Goal: Task Accomplishment & Management: Complete application form

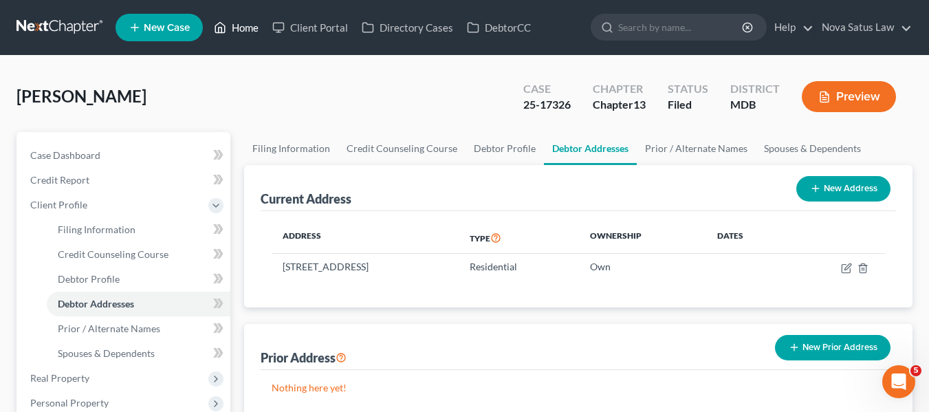
click at [250, 30] on link "Home" at bounding box center [236, 27] width 58 height 25
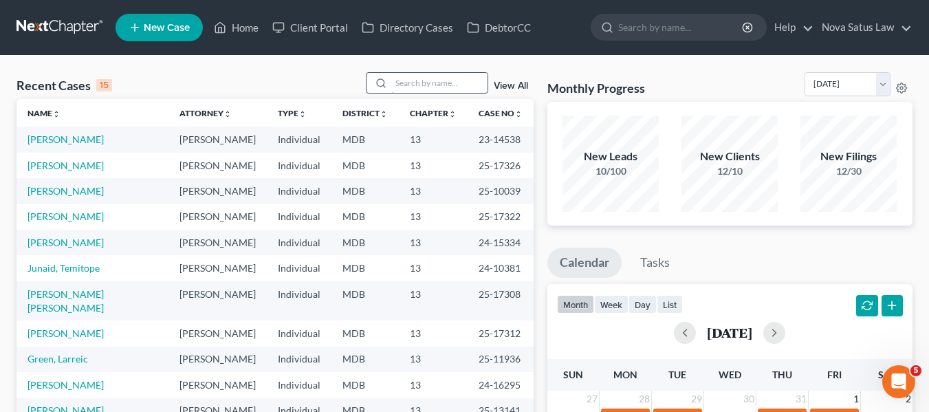
click at [422, 77] on input "search" at bounding box center [439, 83] width 96 height 20
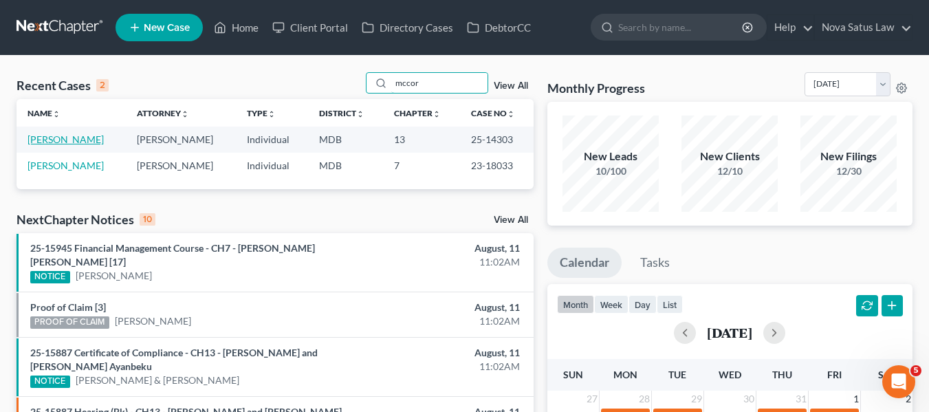
type input "mccor"
click at [64, 136] on link "[PERSON_NAME]" at bounding box center [66, 139] width 76 height 12
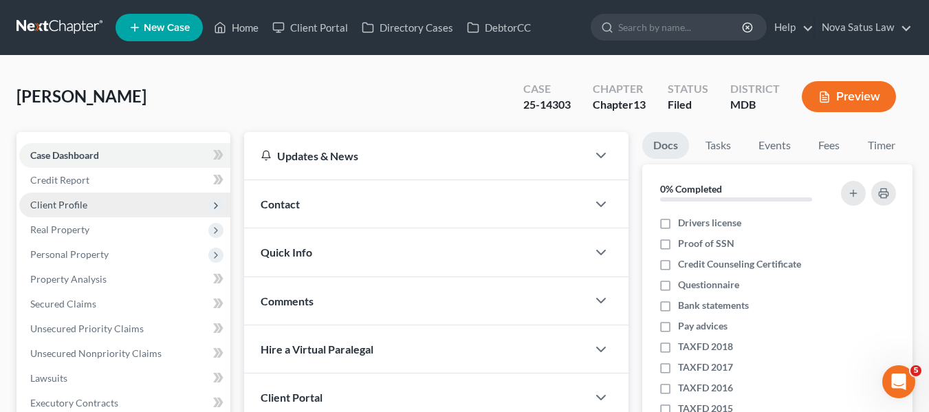
click at [61, 202] on span "Client Profile" at bounding box center [58, 205] width 57 height 12
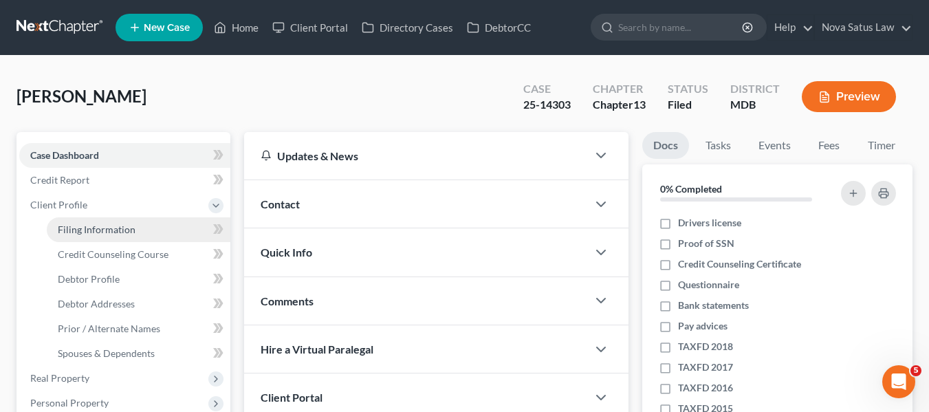
click at [72, 226] on span "Filing Information" at bounding box center [97, 230] width 78 height 12
select select "1"
select select "0"
select select "3"
select select "38"
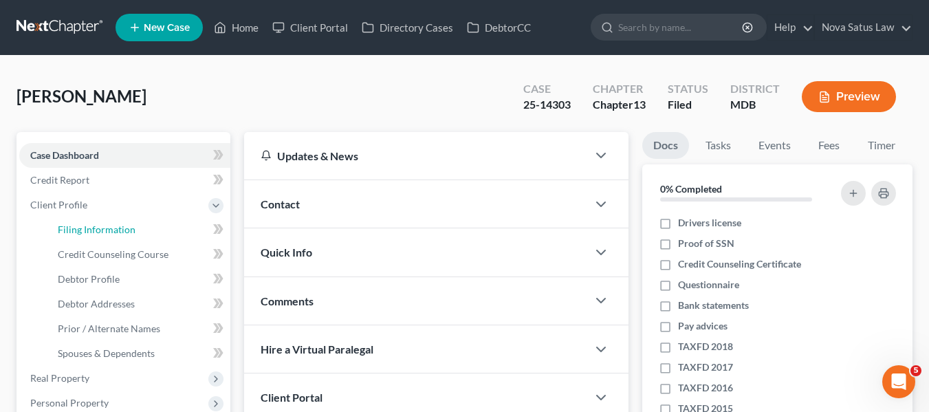
select select "0"
select select "21"
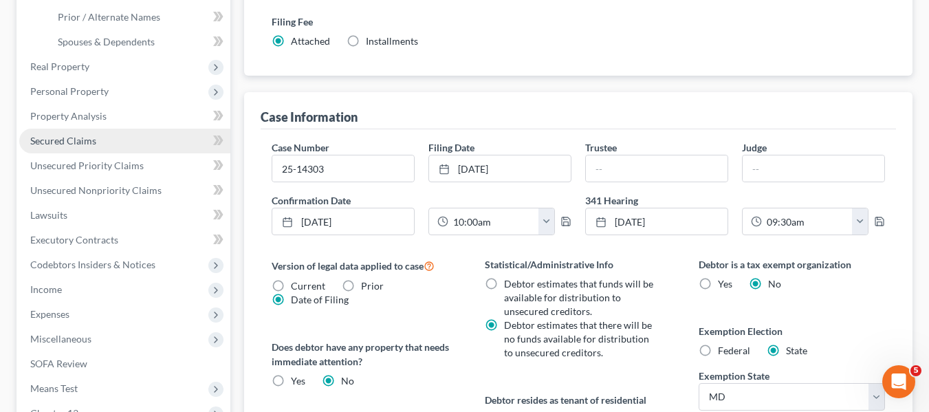
scroll to position [298, 0]
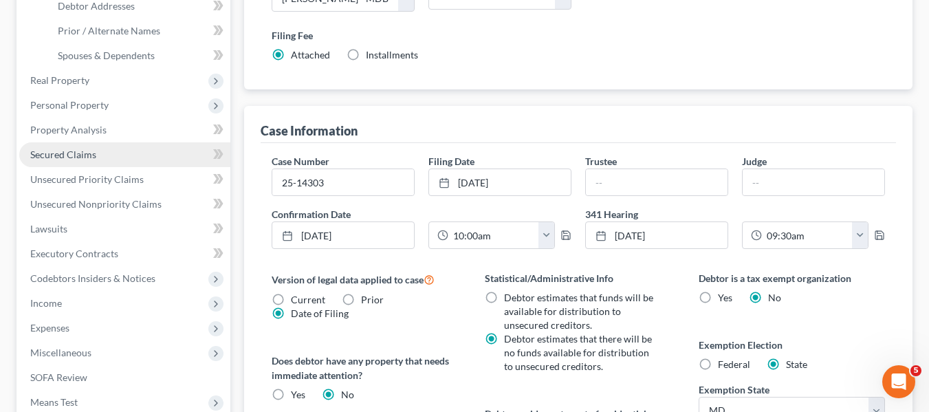
click at [90, 159] on span "Secured Claims" at bounding box center [63, 155] width 66 height 12
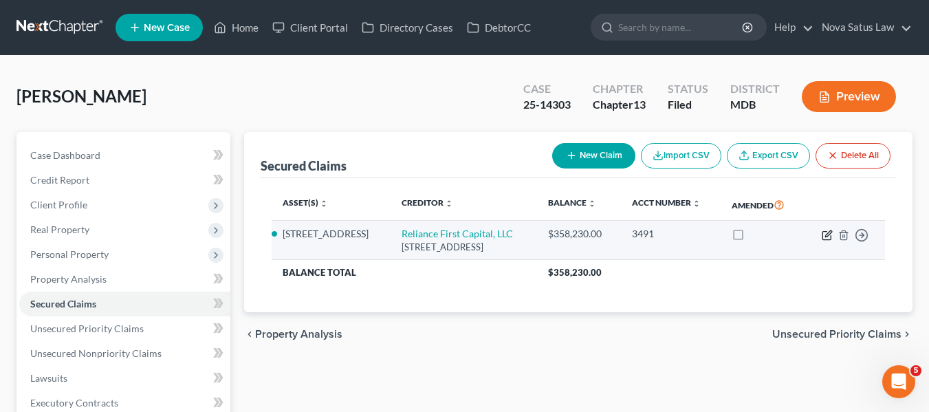
click at [826, 241] on icon "button" at bounding box center [827, 235] width 11 height 11
select select "14"
select select "9"
select select "4"
select select "0"
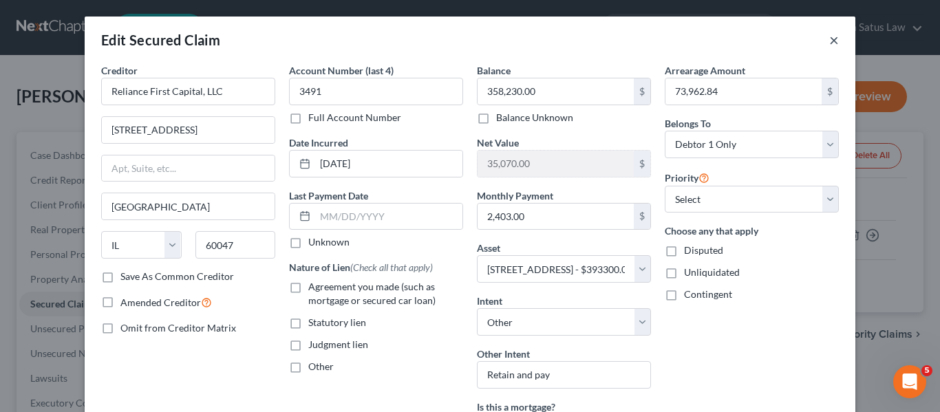
click at [829, 44] on button "×" at bounding box center [834, 40] width 10 height 17
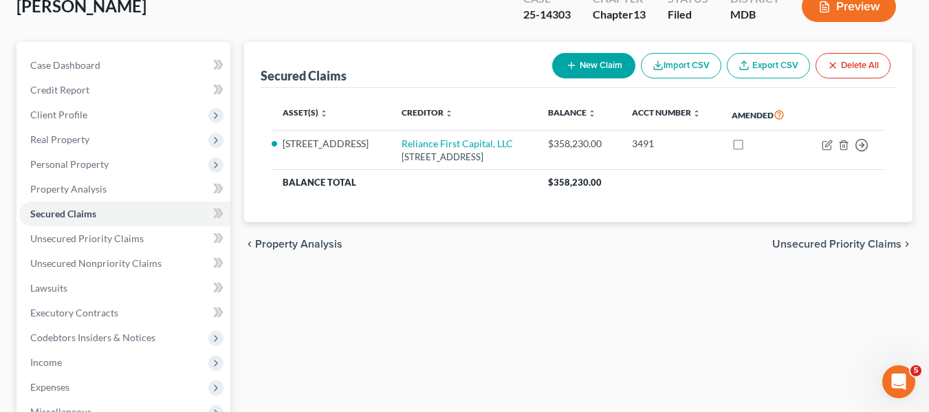
scroll to position [91, 0]
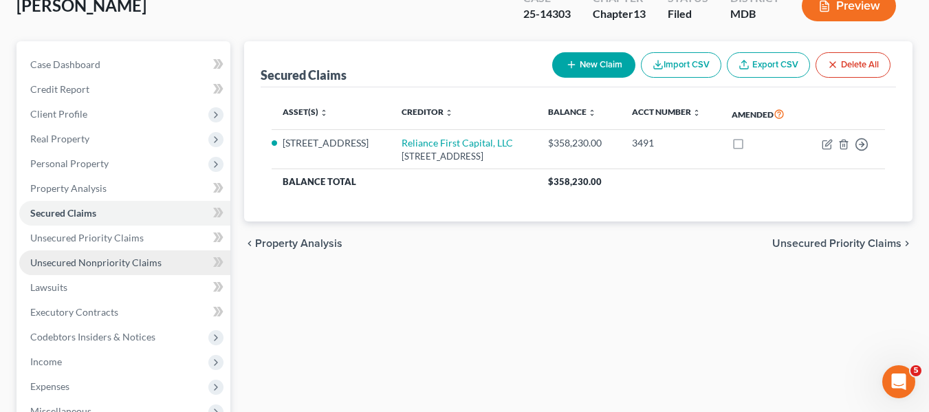
click at [49, 270] on link "Unsecured Nonpriority Claims" at bounding box center [124, 262] width 211 height 25
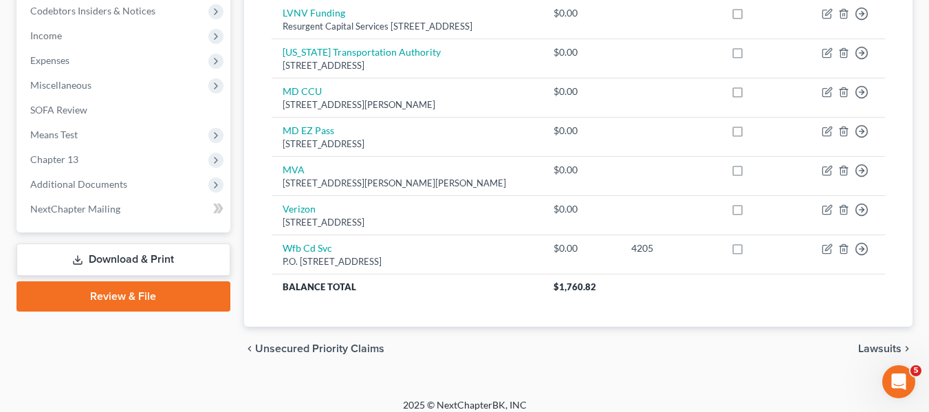
scroll to position [428, 0]
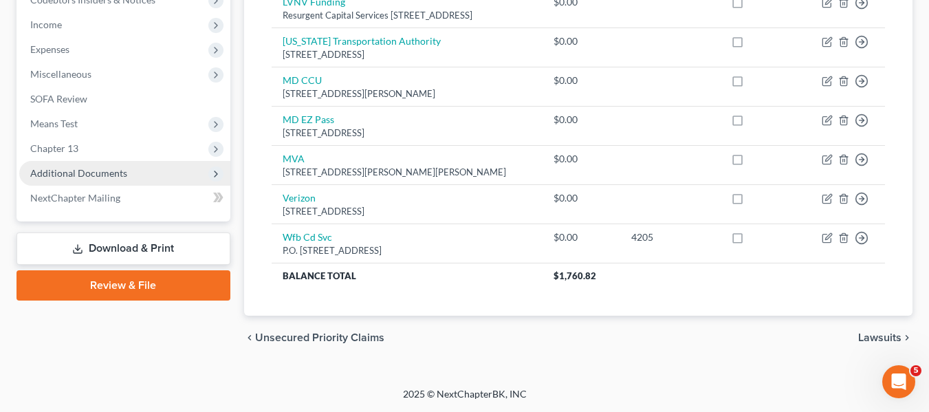
click at [69, 166] on span "Additional Documents" at bounding box center [124, 173] width 211 height 25
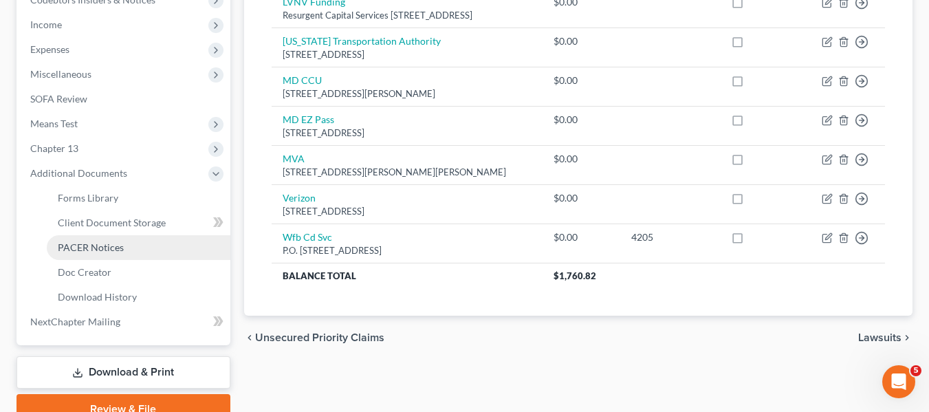
click at [91, 248] on span "PACER Notices" at bounding box center [91, 247] width 66 height 12
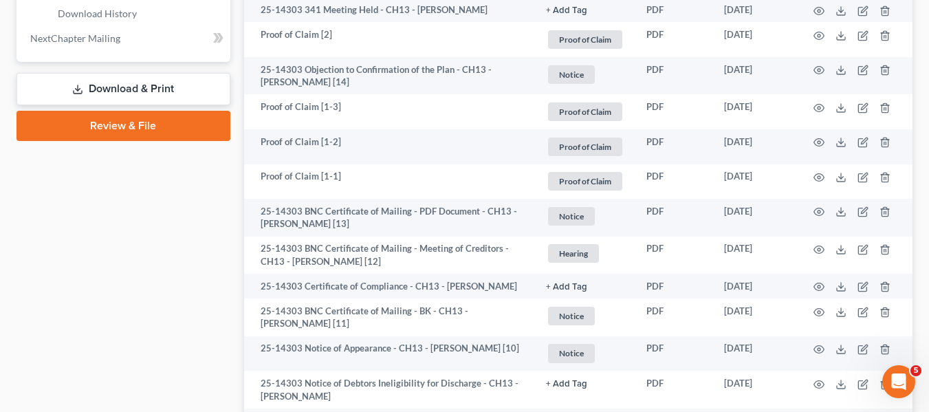
scroll to position [658, 0]
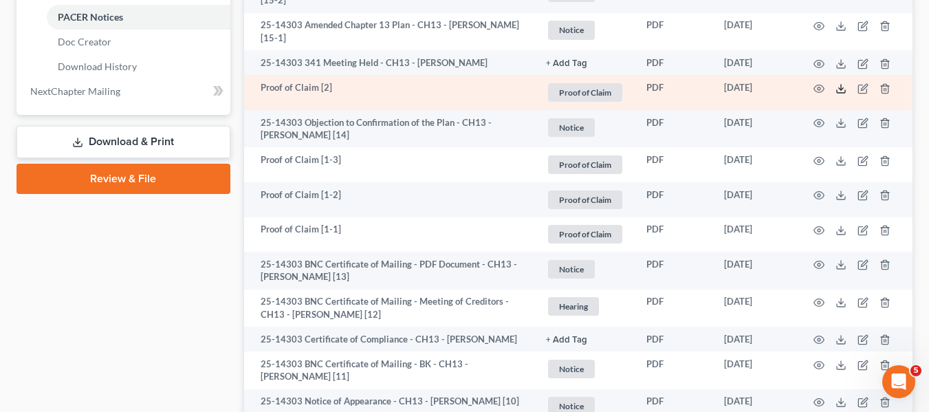
click at [840, 88] on polyline at bounding box center [841, 88] width 5 height 2
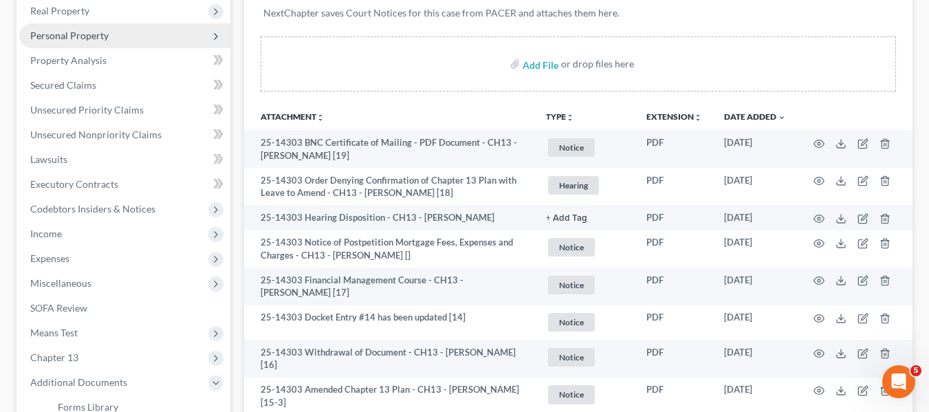
scroll to position [194, 0]
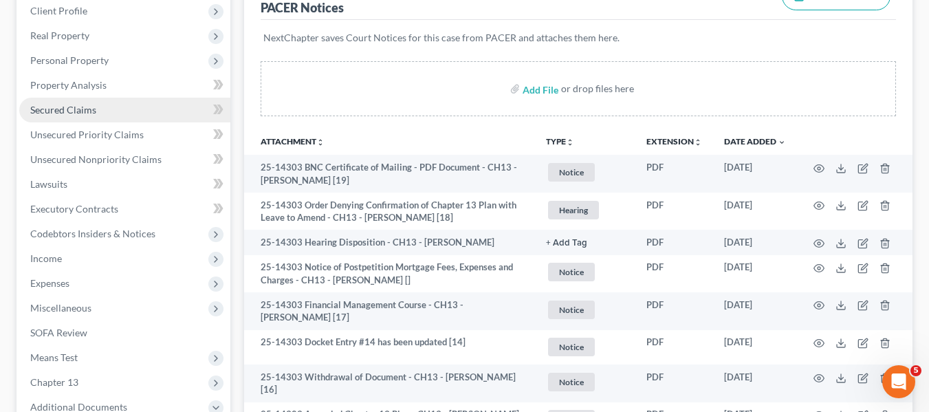
click at [73, 106] on span "Secured Claims" at bounding box center [63, 110] width 66 height 12
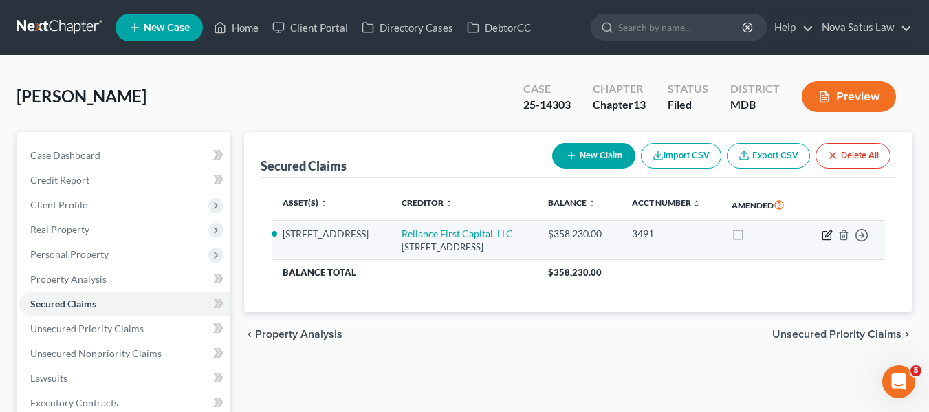
click at [828, 239] on icon "button" at bounding box center [827, 235] width 8 height 8
select select "14"
select select "9"
select select "4"
select select "0"
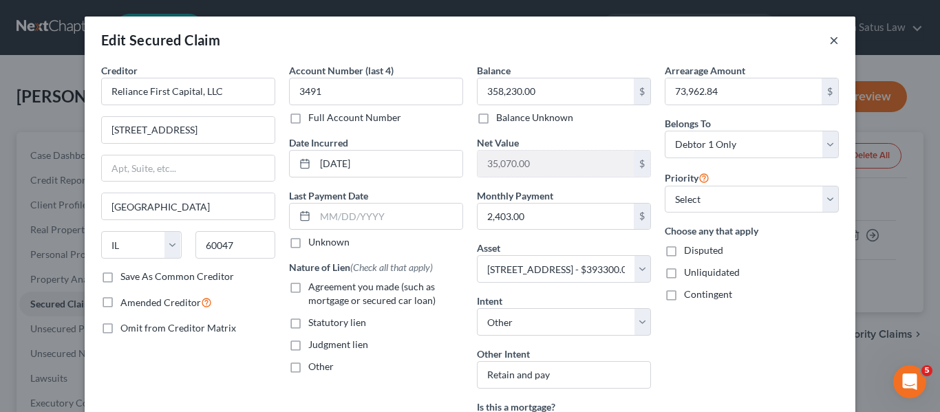
click at [830, 41] on button "×" at bounding box center [834, 40] width 10 height 17
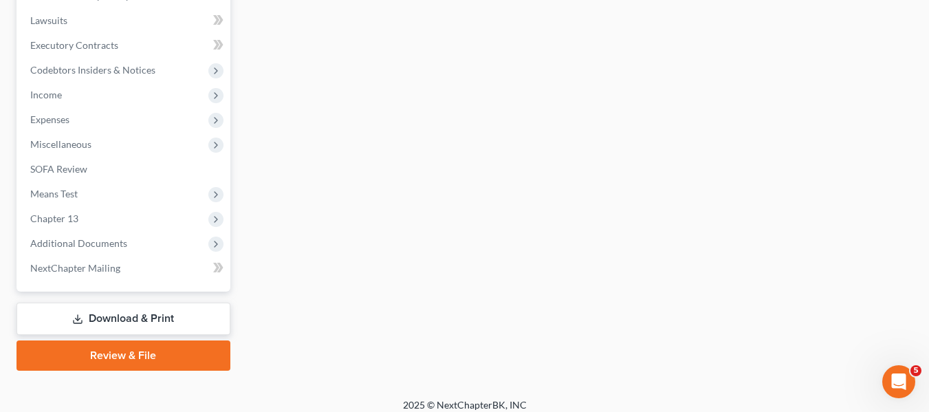
scroll to position [360, 0]
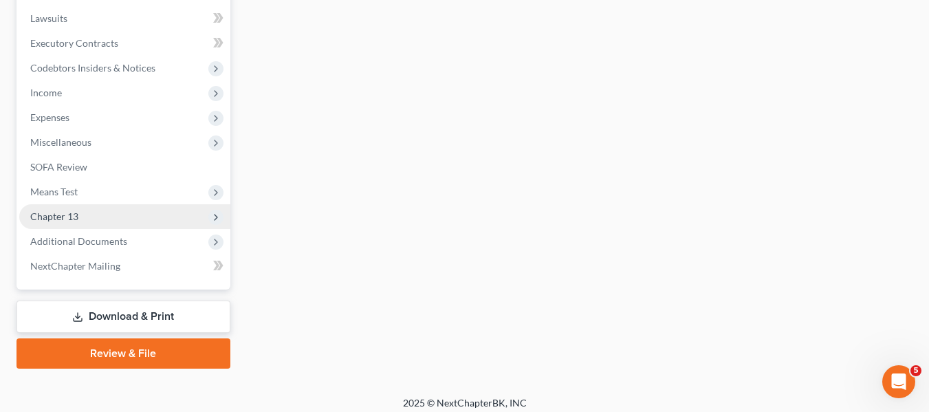
click at [74, 216] on span "Chapter 13" at bounding box center [54, 217] width 48 height 12
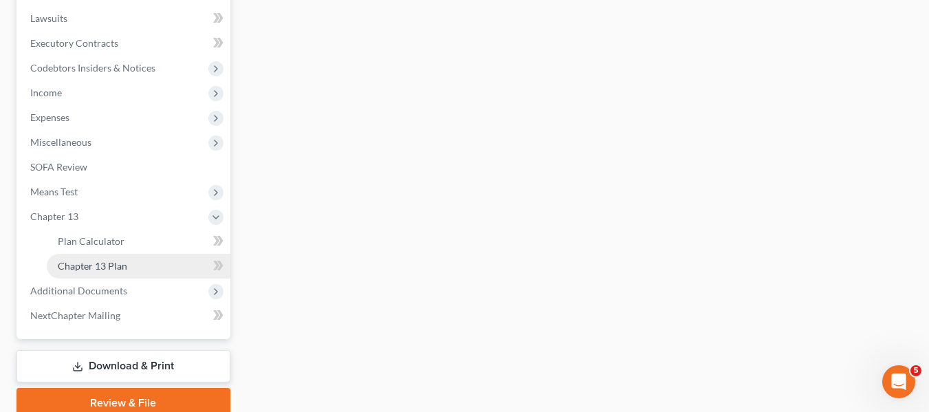
click at [93, 262] on span "Chapter 13 Plan" at bounding box center [92, 266] width 69 height 12
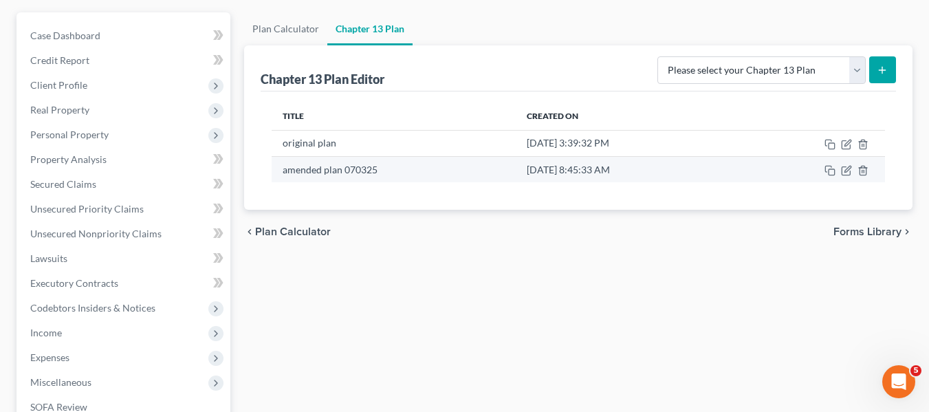
scroll to position [121, 0]
click at [831, 171] on icon "button" at bounding box center [830, 169] width 11 height 11
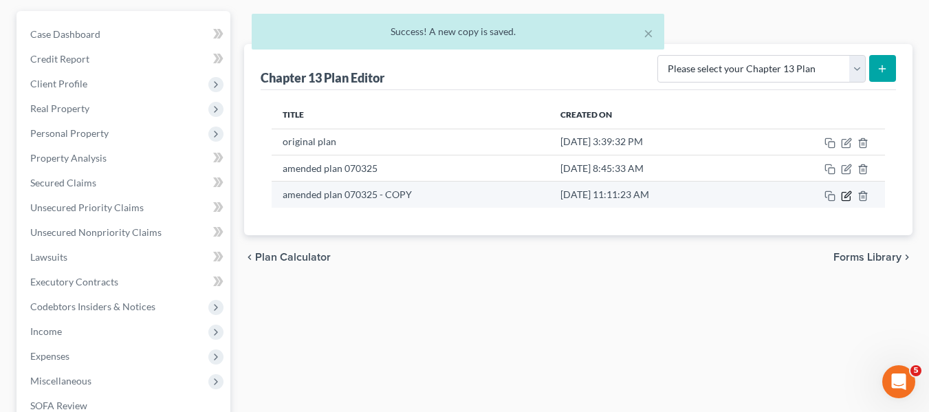
click at [845, 192] on icon "button" at bounding box center [846, 196] width 8 height 8
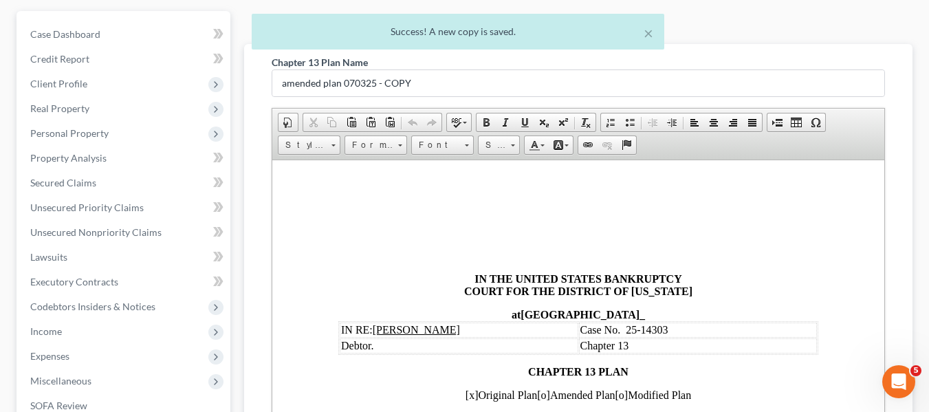
scroll to position [0, 0]
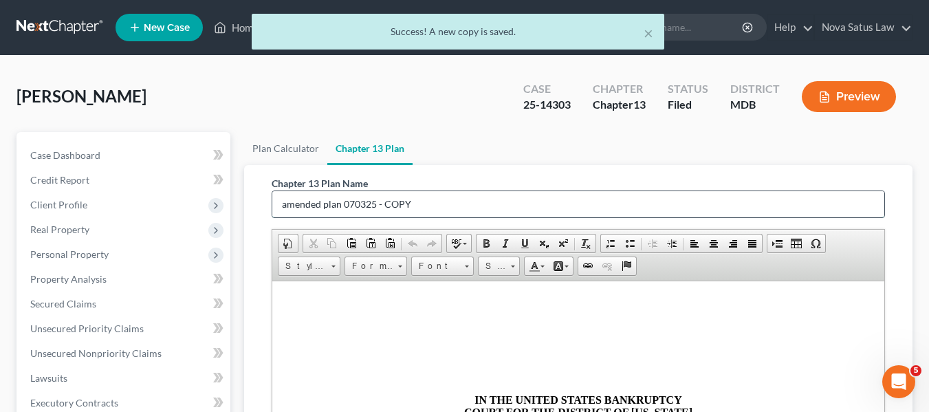
click at [423, 204] on input "amended plan 070325 - COPY" at bounding box center [578, 204] width 612 height 26
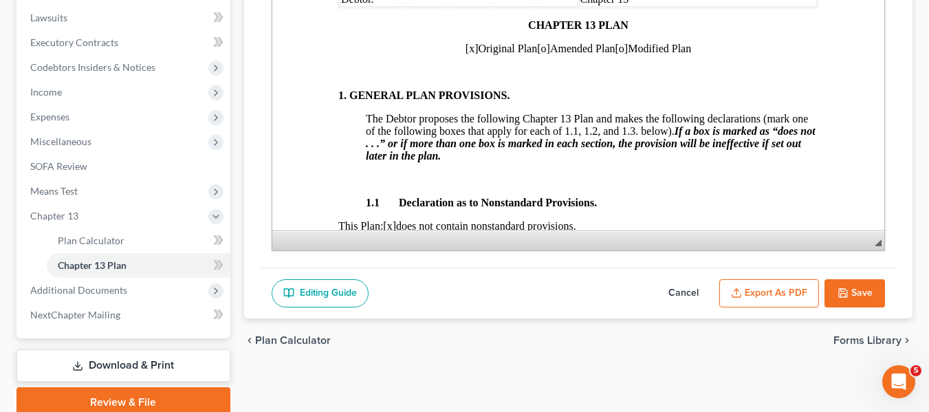
scroll to position [107, 0]
type input "amended plan 081125"
click at [465, 47] on span "[x]" at bounding box center [471, 49] width 13 height 12
click at [537, 52] on span "[o]" at bounding box center [543, 49] width 13 height 12
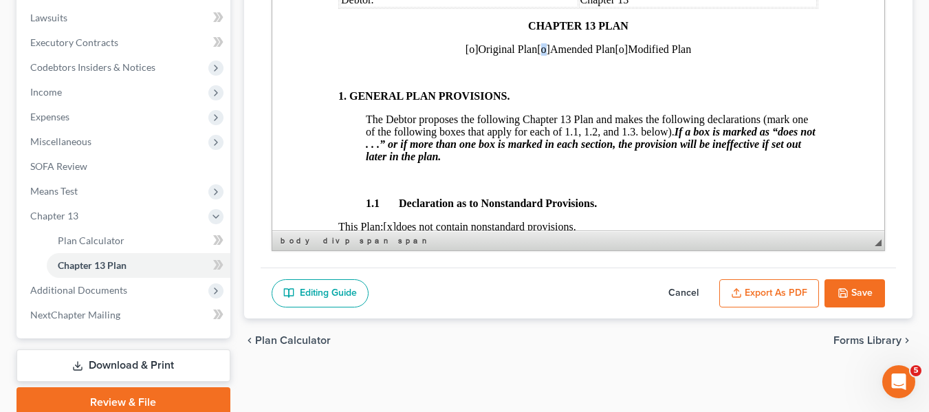
click at [537, 52] on span "[o]" at bounding box center [543, 49] width 13 height 12
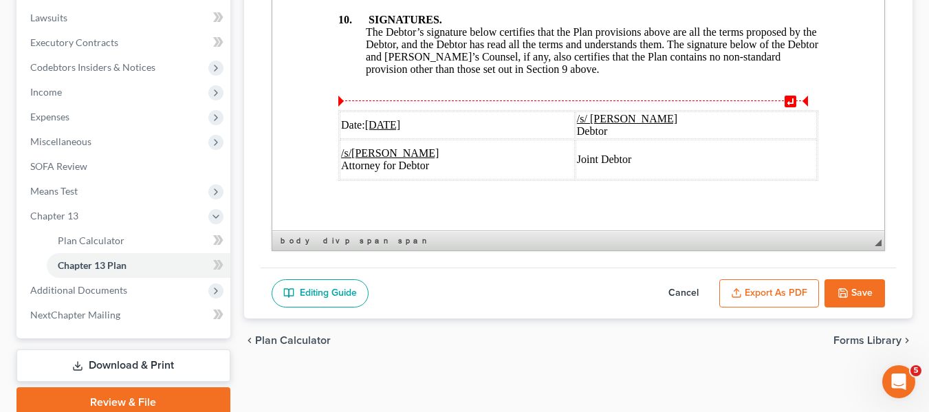
scroll to position [5363, 0]
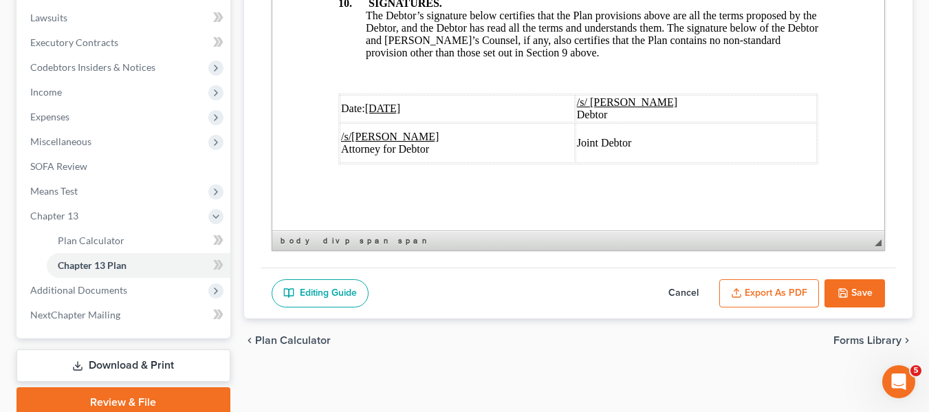
click at [375, 103] on u "[DATE]" at bounding box center [383, 109] width 36 height 12
click at [762, 294] on button "Export as PDF" at bounding box center [770, 293] width 100 height 29
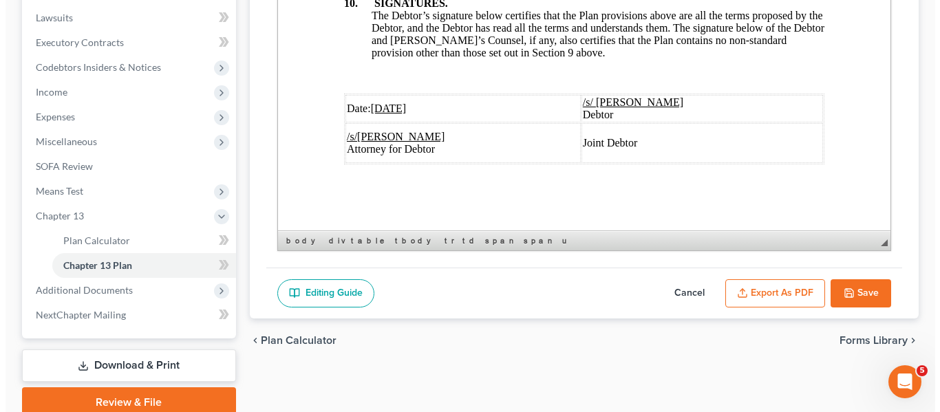
scroll to position [5289, 0]
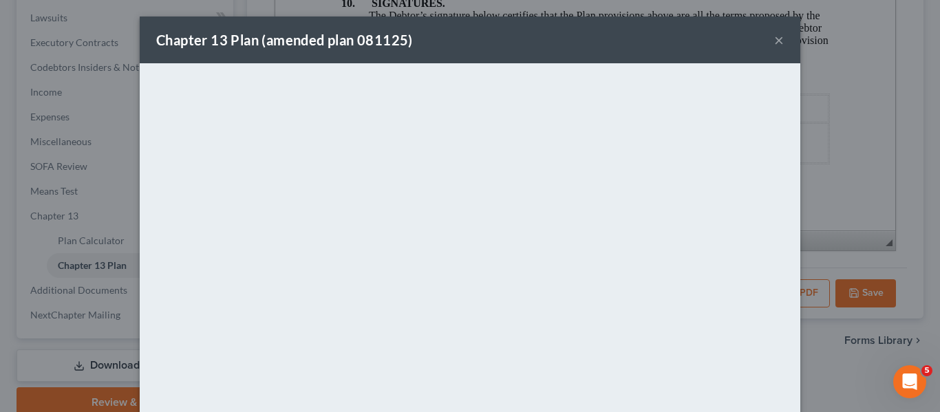
click at [472, 54] on div "Chapter 13 Plan (amended plan 081125) ×" at bounding box center [470, 40] width 660 height 47
click at [775, 39] on button "×" at bounding box center [779, 40] width 10 height 17
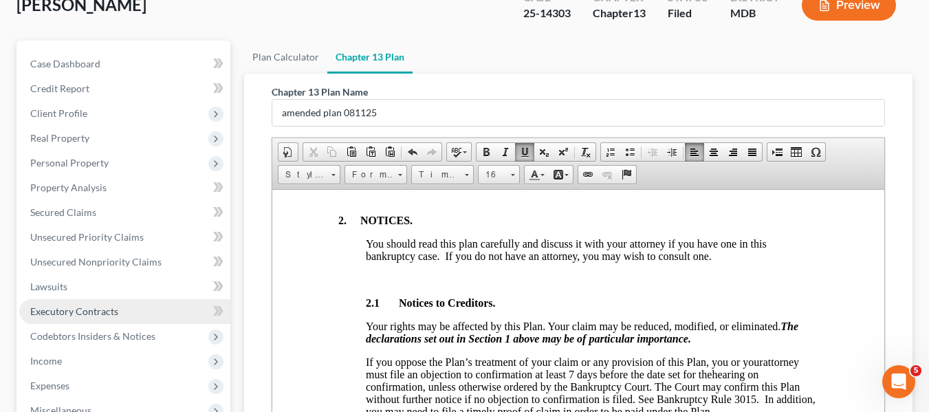
scroll to position [0, 0]
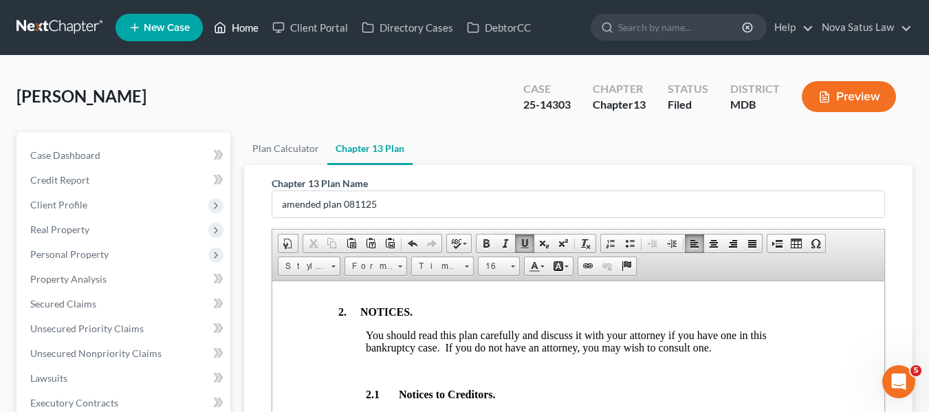
click at [233, 28] on link "Home" at bounding box center [236, 27] width 58 height 25
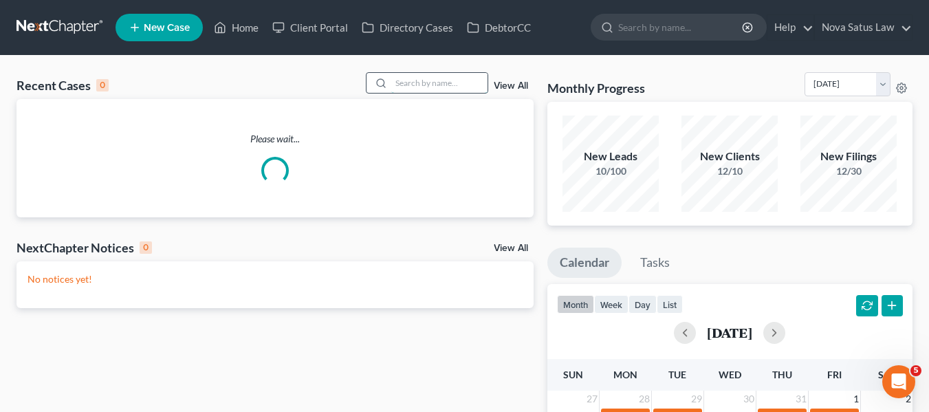
click at [399, 79] on input "search" at bounding box center [439, 83] width 96 height 20
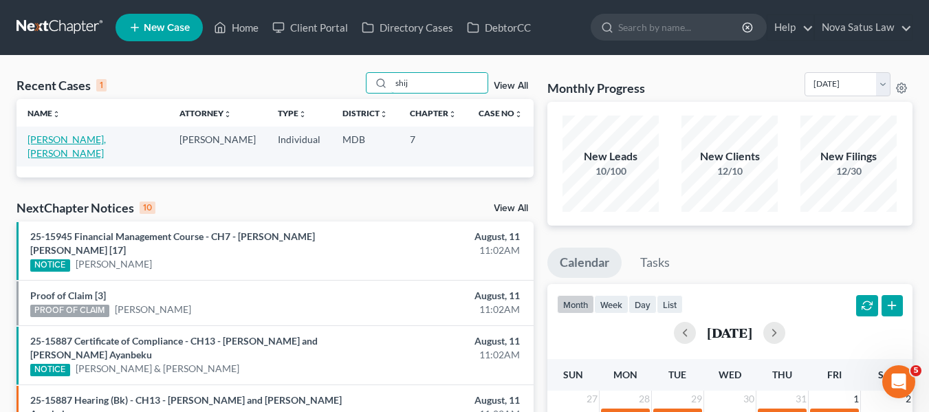
type input "shij"
click at [52, 141] on link "[PERSON_NAME], [PERSON_NAME]" at bounding box center [67, 145] width 78 height 25
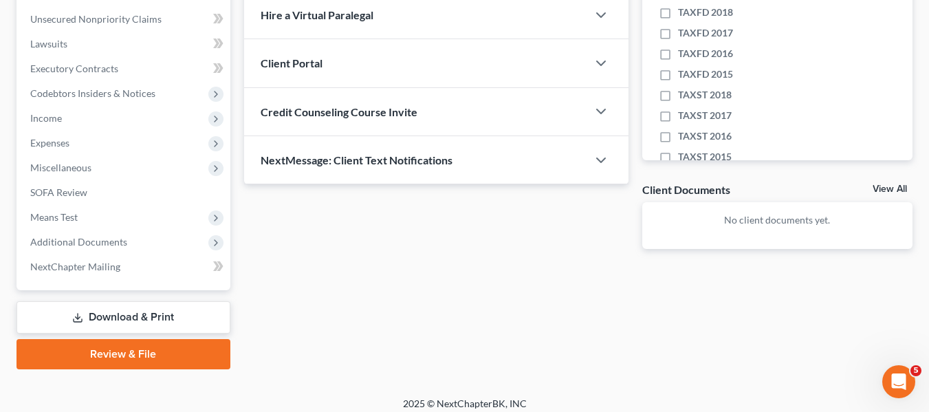
scroll to position [344, 0]
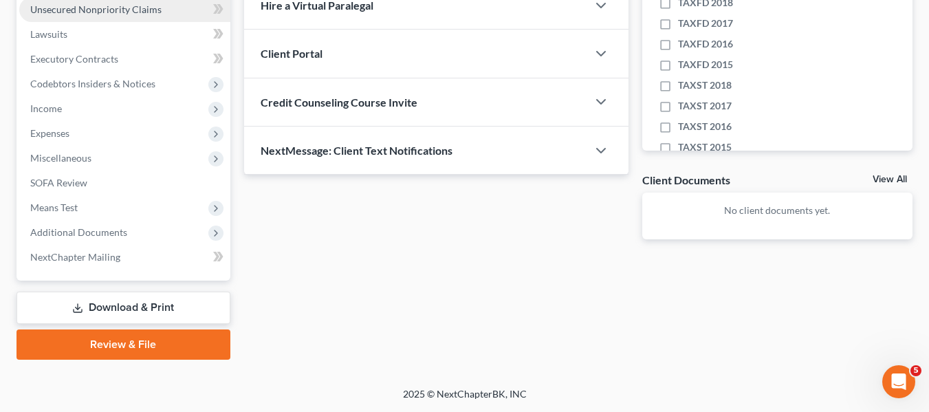
click at [58, 16] on link "Unsecured Nonpriority Claims" at bounding box center [124, 9] width 211 height 25
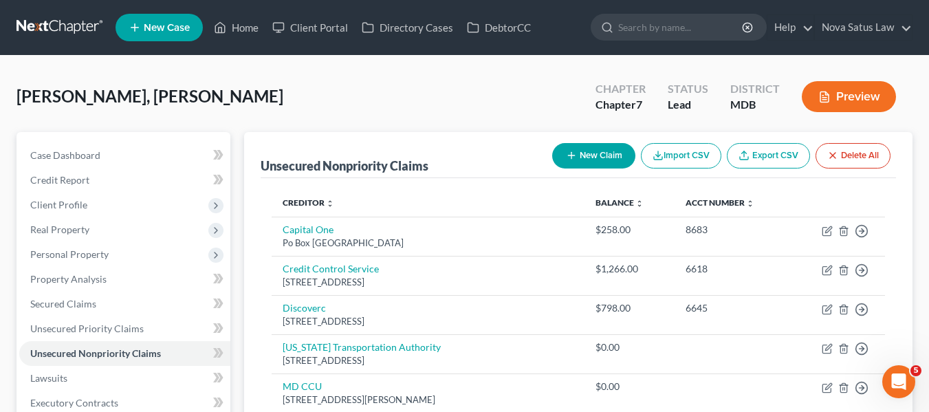
click at [580, 148] on button "New Claim" at bounding box center [593, 155] width 83 height 25
select select "0"
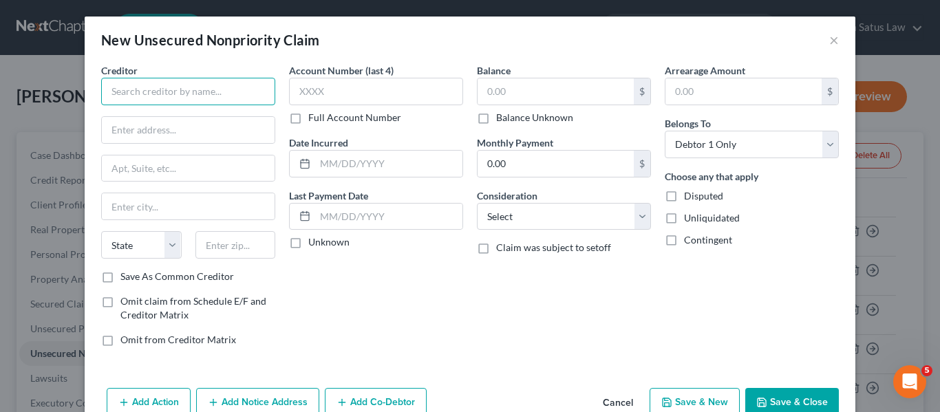
click at [140, 85] on input "text" at bounding box center [188, 92] width 174 height 28
paste input "dest Technologies Solutions [STREET_ADDRESS][PERSON_NAME] [GEOGRAPHIC_DATA][STR…"
type input "dest Technologies Solutions [STREET_ADDRESS][PERSON_NAME] [GEOGRAPHIC_DATA][STR…"
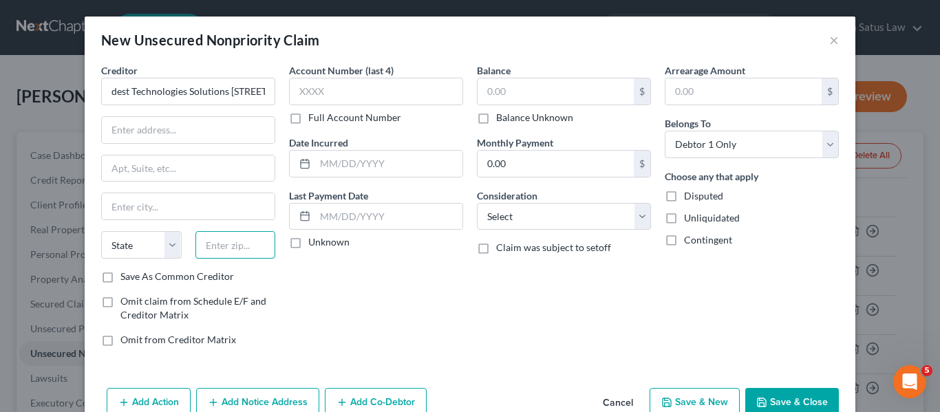
click at [205, 252] on input "text" at bounding box center [235, 245] width 80 height 28
type input "20707"
type input "Laurel"
select select "21"
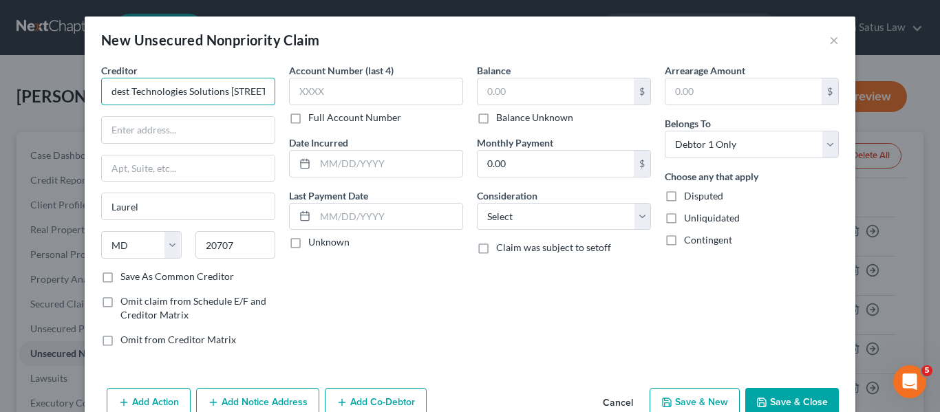
click at [105, 87] on input "dest Technologies Solutions [STREET_ADDRESS][PERSON_NAME] [GEOGRAPHIC_DATA][STR…" at bounding box center [188, 92] width 174 height 28
click at [238, 86] on input "Modest Technologies Solutions [STREET_ADDRESS][PERSON_NAME] [GEOGRAPHIC_DATA][S…" at bounding box center [188, 92] width 174 height 28
type input "Modest Technologies Solutions"
click at [176, 133] on input "text" at bounding box center [188, 130] width 173 height 26
paste input "dest Technologies Solutions [STREET_ADDRESS][PERSON_NAME] [GEOGRAPHIC_DATA][STR…"
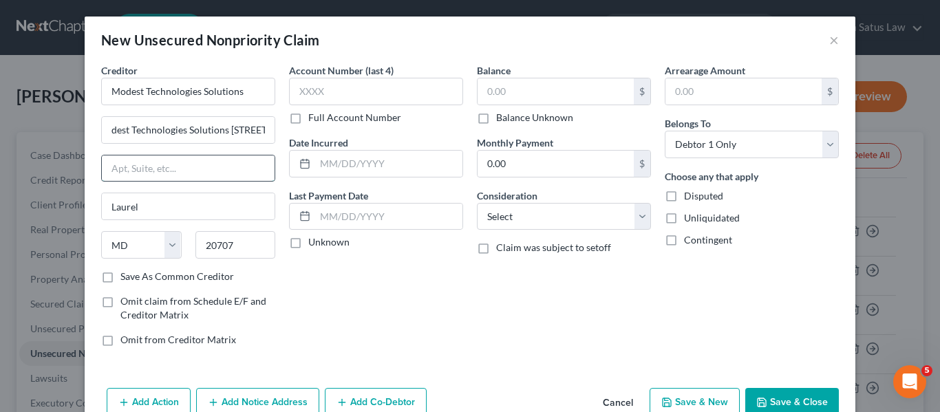
click at [173, 164] on input "text" at bounding box center [188, 168] width 173 height 26
click at [109, 131] on input "dest Technologies Solutions [STREET_ADDRESS][PERSON_NAME] [GEOGRAPHIC_DATA][STR…" at bounding box center [188, 130] width 173 height 26
type input "[STREET_ADDRESS][PERSON_NAME] [GEOGRAPHIC_DATA][STREET_ADDRESS][US_STATE]"
click at [760, 390] on button "Save & Close" at bounding box center [792, 402] width 94 height 29
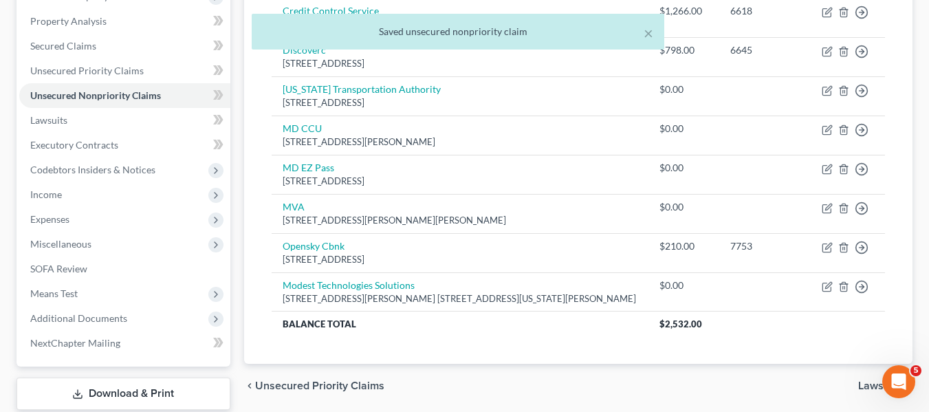
scroll to position [344, 0]
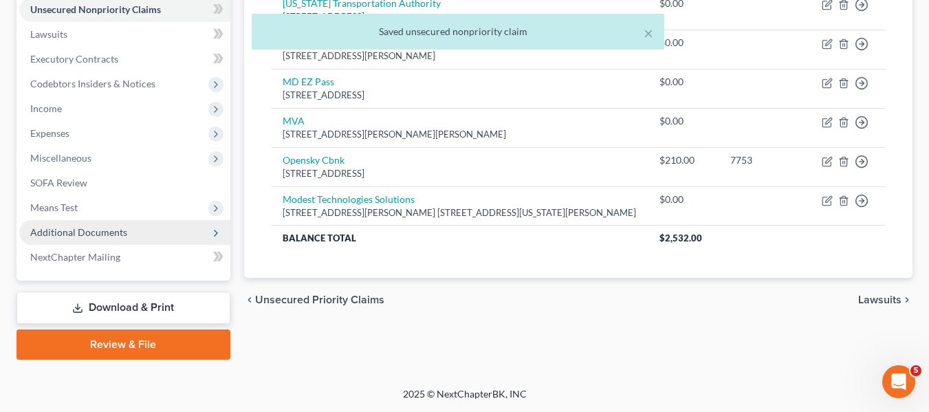
click at [76, 230] on span "Additional Documents" at bounding box center [78, 232] width 97 height 12
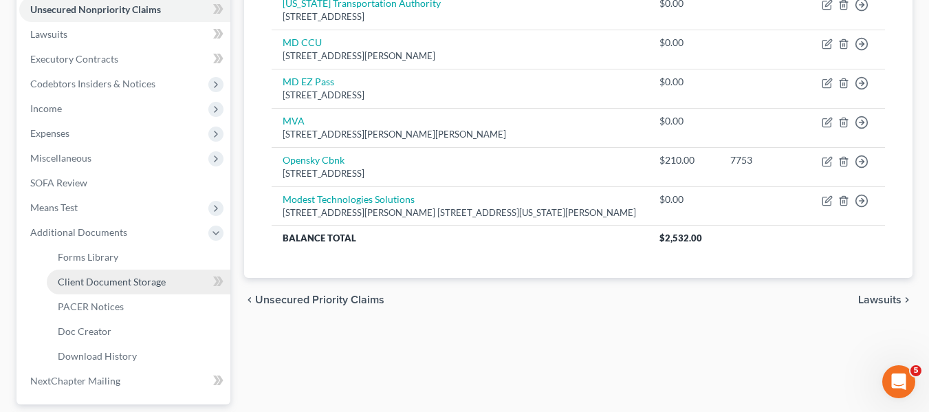
click at [111, 279] on span "Client Document Storage" at bounding box center [112, 282] width 108 height 12
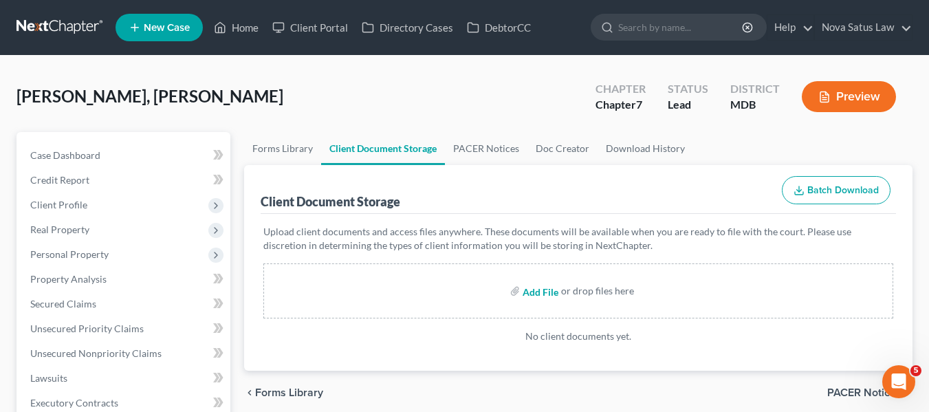
click at [535, 294] on input "file" at bounding box center [539, 291] width 33 height 25
type input "C:\fakepath\[PERSON_NAME], Chrispine L 15317-MD-CC-039960358.pdf"
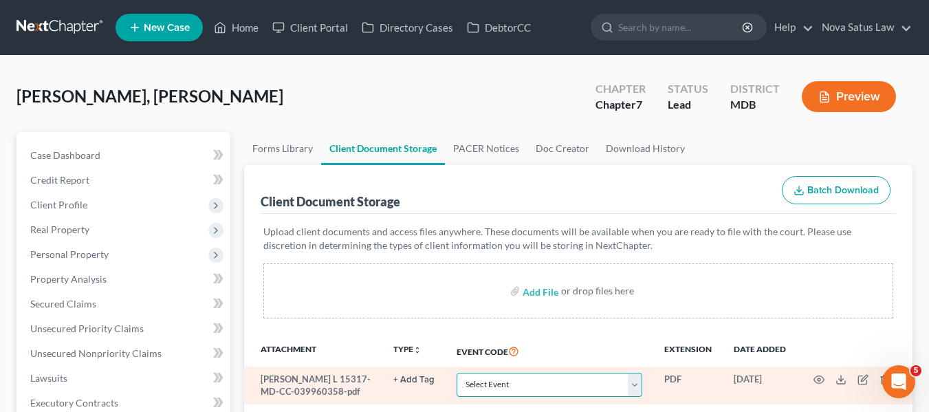
click at [612, 381] on select "Select Event Affidavit Affidavit of Adequate Protection and Lease Payments Affi…" at bounding box center [550, 385] width 186 height 24
select select "14"
click at [457, 373] on select "Select Event Affidavit Affidavit of Adequate Protection and Lease Payments Affi…" at bounding box center [550, 385] width 186 height 24
click at [817, 381] on icon "button" at bounding box center [819, 379] width 11 height 11
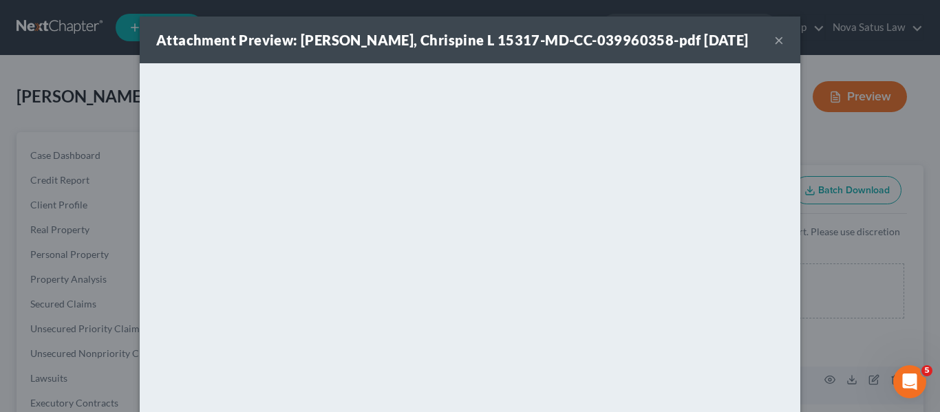
click at [774, 42] on button "×" at bounding box center [779, 40] width 10 height 17
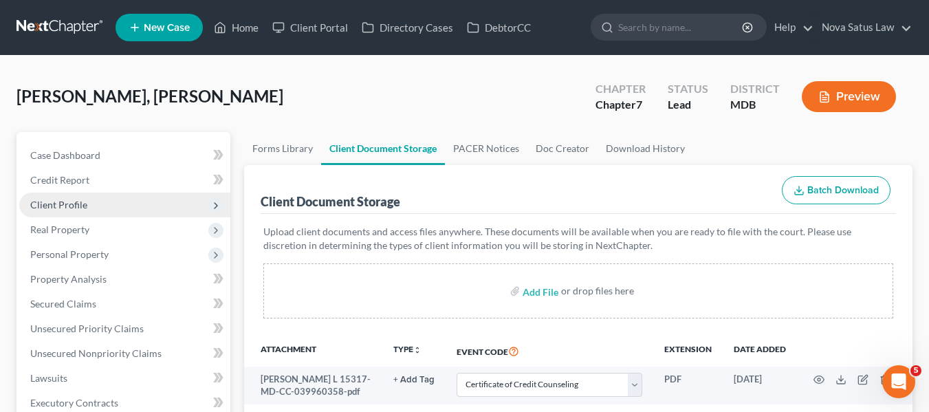
click at [84, 202] on span "Client Profile" at bounding box center [58, 205] width 57 height 12
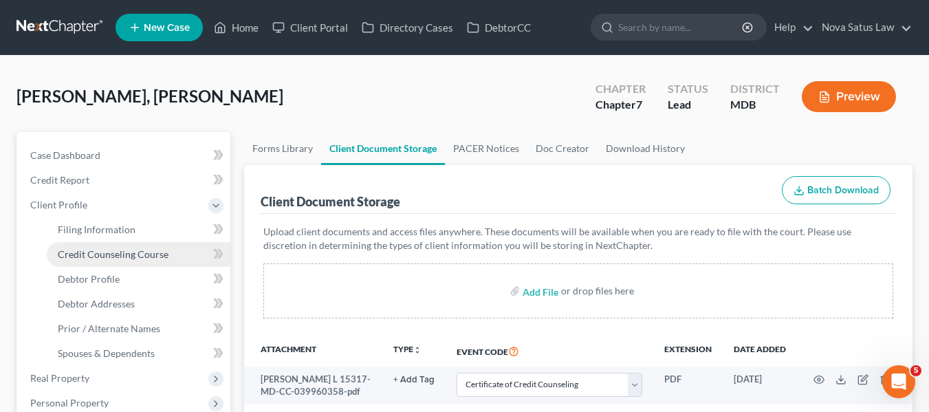
click at [81, 255] on span "Credit Counseling Course" at bounding box center [113, 254] width 111 height 12
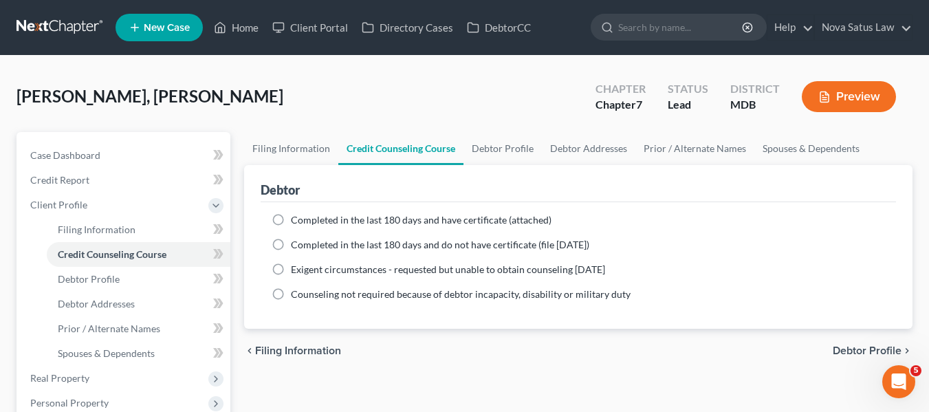
click at [291, 246] on label "Completed in the last 180 days and do not have certificate (file [DATE])" at bounding box center [440, 245] width 299 height 14
click at [296, 246] on input "Completed in the last 180 days and do not have certificate (file [DATE])" at bounding box center [300, 242] width 9 height 9
radio input "true"
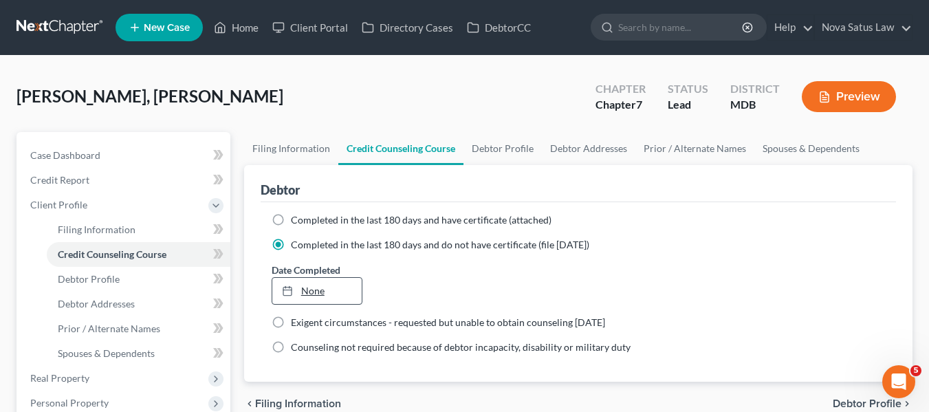
type input "[DATE]"
click at [326, 287] on link "[DATE]" at bounding box center [316, 291] width 89 height 26
click at [244, 25] on link "Home" at bounding box center [236, 27] width 58 height 25
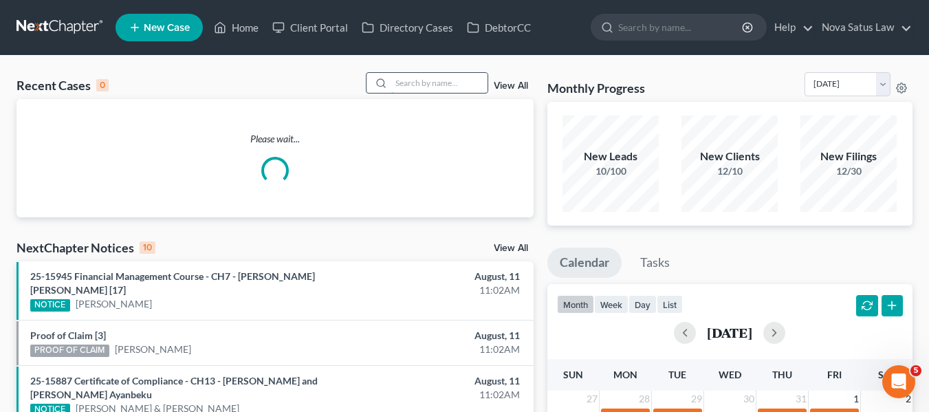
click at [408, 80] on input "search" at bounding box center [439, 83] width 96 height 20
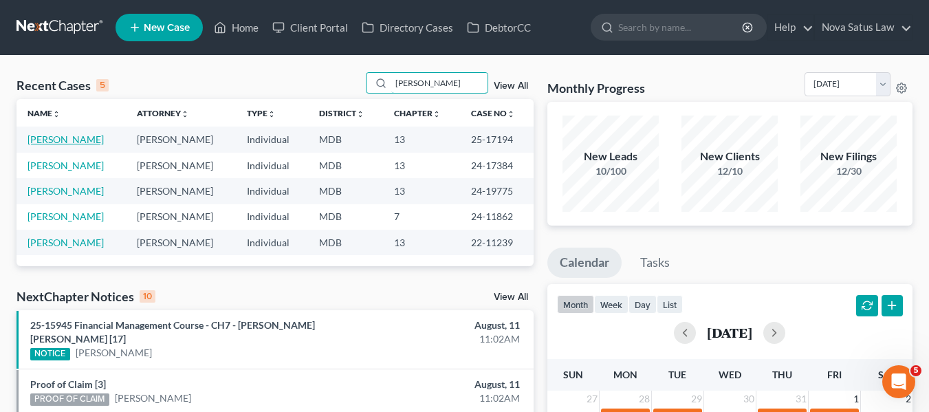
type input "[PERSON_NAME]"
click at [59, 142] on link "[PERSON_NAME]" at bounding box center [66, 139] width 76 height 12
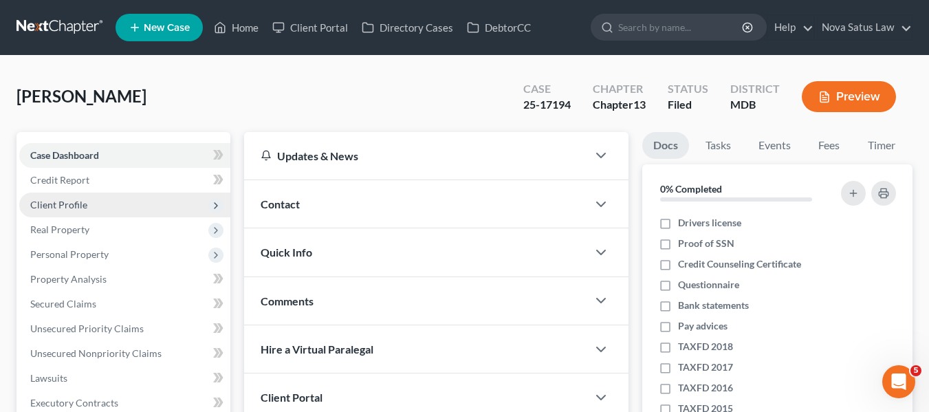
click at [61, 208] on span "Client Profile" at bounding box center [58, 205] width 57 height 12
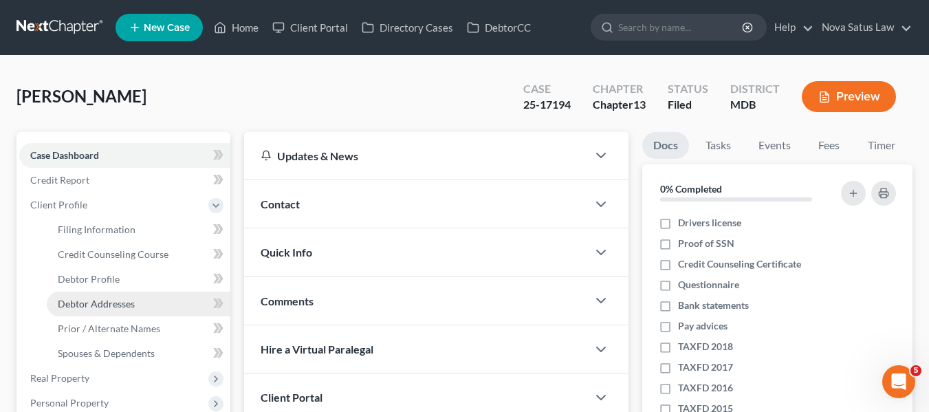
click at [98, 302] on span "Debtor Addresses" at bounding box center [96, 304] width 77 height 12
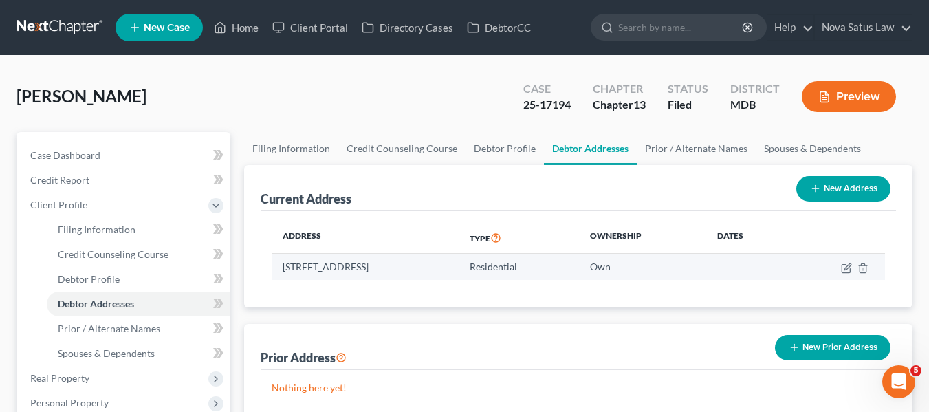
drag, startPoint x: 283, startPoint y: 265, endPoint x: 498, endPoint y: 266, distance: 215.3
click at [459, 266] on td "[STREET_ADDRESS]" at bounding box center [365, 267] width 187 height 26
copy td "[STREET_ADDRESS]"
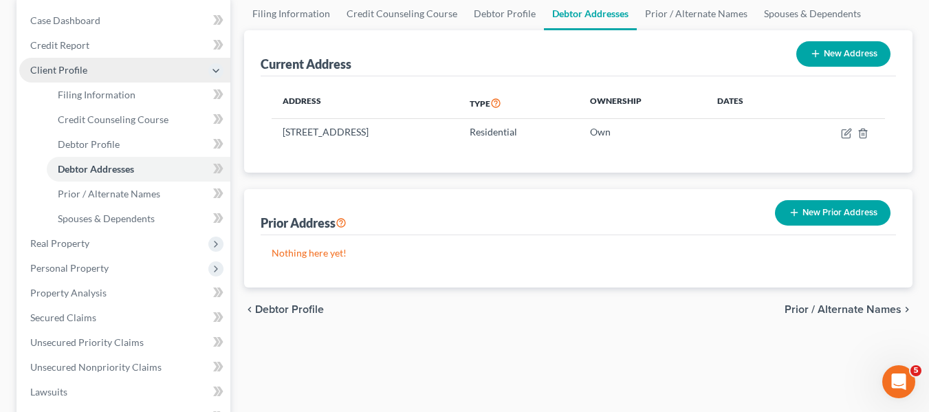
scroll to position [136, 0]
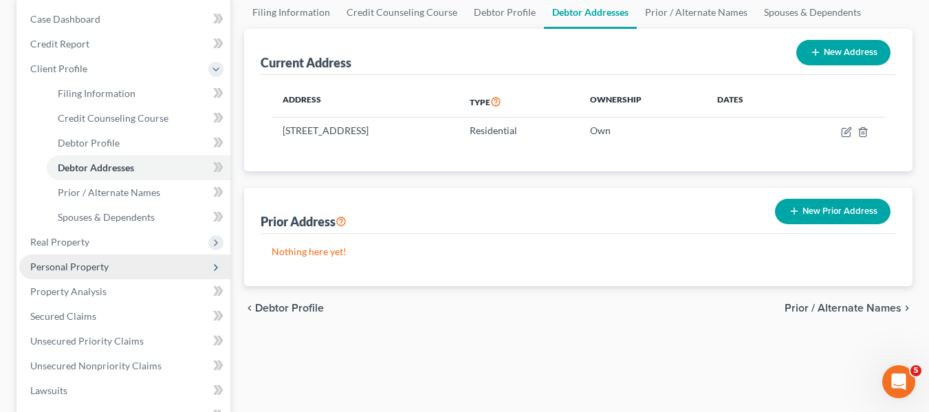
click at [91, 259] on span "Personal Property" at bounding box center [124, 267] width 211 height 25
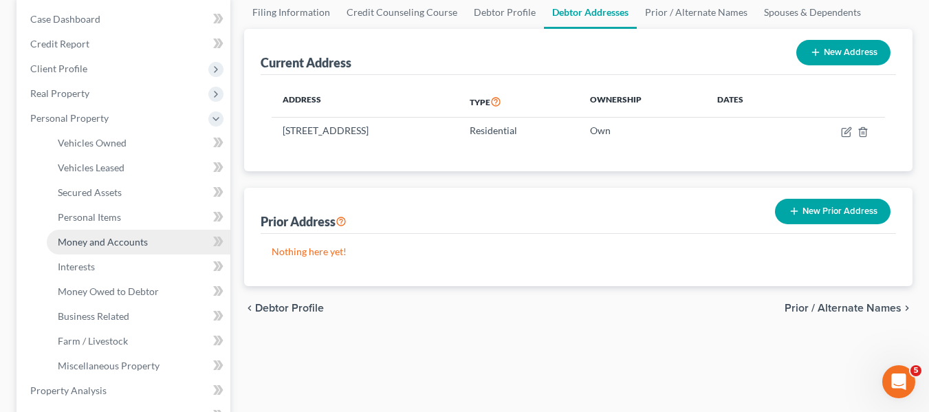
click at [80, 239] on span "Money and Accounts" at bounding box center [103, 242] width 90 height 12
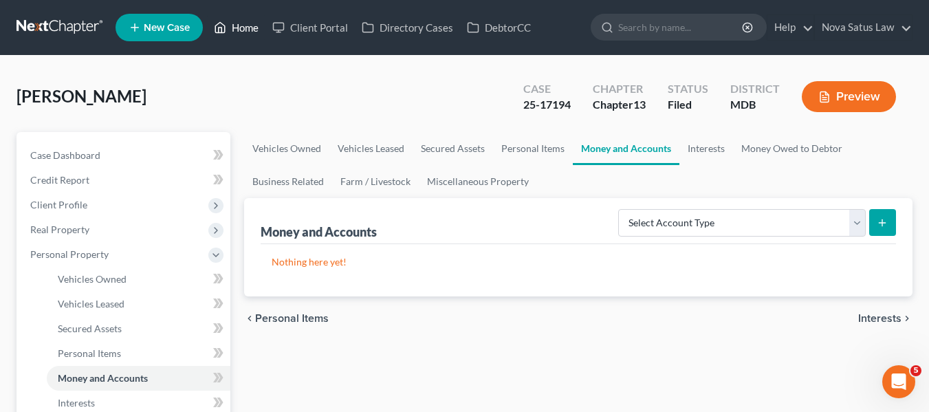
click at [245, 29] on link "Home" at bounding box center [236, 27] width 58 height 25
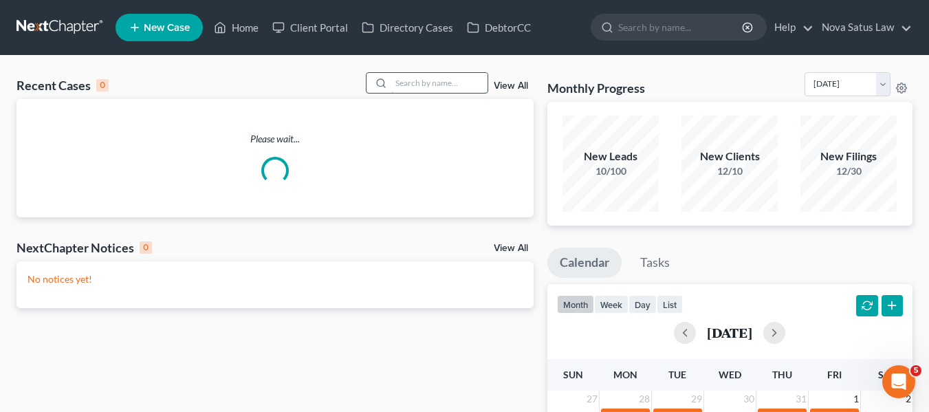
click at [407, 83] on input "search" at bounding box center [439, 83] width 96 height 20
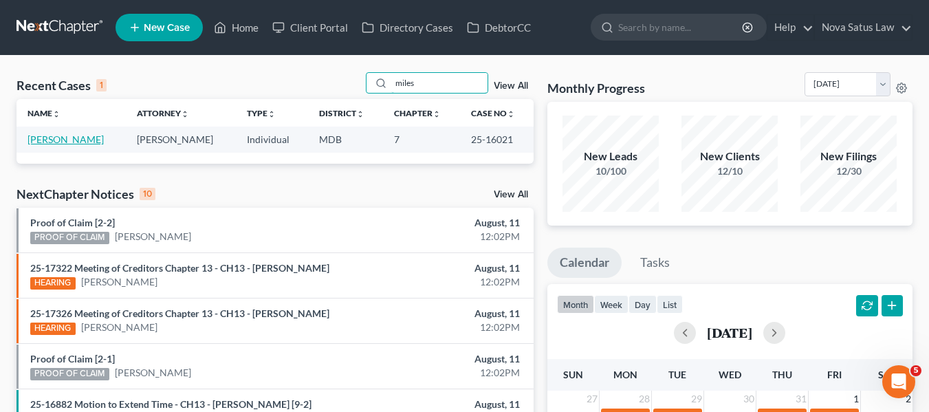
type input "miles"
click at [56, 142] on link "[PERSON_NAME]" at bounding box center [66, 139] width 76 height 12
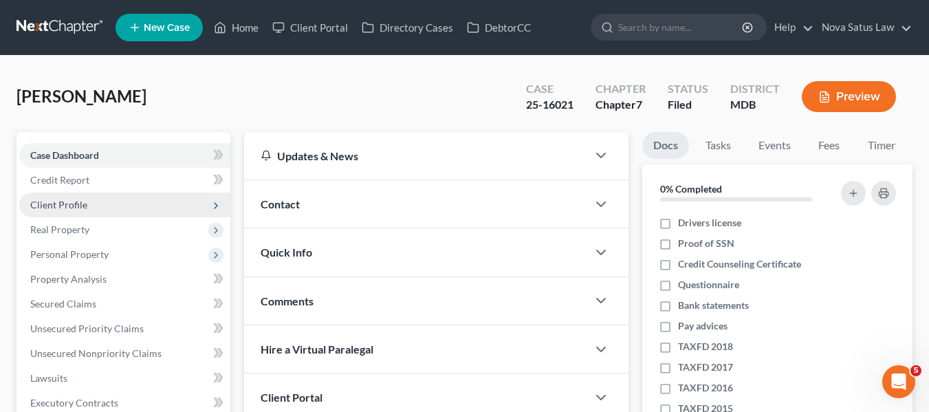
click at [65, 203] on span "Client Profile" at bounding box center [58, 205] width 57 height 12
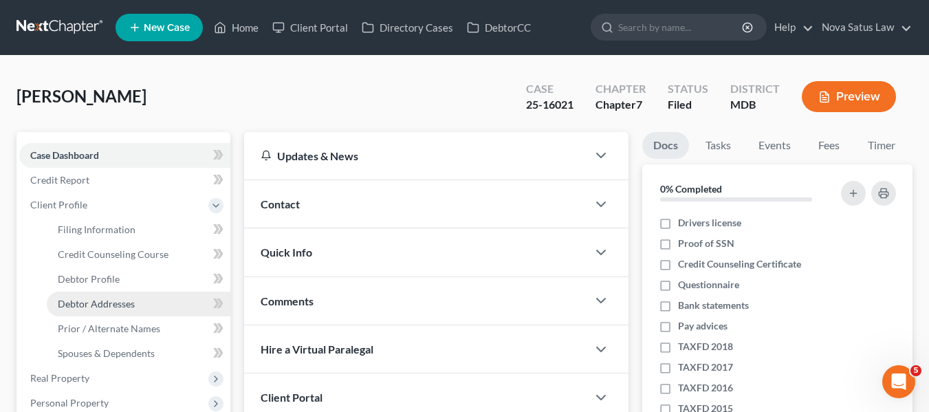
click at [94, 298] on span "Debtor Addresses" at bounding box center [96, 304] width 77 height 12
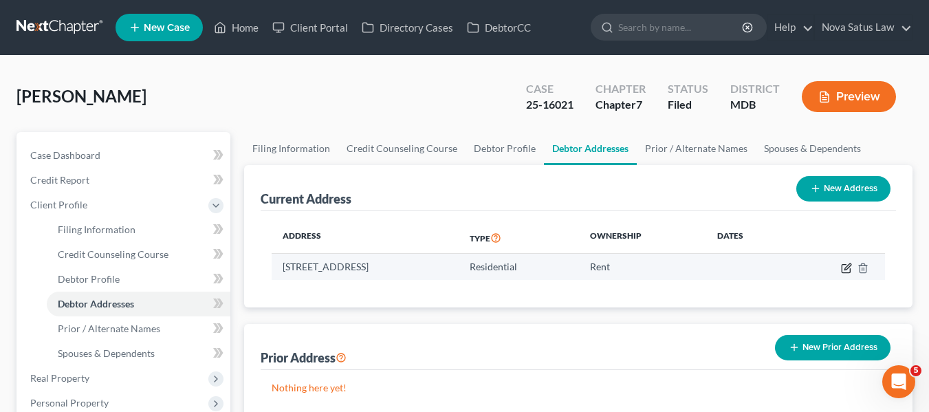
click at [846, 272] on icon "button" at bounding box center [846, 268] width 8 height 8
select select "21"
select select "3"
select select "0"
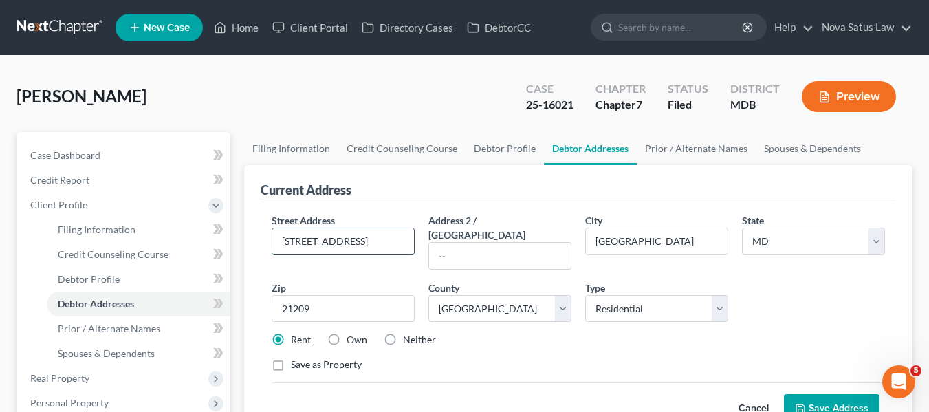
click at [306, 237] on input "[STREET_ADDRESS]" at bounding box center [343, 241] width 142 height 26
type input "[STREET_ADDRESS]"
click at [828, 394] on button "Save Address" at bounding box center [832, 408] width 96 height 29
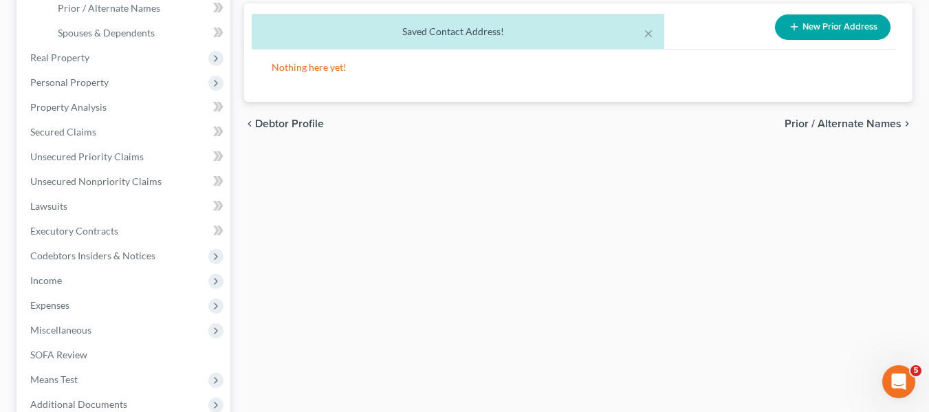
scroll to position [493, 0]
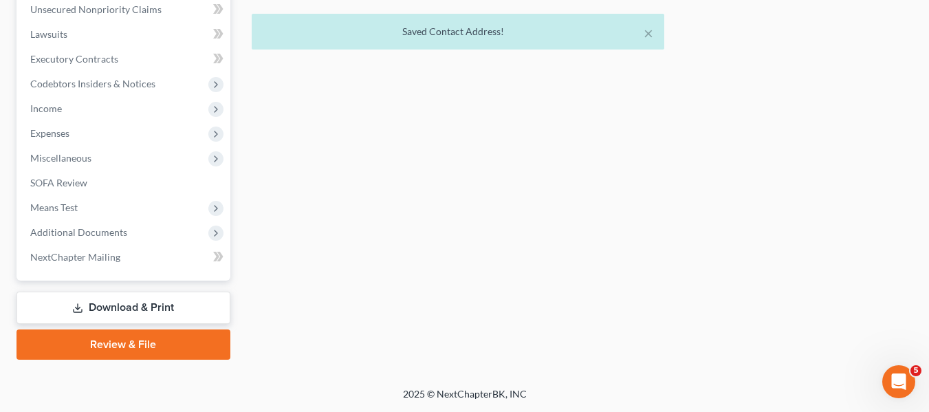
click at [91, 310] on link "Download & Print" at bounding box center [124, 308] width 214 height 32
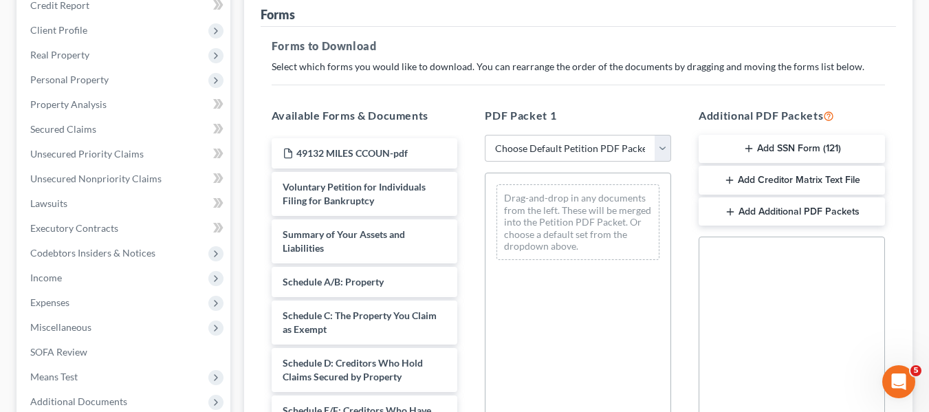
scroll to position [175, 0]
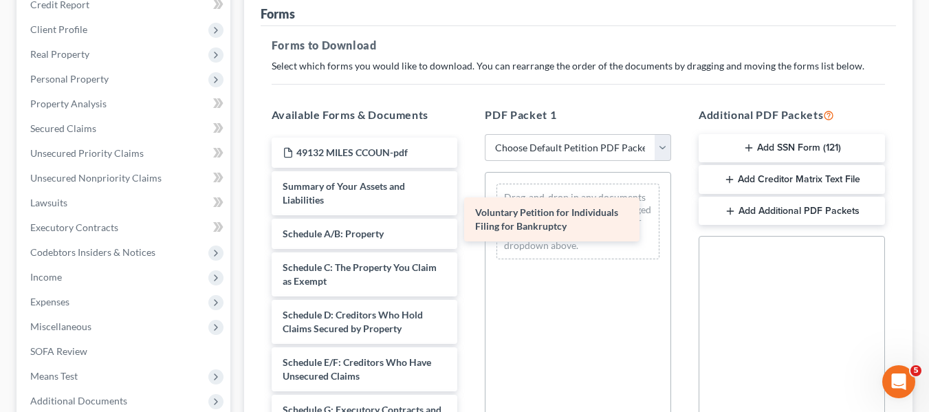
drag, startPoint x: 316, startPoint y: 187, endPoint x: 531, endPoint y: 211, distance: 216.7
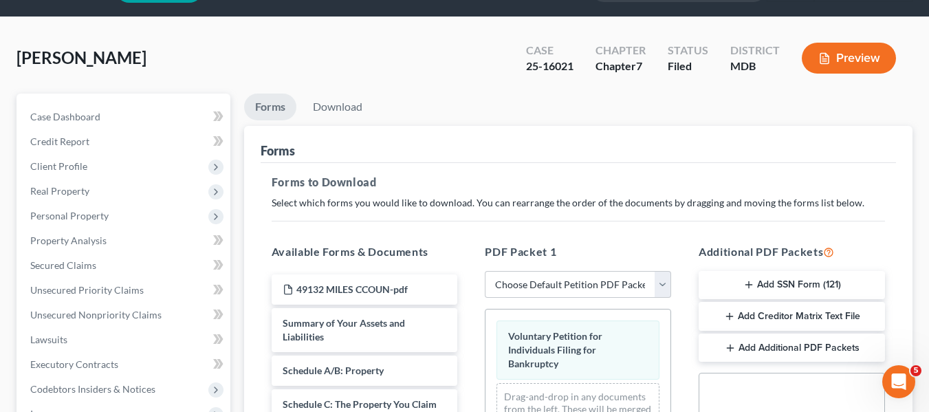
scroll to position [0, 0]
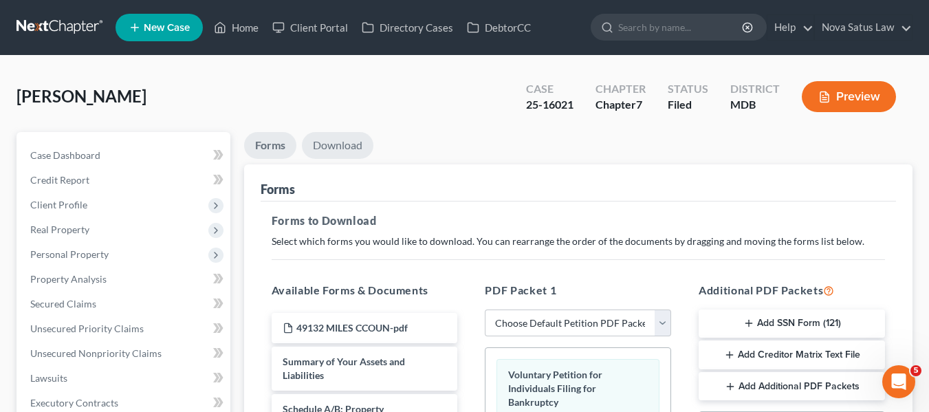
click at [331, 150] on link "Download" at bounding box center [338, 145] width 72 height 27
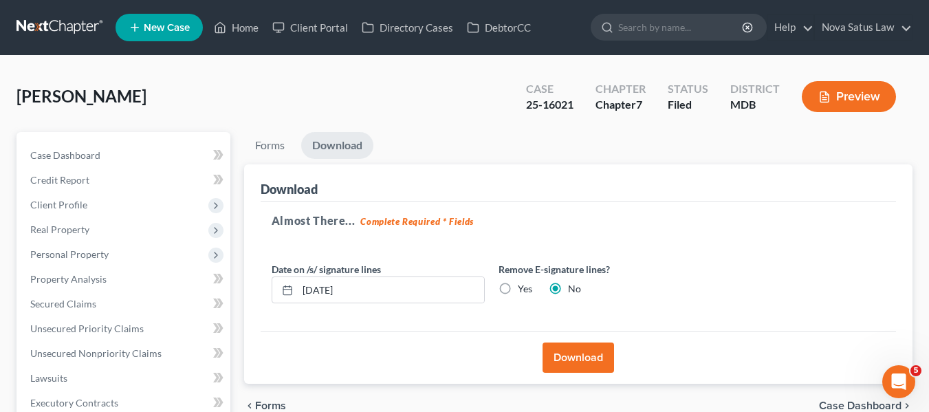
click at [560, 352] on button "Download" at bounding box center [579, 358] width 72 height 30
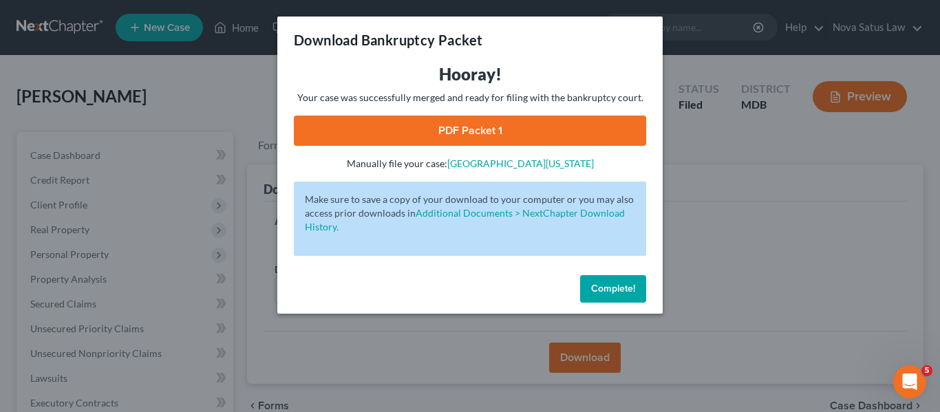
click at [482, 127] on link "PDF Packet 1" at bounding box center [470, 131] width 352 height 30
click at [594, 283] on span "Complete!" at bounding box center [613, 289] width 44 height 12
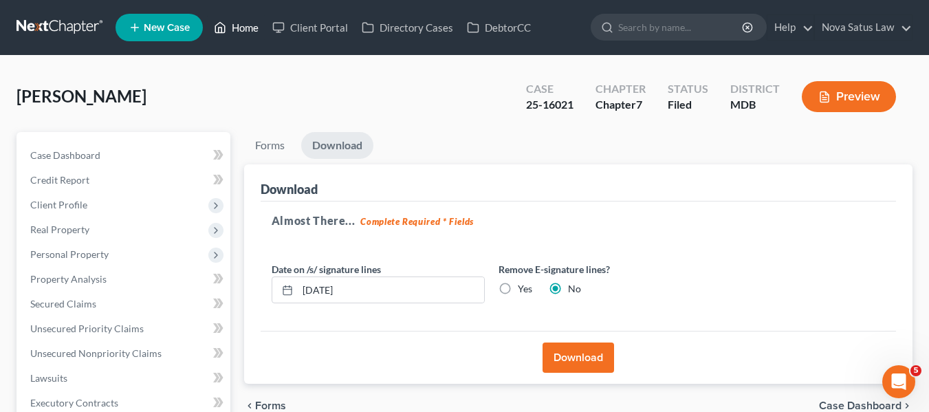
click at [243, 28] on link "Home" at bounding box center [236, 27] width 58 height 25
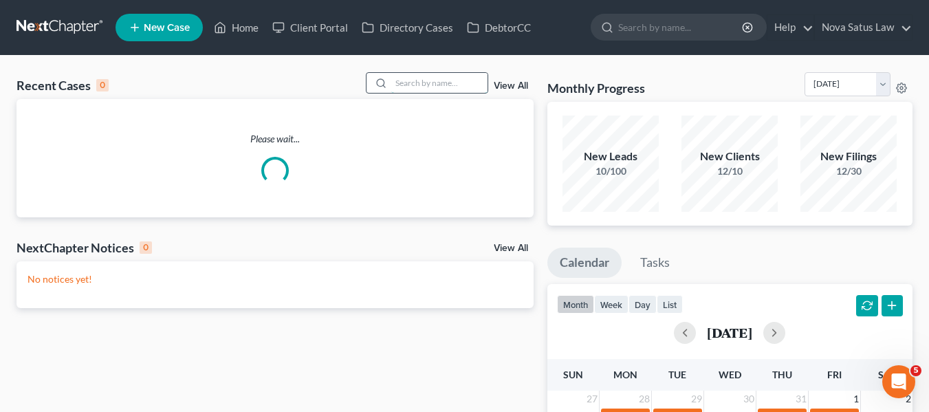
click at [427, 85] on input "search" at bounding box center [439, 83] width 96 height 20
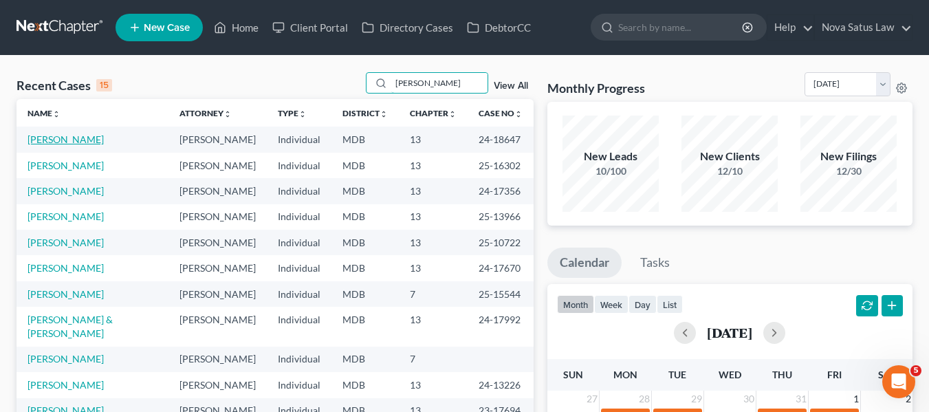
type input "[PERSON_NAME]"
click at [75, 138] on link "[PERSON_NAME]" at bounding box center [66, 139] width 76 height 12
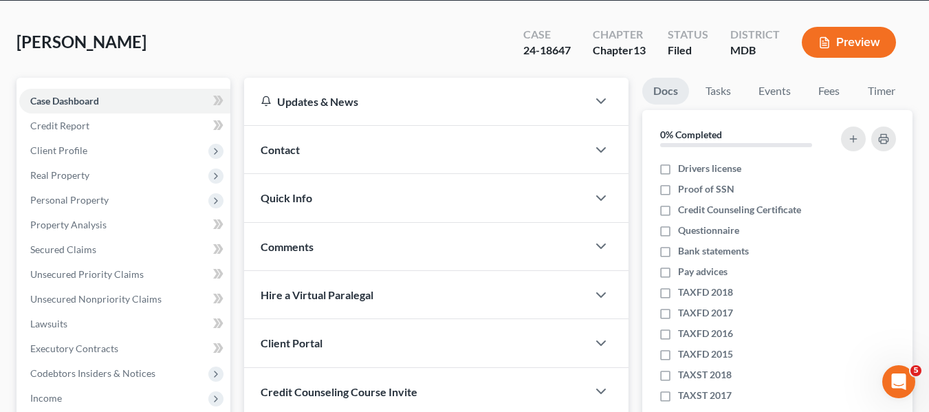
scroll to position [50, 0]
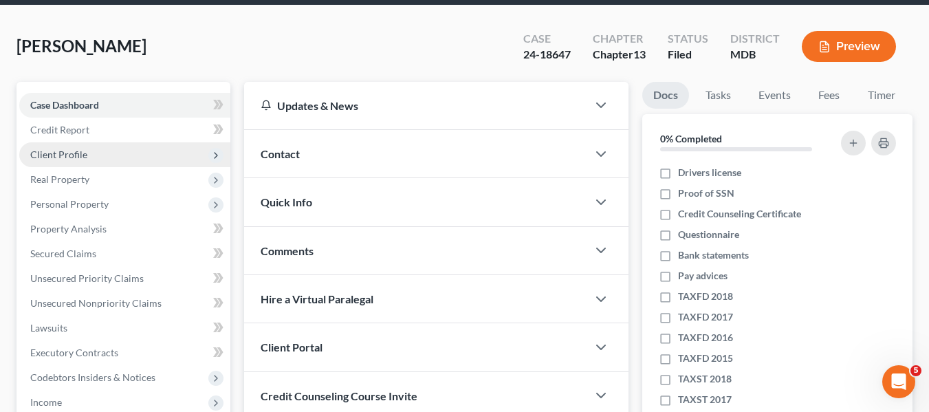
click at [79, 154] on span "Client Profile" at bounding box center [58, 155] width 57 height 12
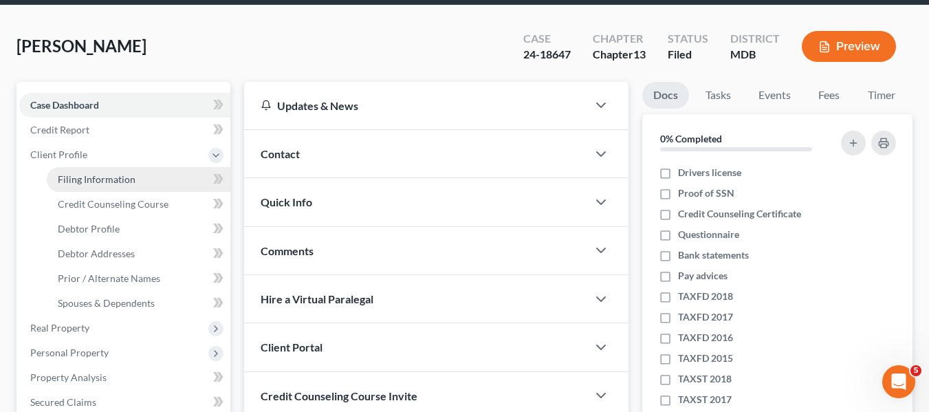
click at [94, 174] on span "Filing Information" at bounding box center [97, 179] width 78 height 12
select select "1"
select select "0"
select select "3"
select select "38"
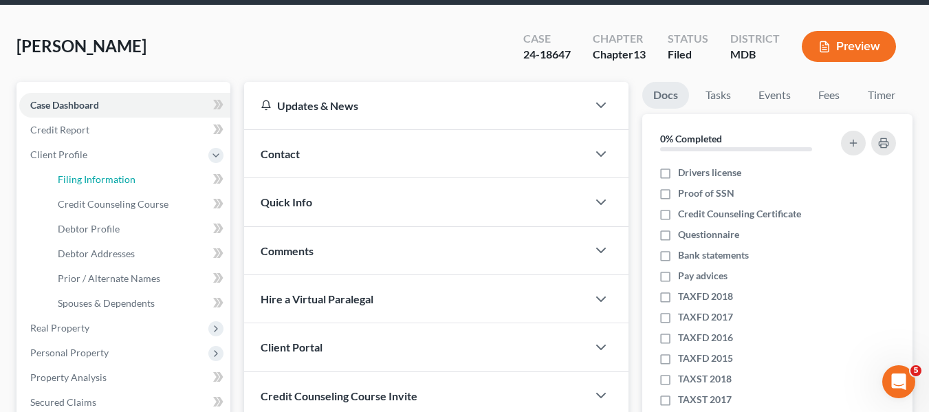
select select "0"
select select "21"
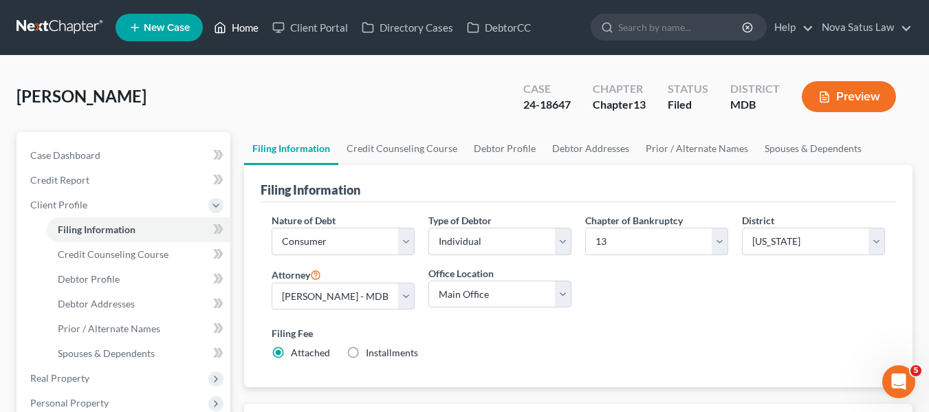
click at [242, 25] on link "Home" at bounding box center [236, 27] width 58 height 25
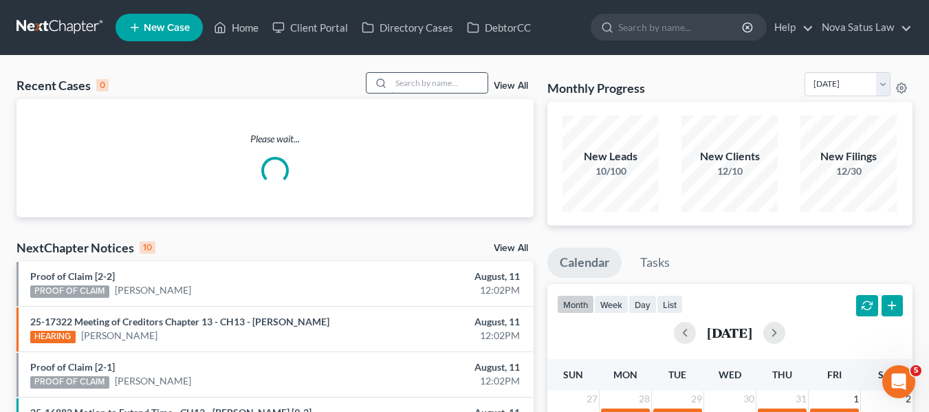
click at [411, 81] on input "search" at bounding box center [439, 83] width 96 height 20
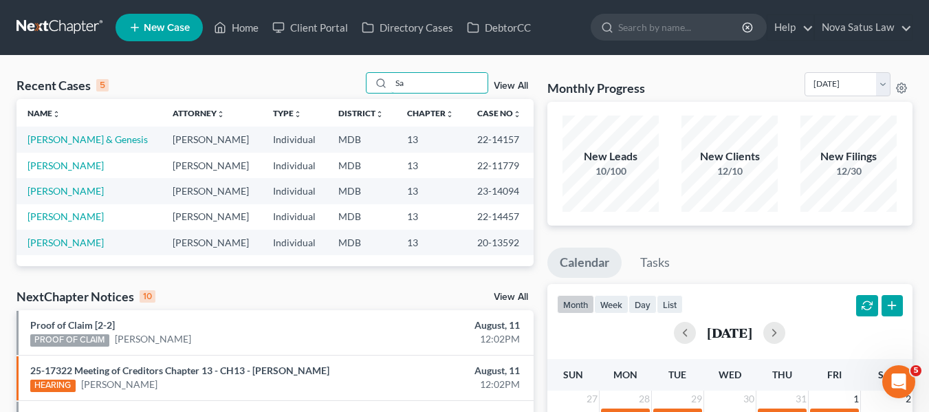
type input "S"
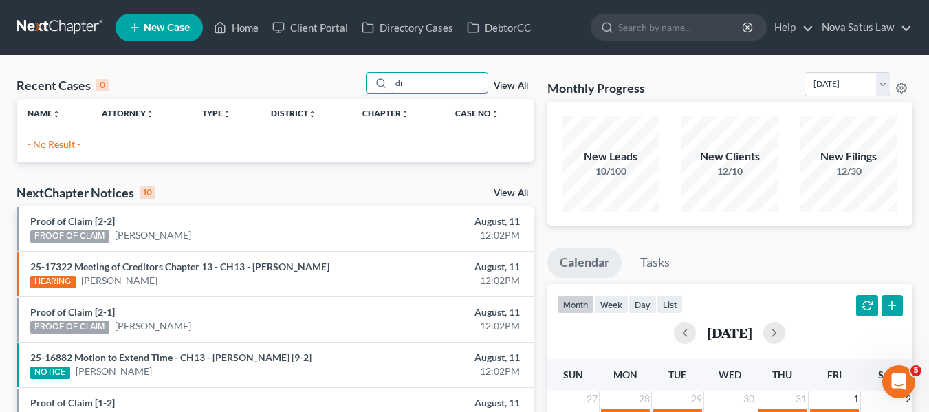
type input "d"
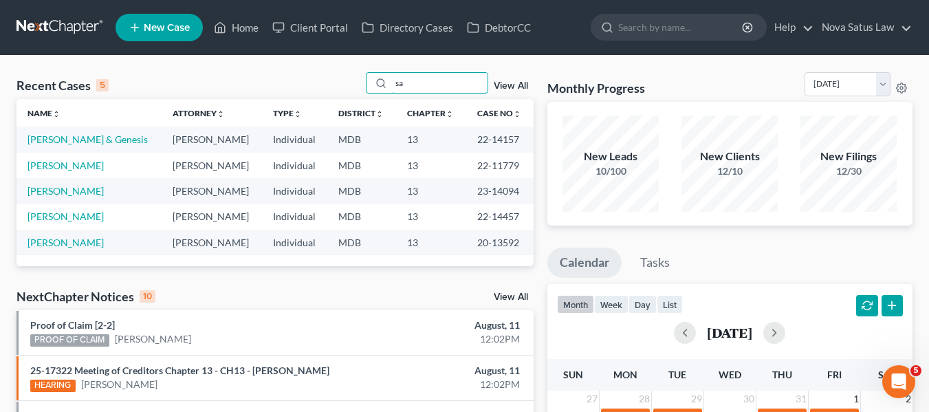
type input "s"
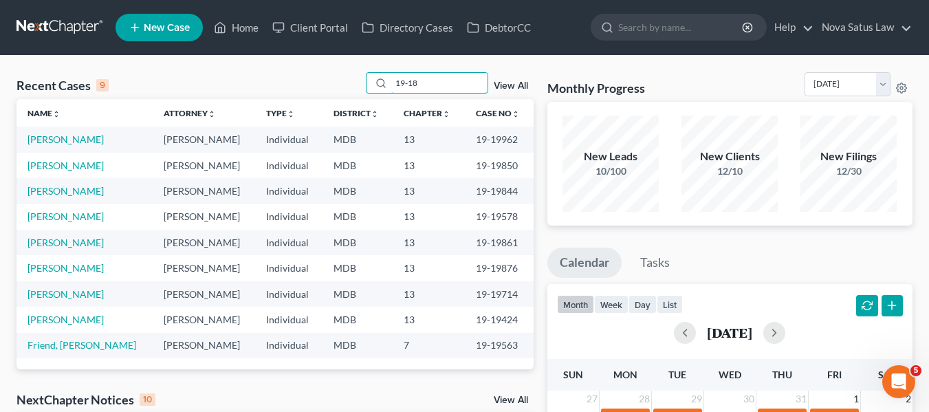
type input "19-18"
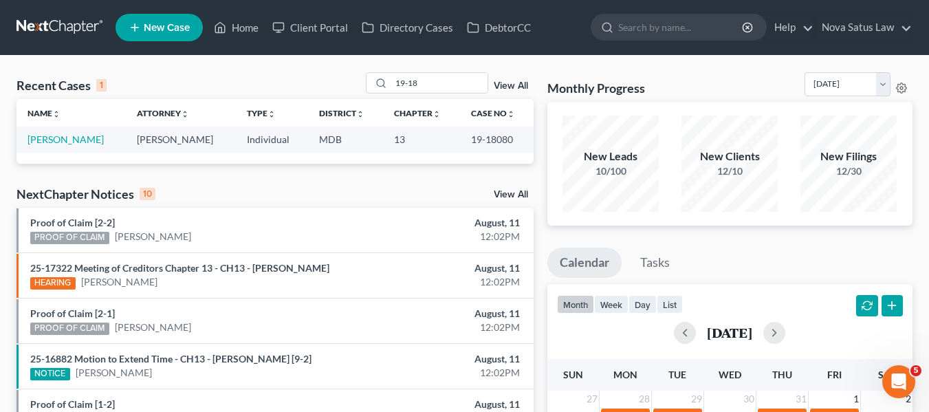
click at [136, 17] on link "New Case" at bounding box center [159, 28] width 87 height 28
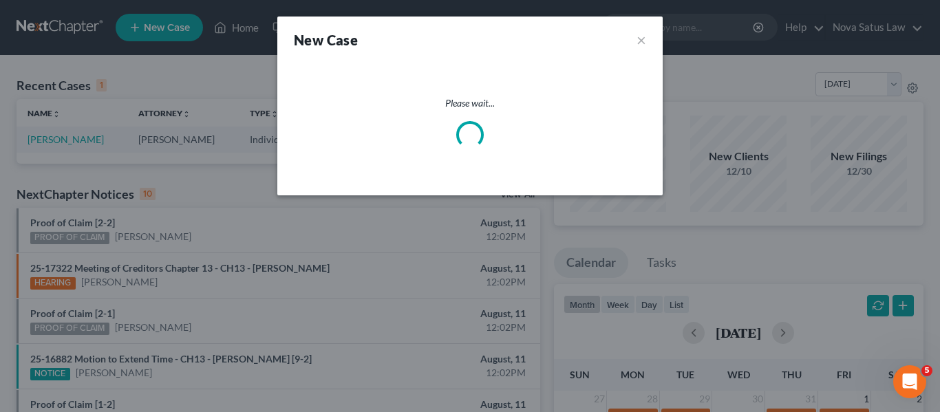
select select "38"
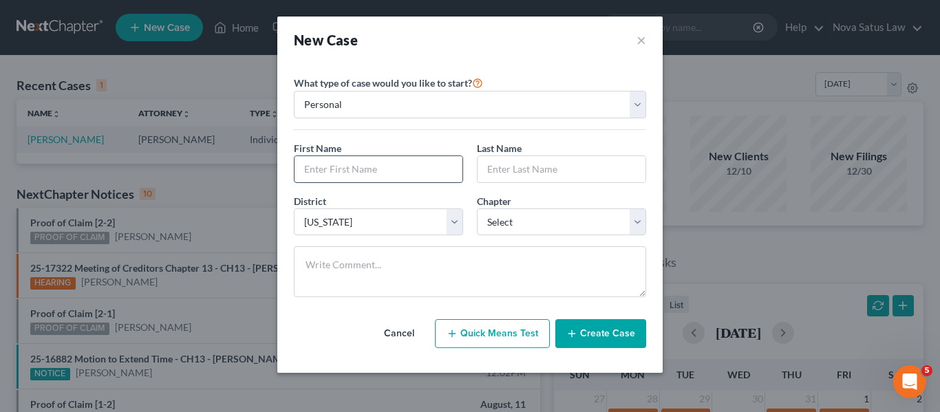
click at [360, 162] on input "text" at bounding box center [378, 169] width 168 height 26
type input "[PERSON_NAME]"
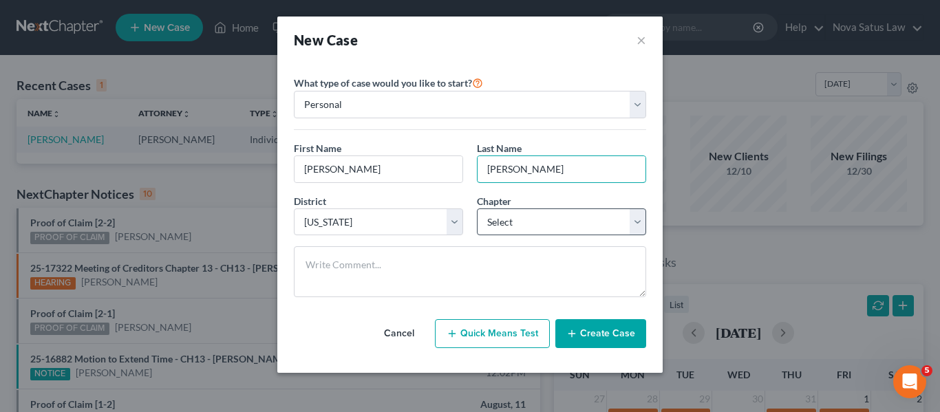
type input "[PERSON_NAME]"
click at [507, 221] on select "Select 7 11 12 13" at bounding box center [561, 222] width 169 height 28
select select "3"
click at [477, 208] on select "Select 7 11 12 13" at bounding box center [561, 222] width 169 height 28
click at [601, 334] on button "Create Case" at bounding box center [600, 333] width 91 height 29
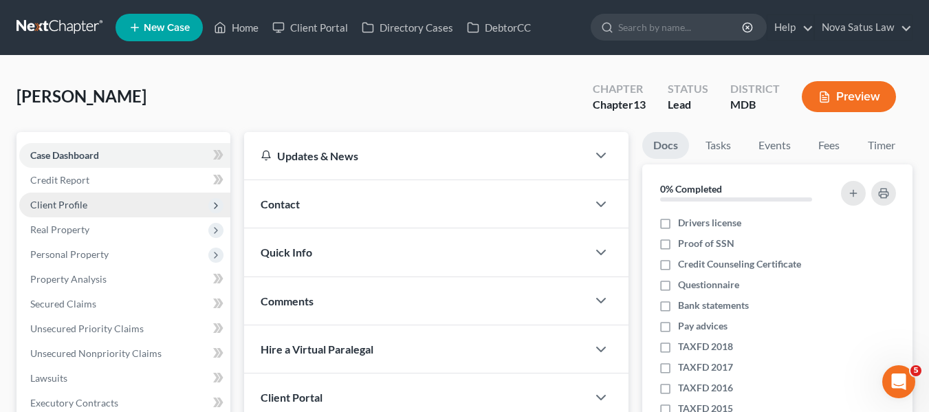
click at [67, 205] on span "Client Profile" at bounding box center [58, 205] width 57 height 12
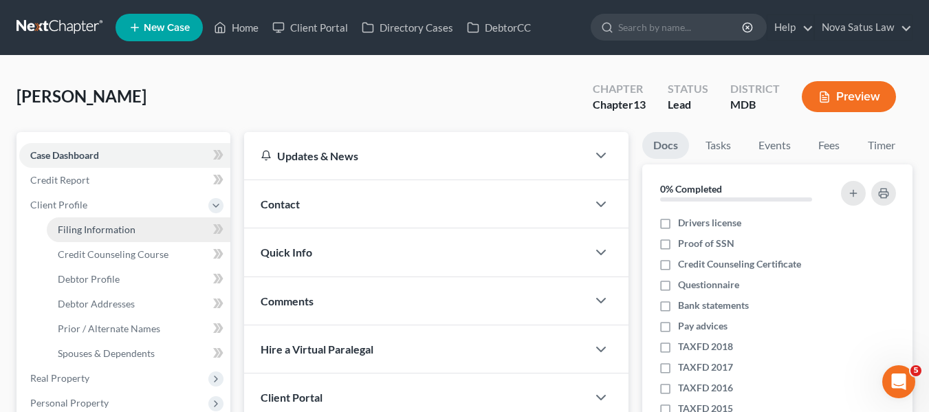
click at [95, 226] on span "Filing Information" at bounding box center [97, 230] width 78 height 12
select select "1"
select select "0"
select select "3"
select select "38"
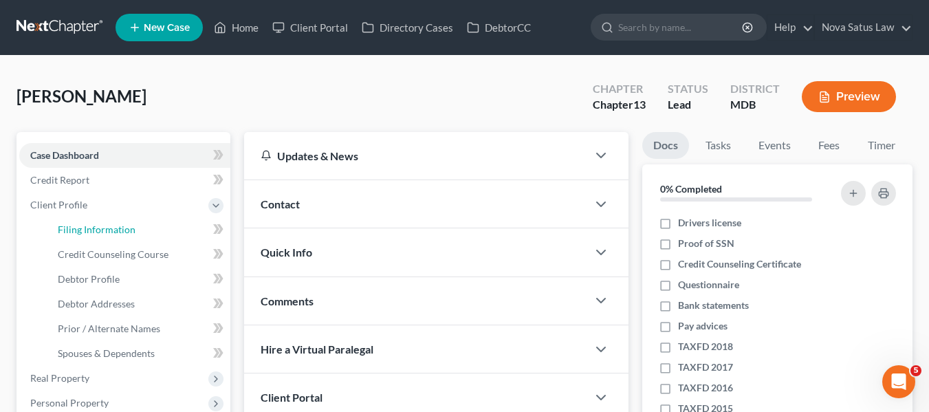
select select "21"
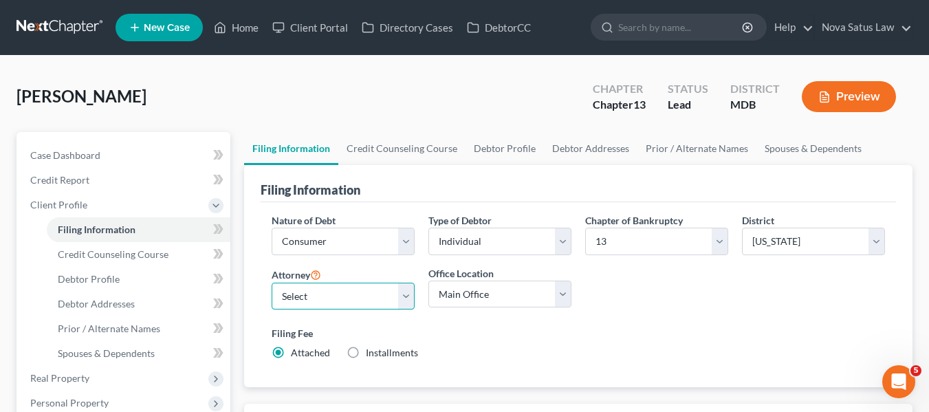
click at [352, 296] on select "Select [PERSON_NAME] - MDB [PERSON_NAME] - MDB [PERSON_NAME] - null" at bounding box center [343, 297] width 143 height 28
select select "0"
click at [272, 283] on select "Select [PERSON_NAME] - MDB [PERSON_NAME] - MDB [PERSON_NAME] - null" at bounding box center [343, 297] width 143 height 28
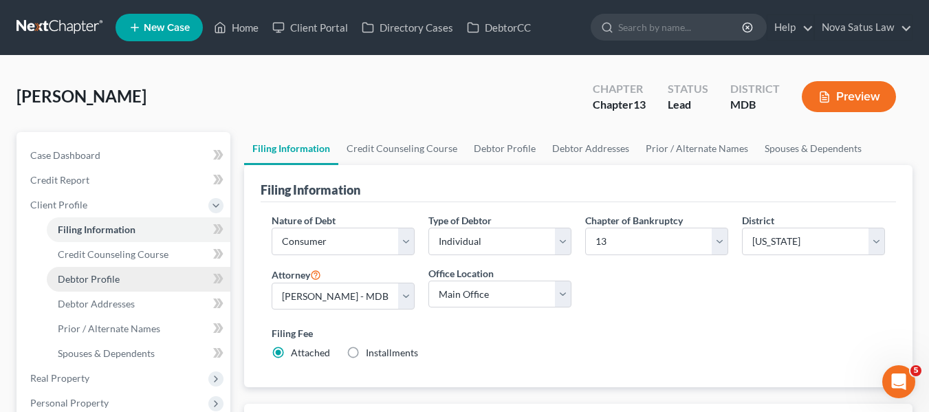
click at [129, 279] on link "Debtor Profile" at bounding box center [139, 279] width 184 height 25
select select "0"
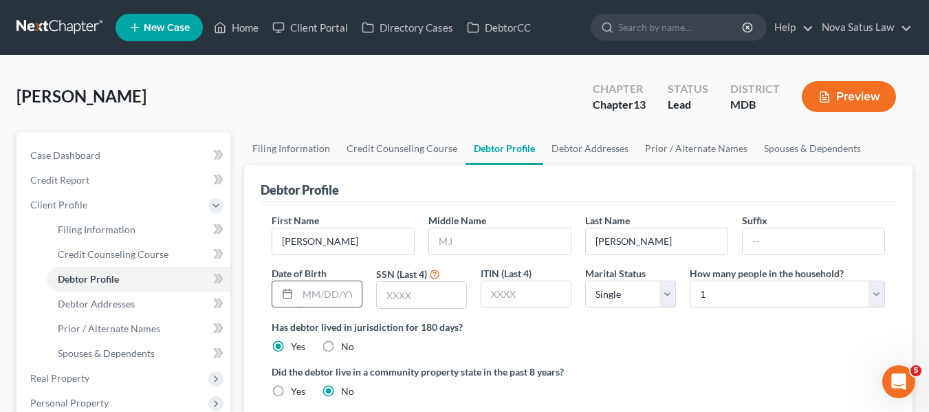
click at [319, 290] on input "text" at bounding box center [330, 294] width 64 height 26
type input "[DATE]"
type input "8178"
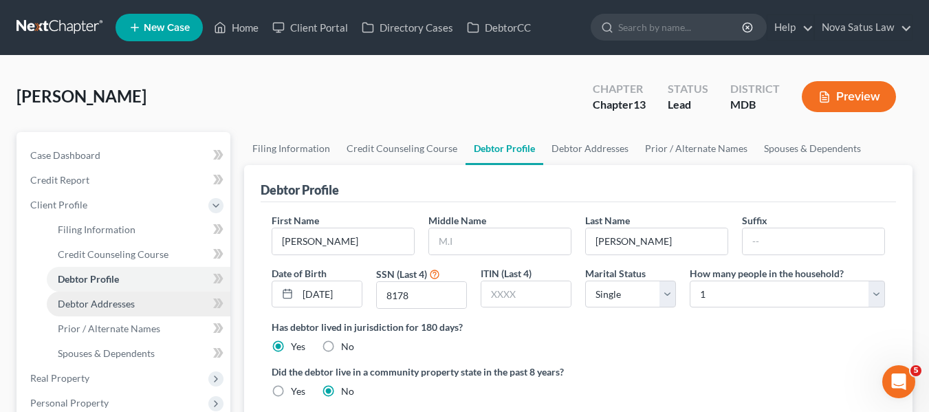
click at [100, 301] on span "Debtor Addresses" at bounding box center [96, 304] width 77 height 12
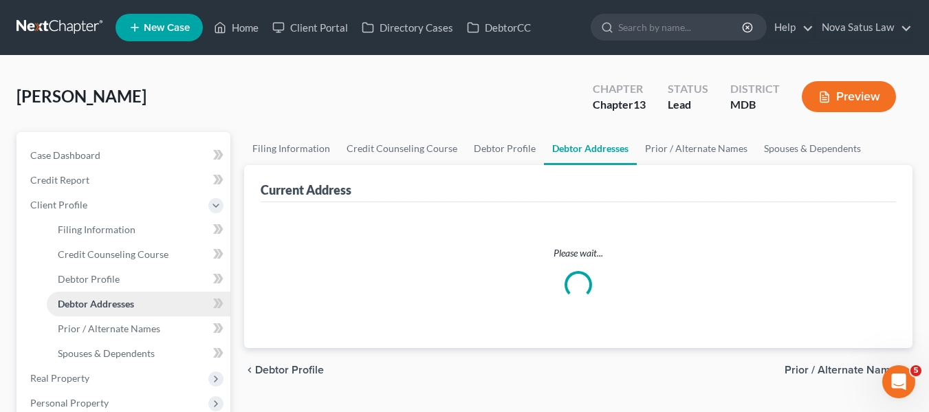
select select "0"
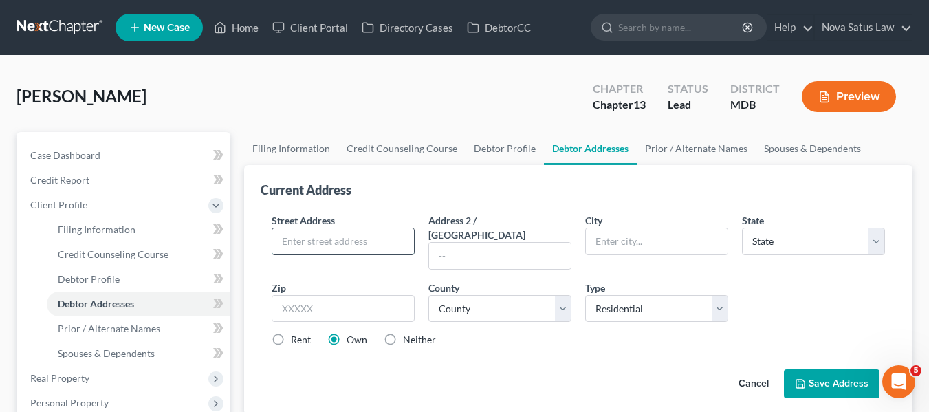
click at [314, 230] on input "text" at bounding box center [343, 241] width 142 height 26
type input "907 [GEOGRAPHIC_DATA]"
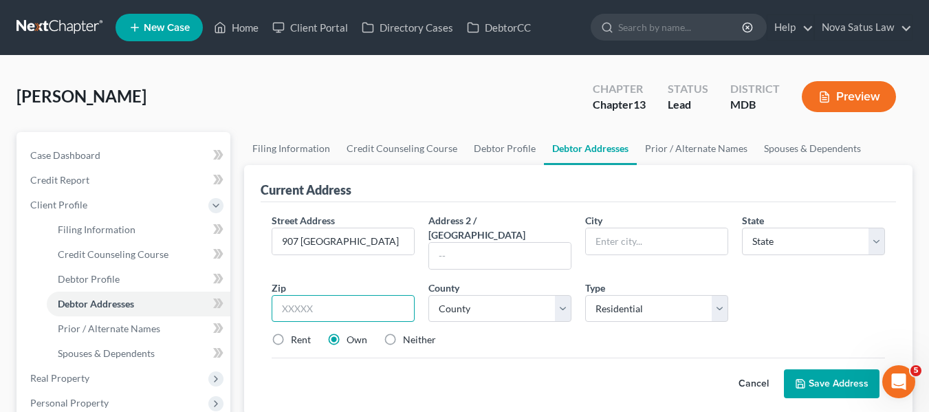
click at [285, 299] on input "text" at bounding box center [343, 309] width 143 height 28
type input "1"
type input "20744"
type input "[GEOGRAPHIC_DATA][US_STATE]"
select select "21"
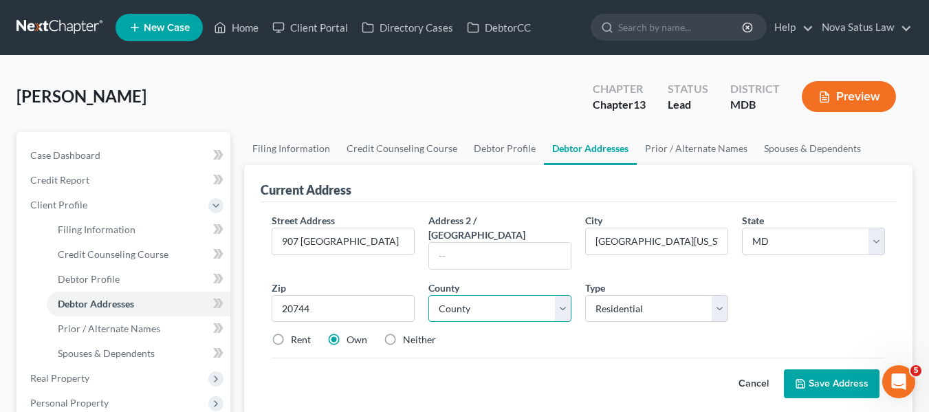
click at [510, 295] on select "County [GEOGRAPHIC_DATA] [GEOGRAPHIC_DATA] [GEOGRAPHIC_DATA] [GEOGRAPHIC_DATA] …" at bounding box center [500, 309] width 143 height 28
select select "16"
click at [429, 295] on select "County [GEOGRAPHIC_DATA] [GEOGRAPHIC_DATA] [GEOGRAPHIC_DATA] [GEOGRAPHIC_DATA] …" at bounding box center [500, 309] width 143 height 28
click at [797, 380] on icon at bounding box center [801, 384] width 8 height 8
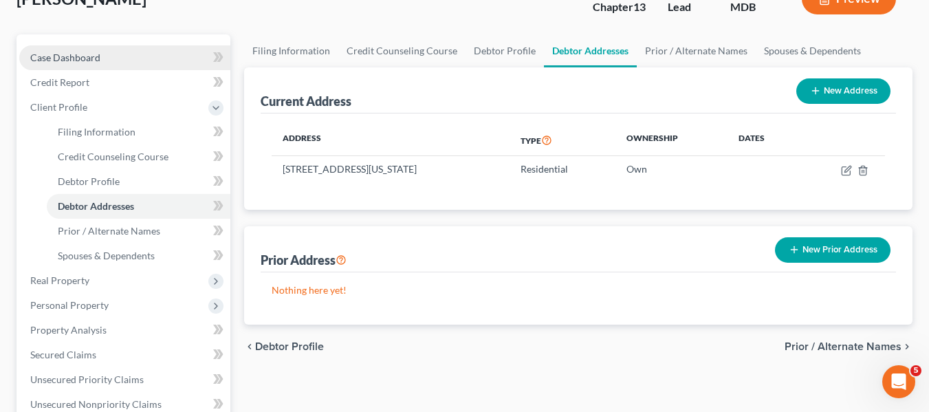
scroll to position [100, 0]
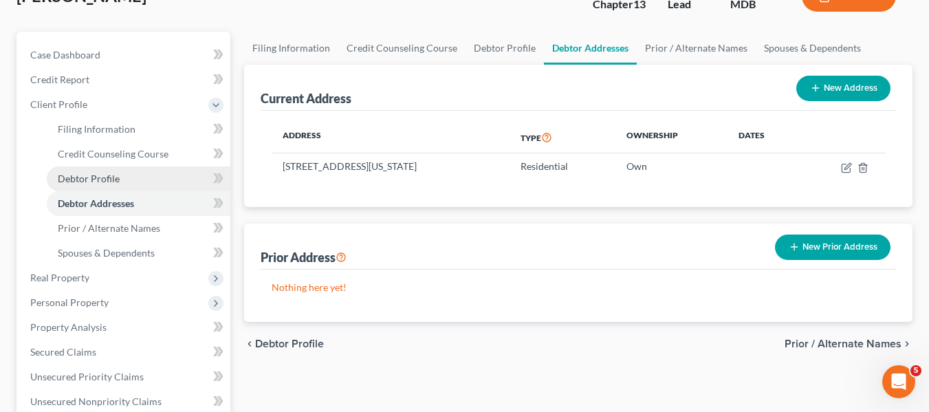
click at [142, 170] on link "Debtor Profile" at bounding box center [139, 178] width 184 height 25
select select "0"
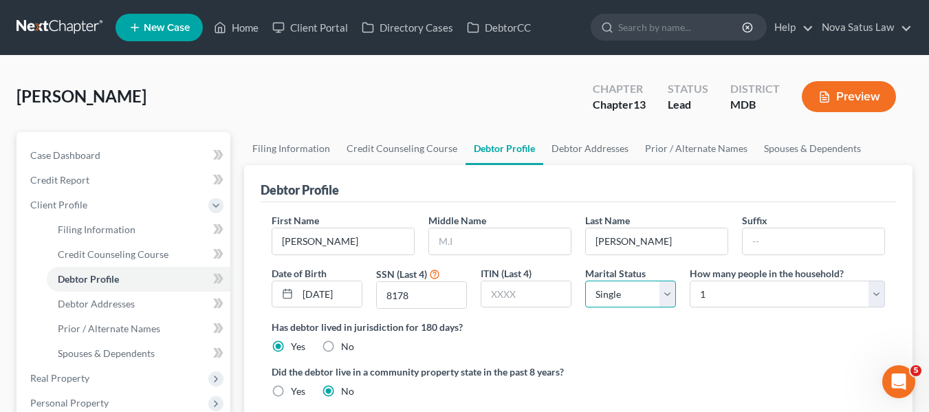
click at [661, 299] on select "Select Single Married Separated Divorced Widowed" at bounding box center [630, 295] width 91 height 28
select select "1"
click at [585, 281] on select "Select Single Married Separated Divorced Widowed" at bounding box center [630, 295] width 91 height 28
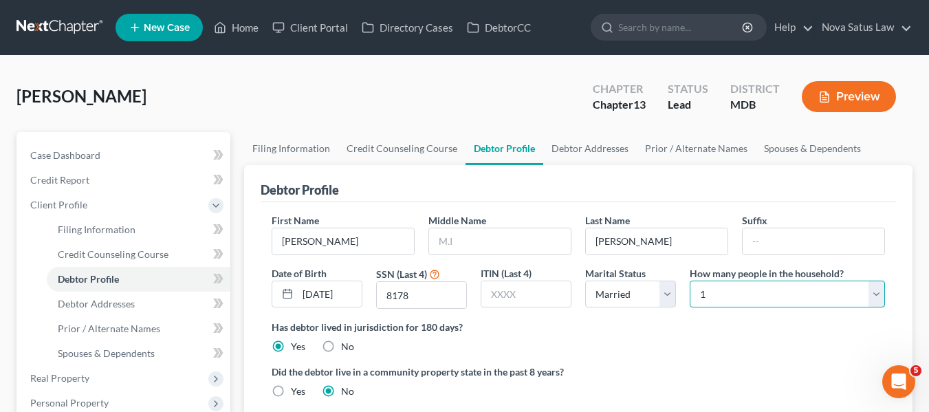
click at [729, 300] on select "Select 1 2 3 4 5 6 7 8 9 10 11 12 13 14 15 16 17 18 19 20" at bounding box center [787, 295] width 195 height 28
select select "1"
click at [690, 281] on select "Select 1 2 3 4 5 6 7 8 9 10 11 12 13 14 15 16 17 18 19 20" at bounding box center [787, 295] width 195 height 28
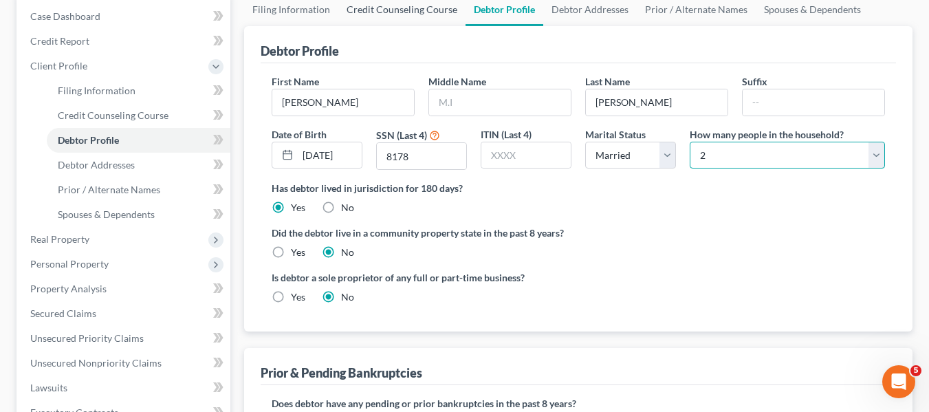
scroll to position [140, 0]
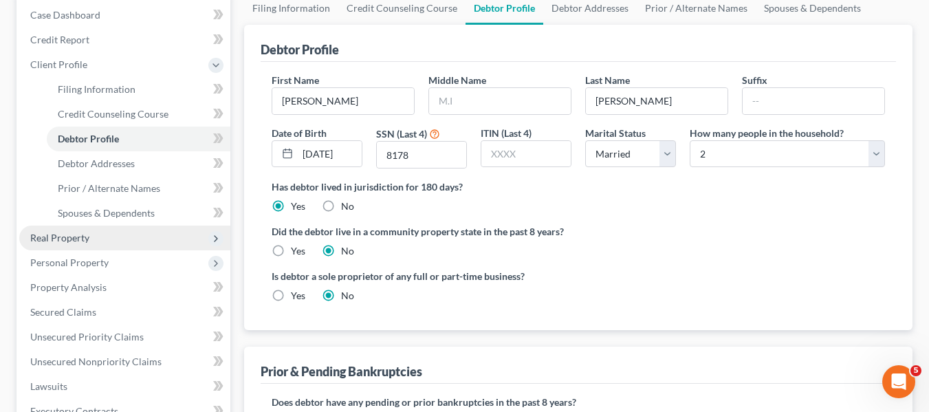
click at [76, 235] on span "Real Property" at bounding box center [59, 238] width 59 height 12
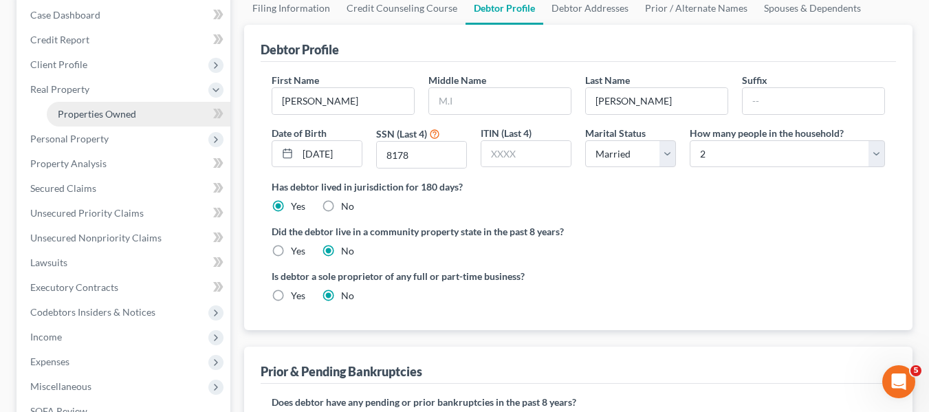
click at [91, 116] on span "Properties Owned" at bounding box center [97, 114] width 78 height 12
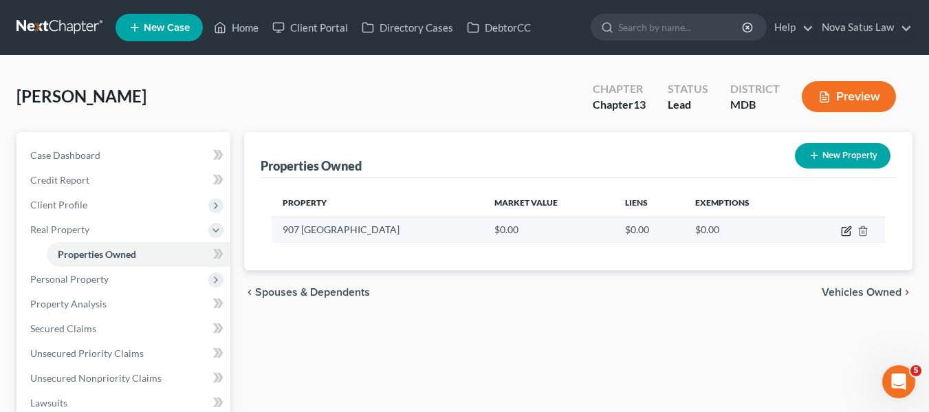
click at [850, 226] on icon "button" at bounding box center [848, 229] width 6 height 6
select select "21"
select select "16"
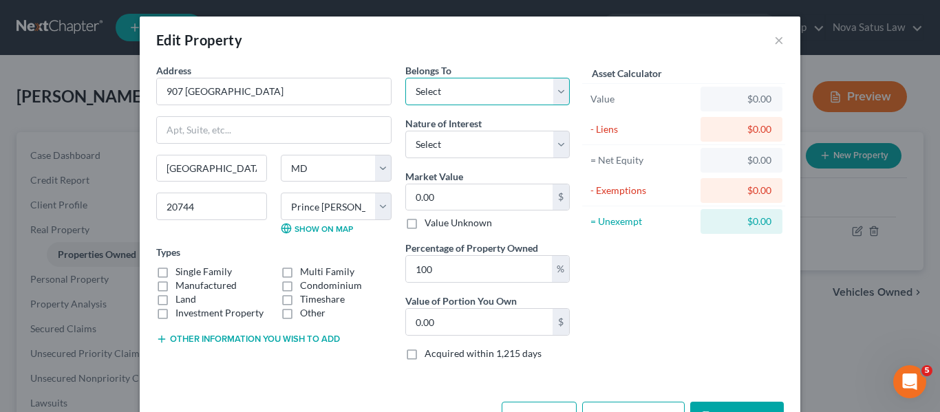
click at [497, 89] on select "Select Debtor 1 Only Debtor 2 Only Debtor 1 And Debtor 2 Only At Least One Of T…" at bounding box center [487, 92] width 164 height 28
select select "3"
click at [405, 78] on select "Select Debtor 1 Only Debtor 2 Only Debtor 1 And Debtor 2 Only At Least One Of T…" at bounding box center [487, 92] width 164 height 28
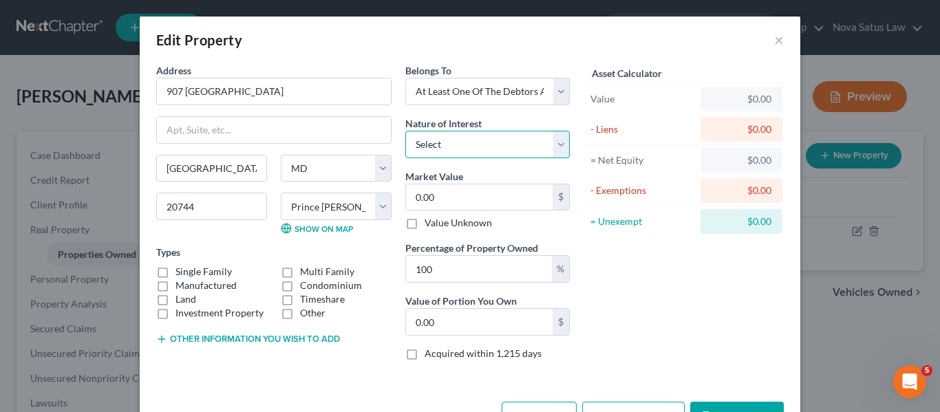
click at [484, 145] on select "Select Fee Simple Joint Tenant Life Estate Equitable Interest Future Interest T…" at bounding box center [487, 145] width 164 height 28
select select "5"
click at [405, 131] on select "Select Fee Simple Joint Tenant Life Estate Equitable Interest Future Interest T…" at bounding box center [487, 145] width 164 height 28
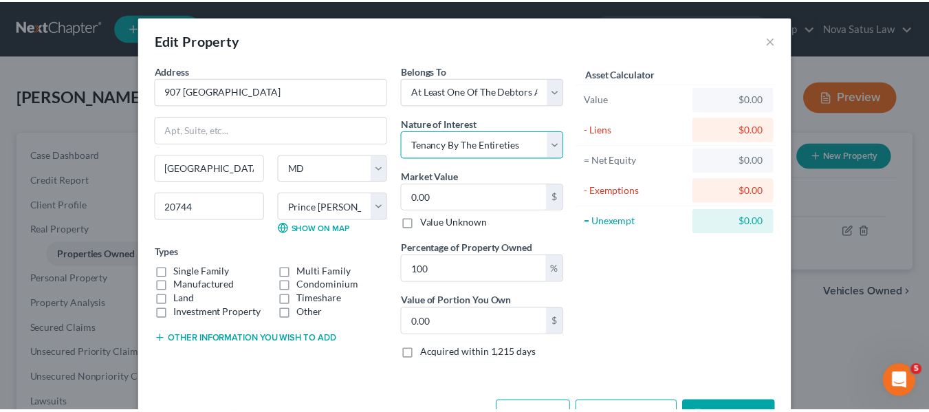
scroll to position [46, 0]
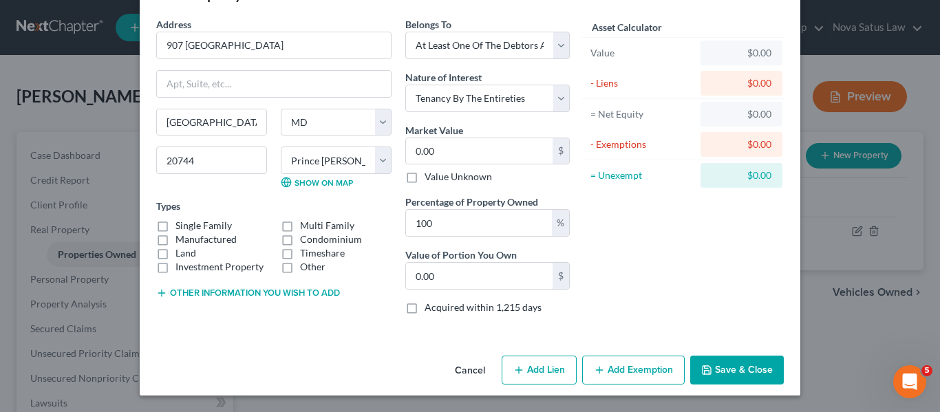
click at [704, 368] on polyline "button" at bounding box center [705, 367] width 3 height 2
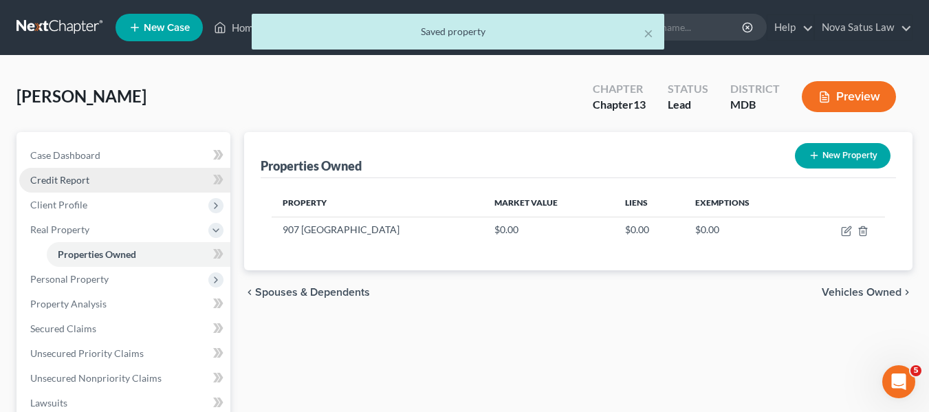
click at [72, 184] on span "Credit Report" at bounding box center [59, 180] width 59 height 12
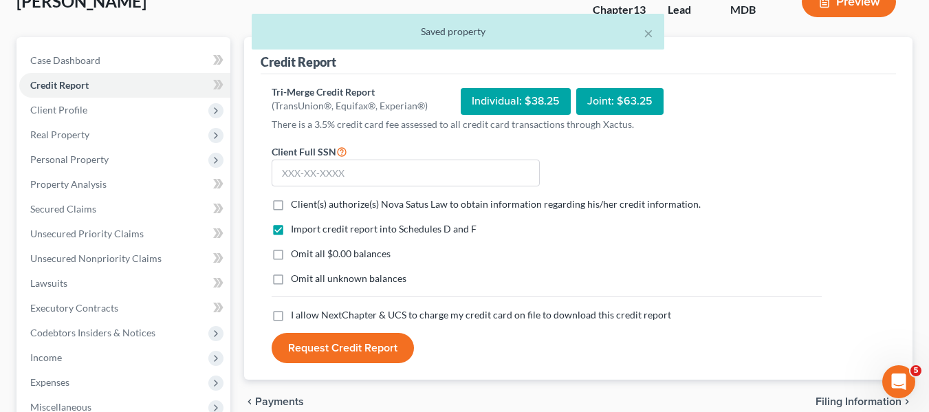
scroll to position [99, 0]
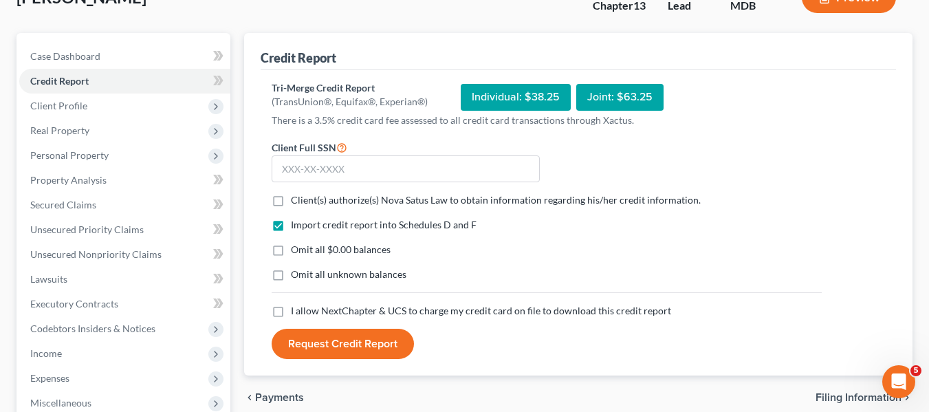
click at [291, 202] on label "Client(s) authorize(s) Nova Satus Law to obtain information regarding his/her c…" at bounding box center [496, 200] width 410 height 14
click at [296, 202] on input "Client(s) authorize(s) Nova Satus Law to obtain information regarding his/her c…" at bounding box center [300, 197] width 9 height 9
checkbox input "true"
click at [291, 308] on label "I allow NextChapter & UCS to charge my credit card on file to download this cre…" at bounding box center [481, 311] width 380 height 14
click at [296, 308] on input "I allow NextChapter & UCS to charge my credit card on file to download this cre…" at bounding box center [300, 308] width 9 height 9
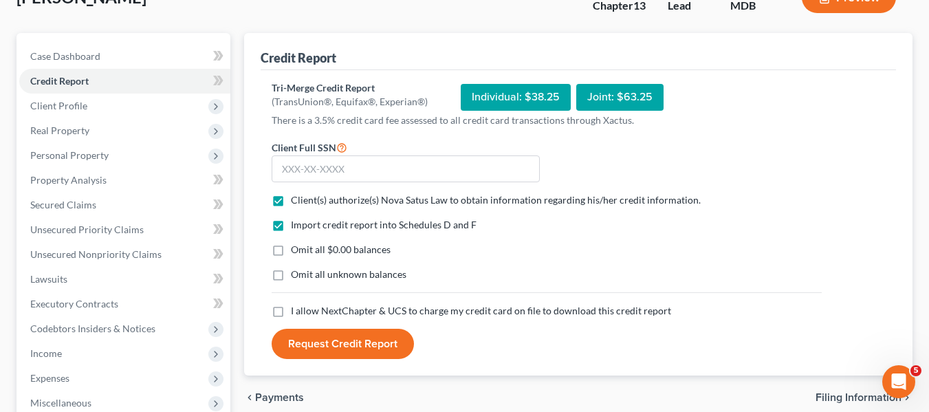
checkbox input "true"
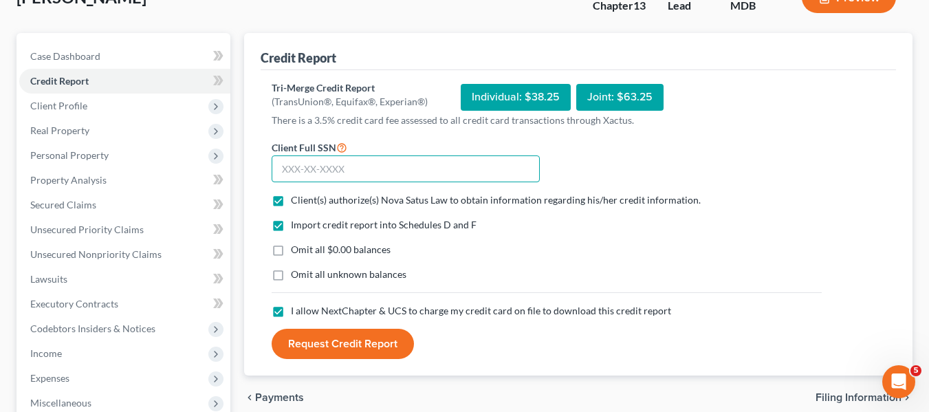
click at [285, 171] on input "text" at bounding box center [406, 169] width 268 height 28
type input "254-02-8178"
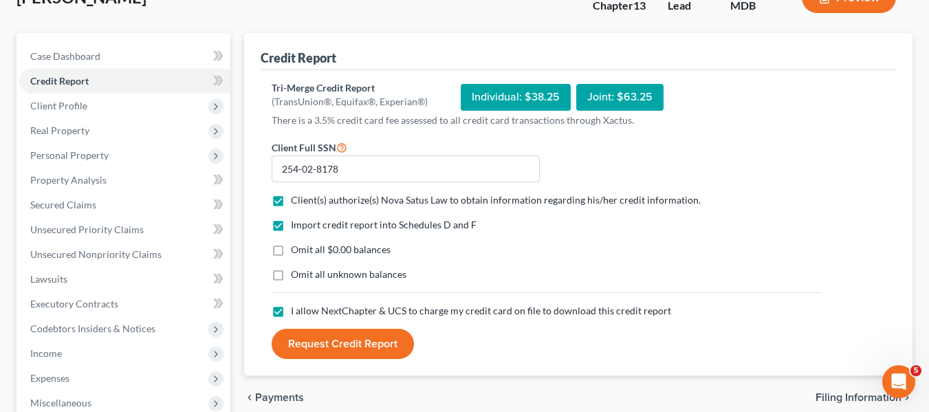
click at [339, 337] on button "Request Credit Report" at bounding box center [343, 344] width 142 height 30
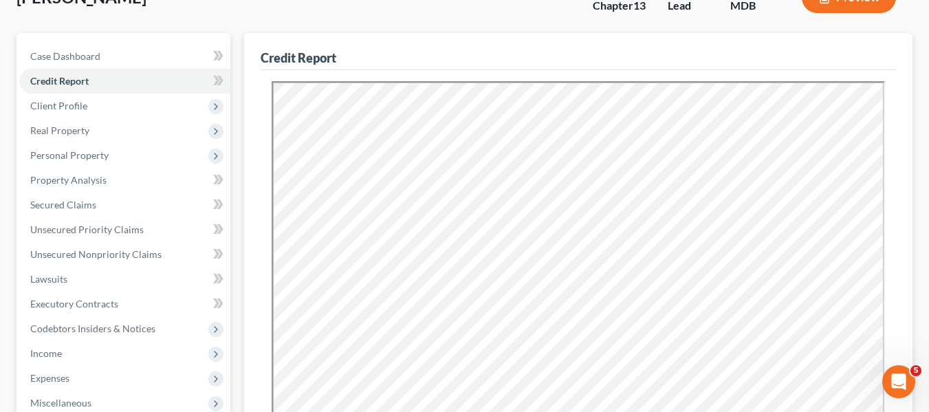
scroll to position [0, 0]
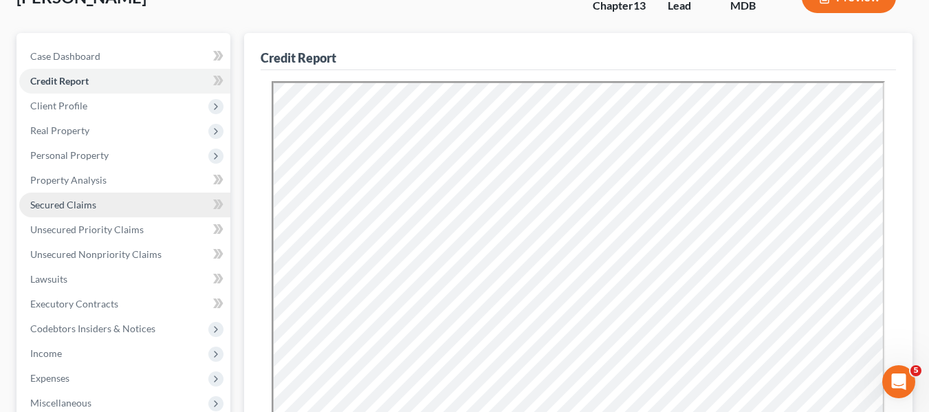
click at [82, 197] on link "Secured Claims" at bounding box center [124, 205] width 211 height 25
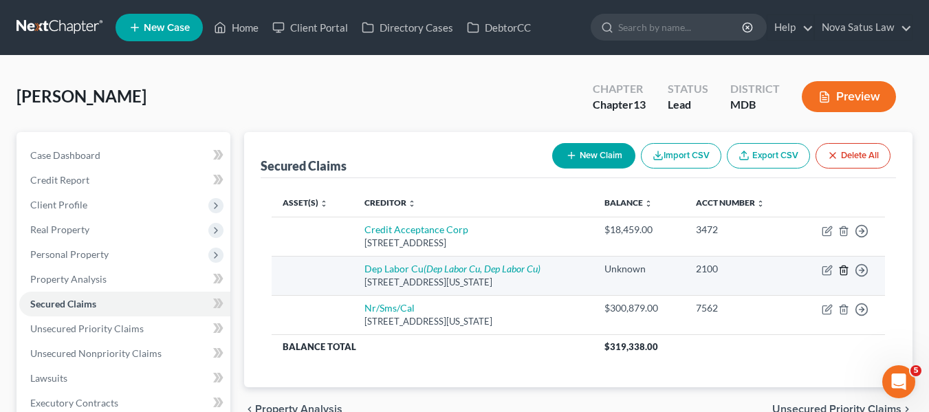
click at [847, 269] on icon "button" at bounding box center [844, 270] width 6 height 9
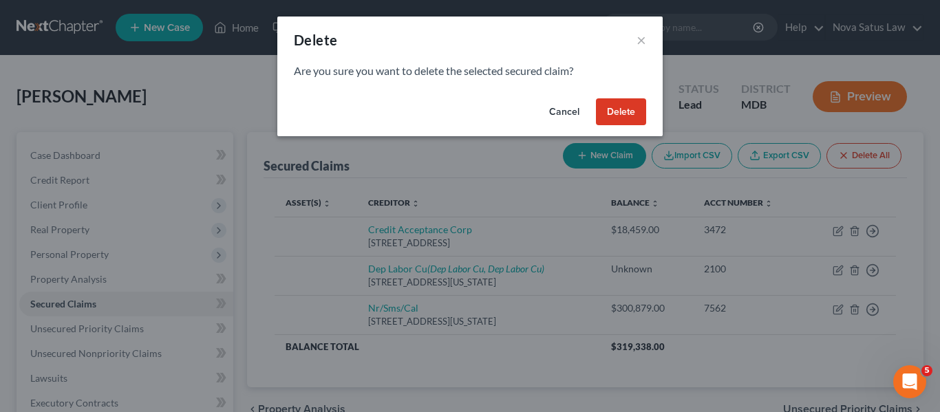
click at [619, 108] on button "Delete" at bounding box center [621, 112] width 50 height 28
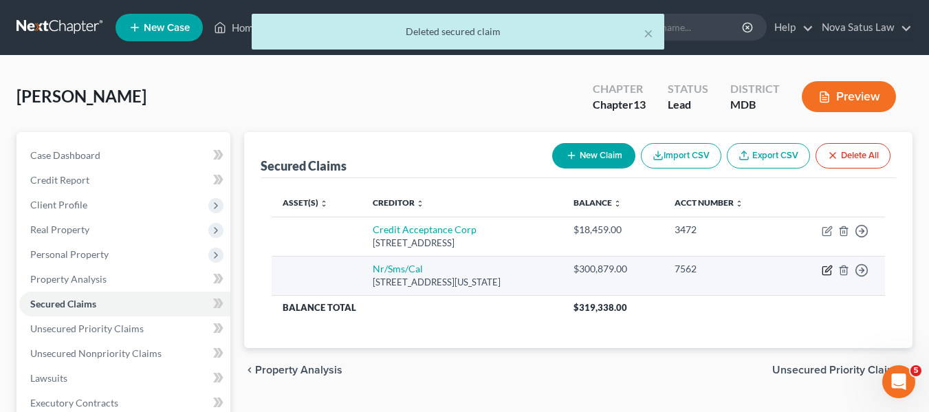
click at [824, 272] on icon "button" at bounding box center [827, 270] width 11 height 11
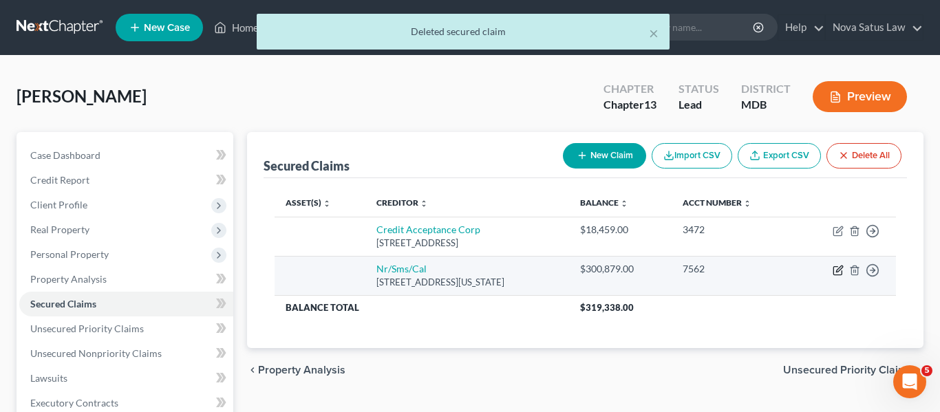
select select "39"
select select "0"
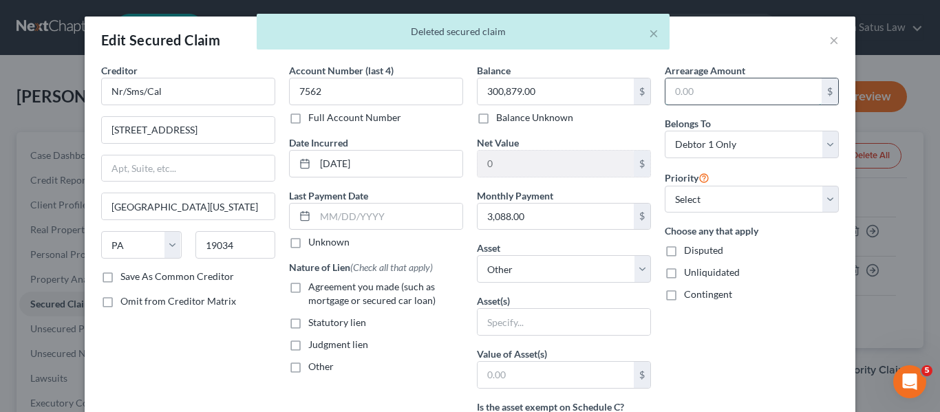
click at [667, 90] on input "text" at bounding box center [743, 91] width 156 height 26
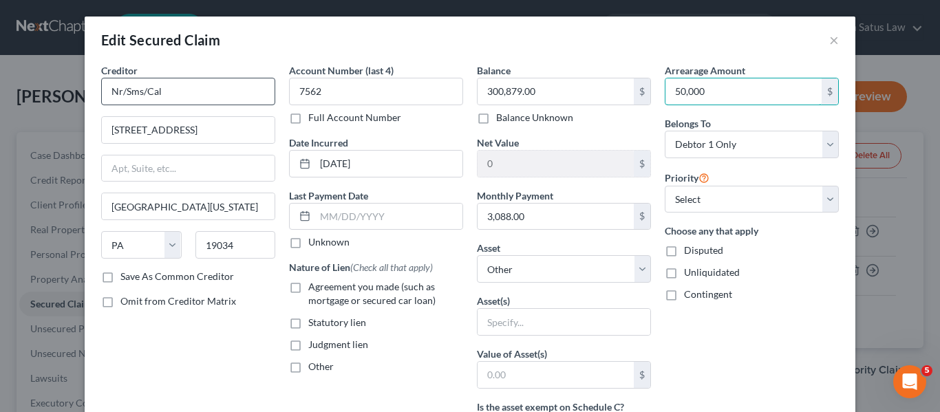
type input "50,000"
click at [210, 80] on input "Nr/Sms/Cal" at bounding box center [188, 92] width 174 height 28
type input "N"
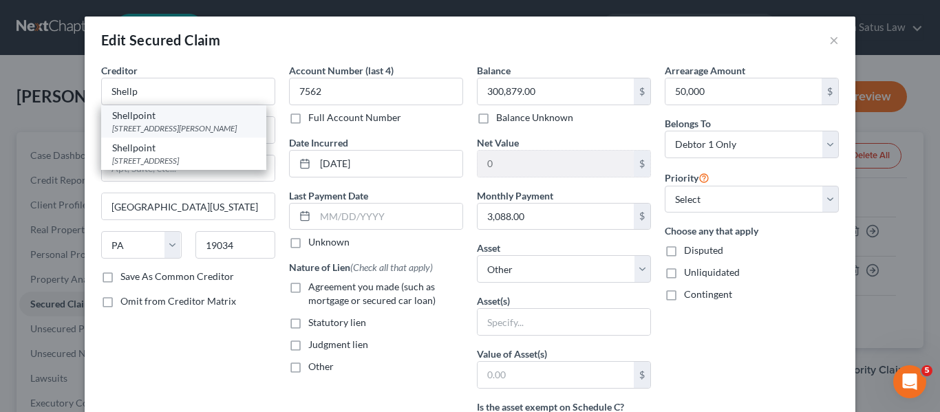
click at [213, 120] on div "Shellpoint" at bounding box center [183, 116] width 143 height 14
type input "Shellpoint"
type input "[STREET_ADDRESS][PERSON_NAME]"
type input "[GEOGRAPHIC_DATA]"
select select "42"
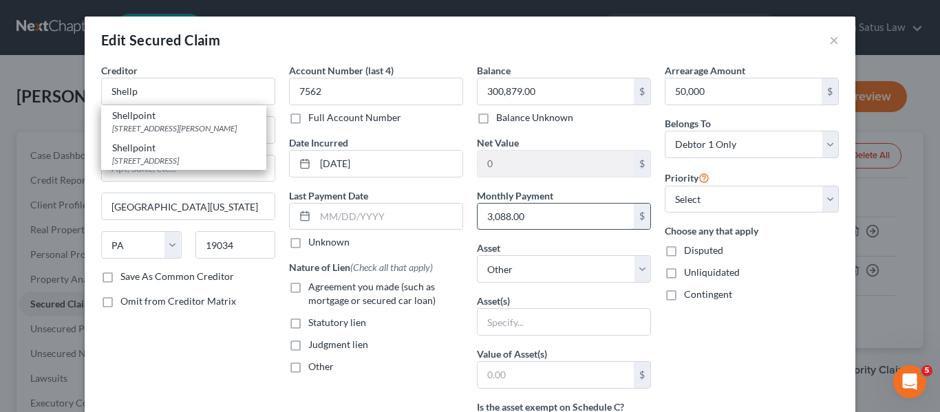
type input "29601"
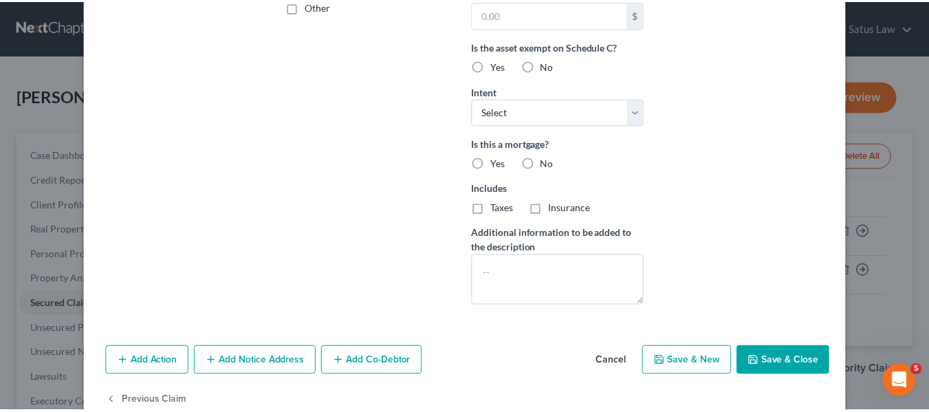
scroll to position [391, 0]
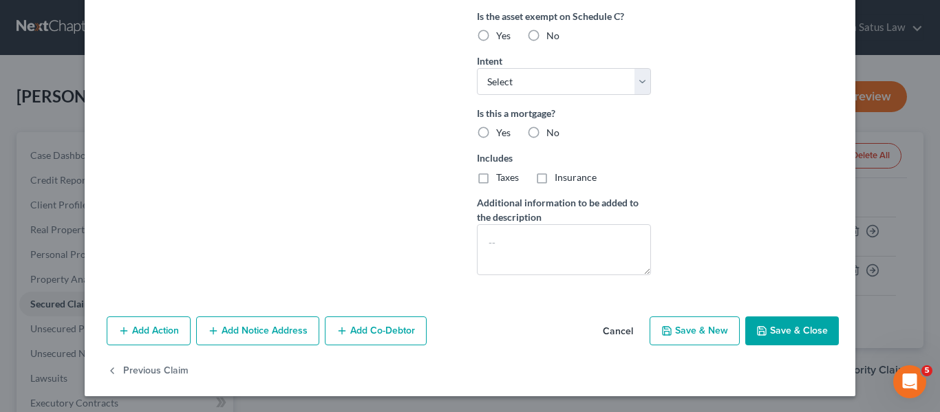
click at [755, 321] on button "Save & Close" at bounding box center [792, 330] width 94 height 29
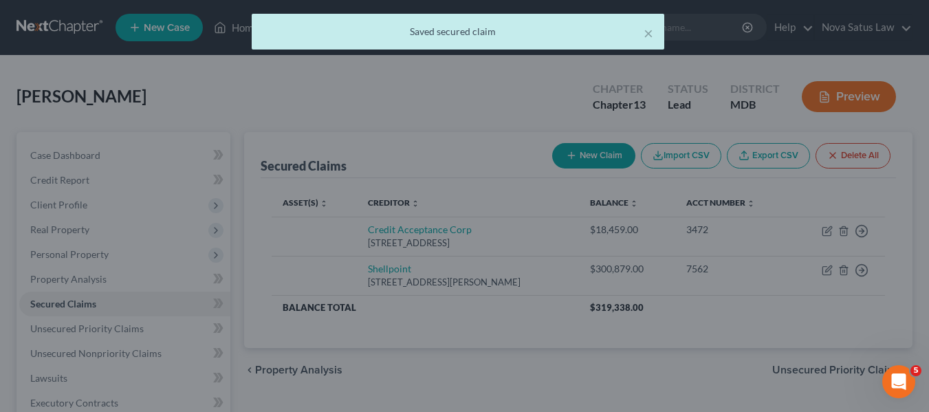
scroll to position [0, 0]
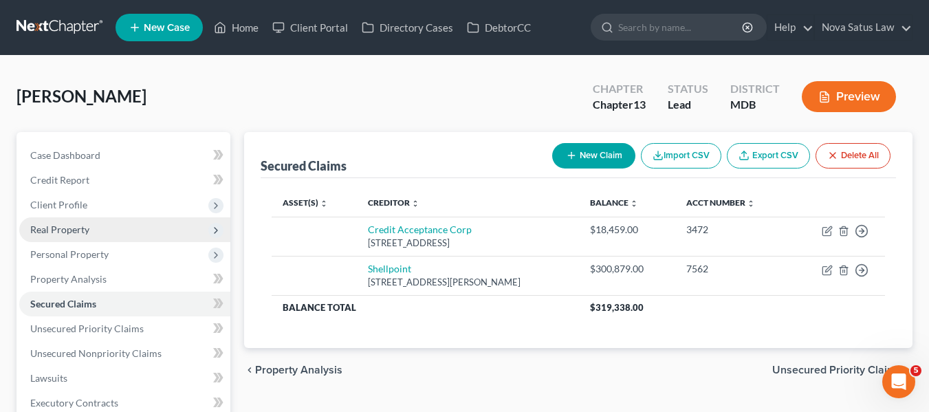
click at [74, 230] on span "Real Property" at bounding box center [59, 230] width 59 height 12
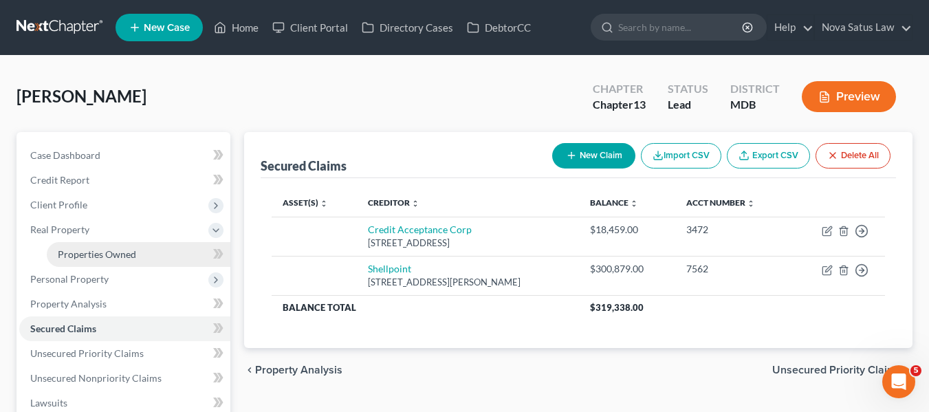
click at [89, 255] on span "Properties Owned" at bounding box center [97, 254] width 78 height 12
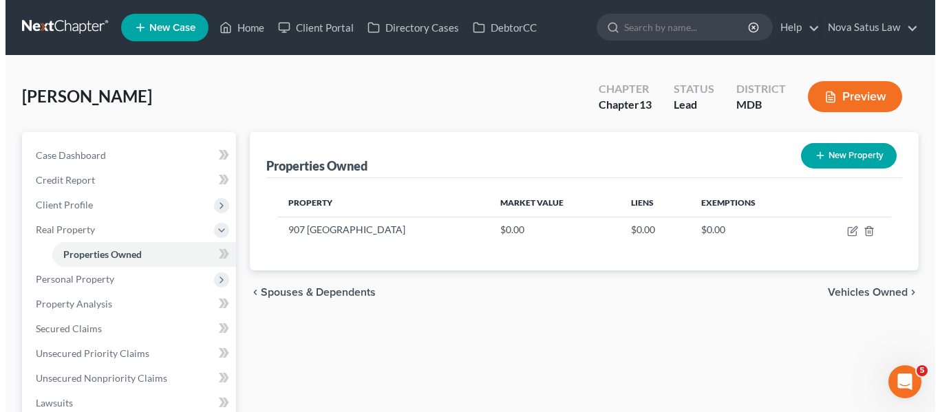
scroll to position [53, 0]
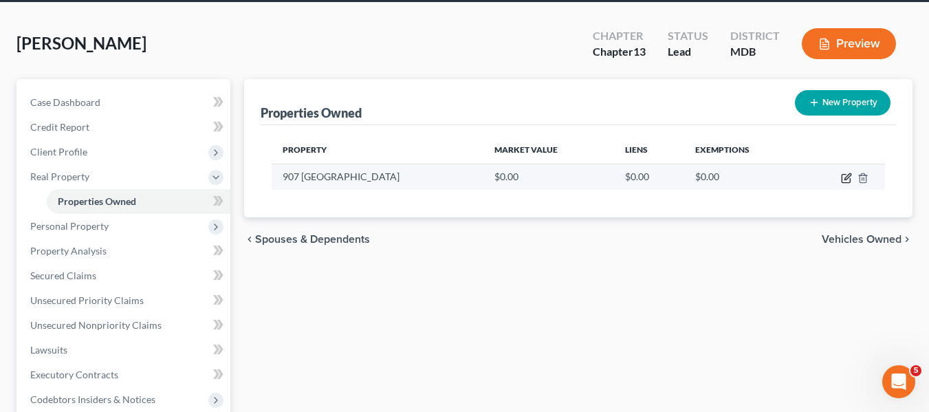
click at [846, 178] on icon "button" at bounding box center [846, 178] width 11 height 11
select select "21"
select select "16"
select select "3"
select select "5"
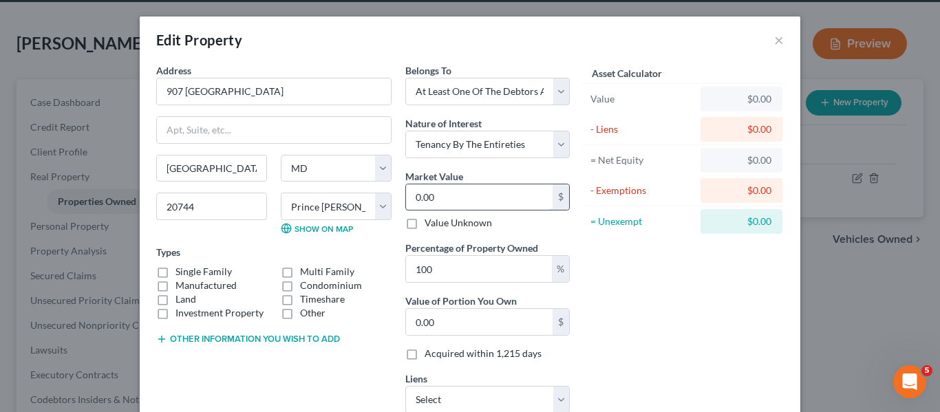
click at [460, 199] on input "0.00" at bounding box center [479, 197] width 147 height 26
type input "4"
type input "4.00"
type input "45"
type input "45.00"
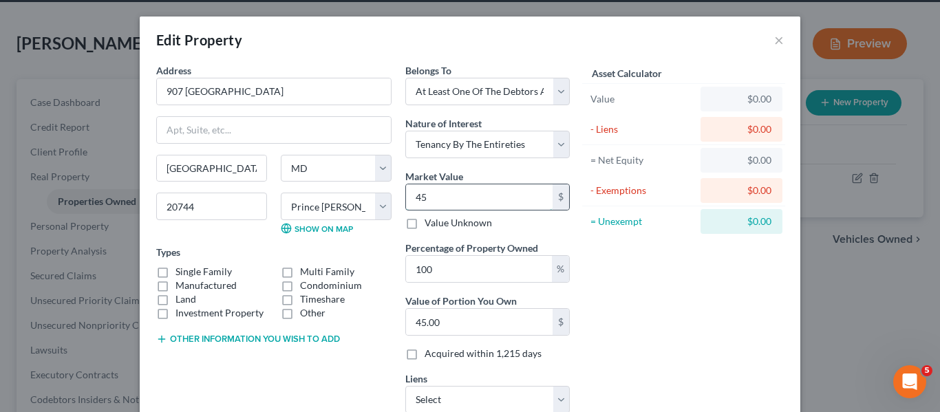
type input "450"
type input "450.00"
type input "4500"
type input "4,500.00"
type input "4,5000"
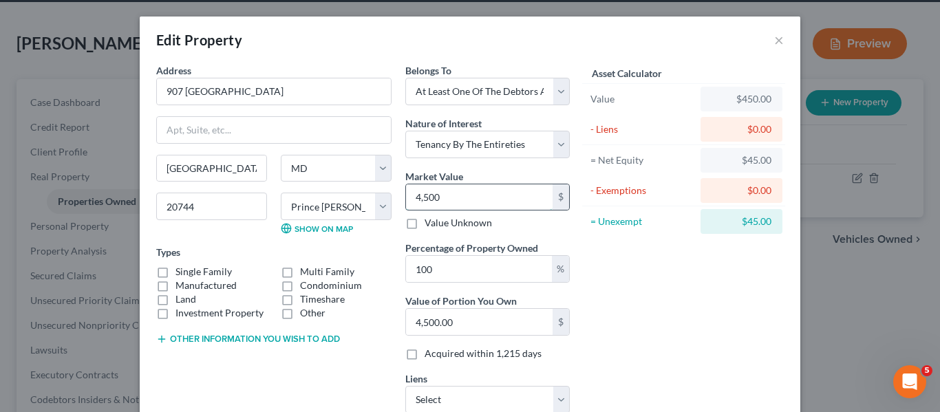
type input "45,000.00"
type input "45,0000"
type input "450,000.00"
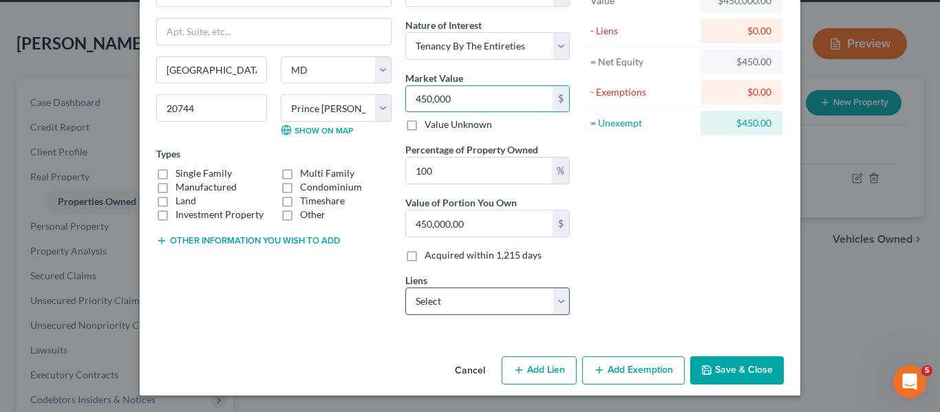
type input "450,000"
click at [541, 303] on select "Select Shellpoint - $300,879.00 Credit Acceptance Corp - $18,459.00" at bounding box center [487, 302] width 164 height 28
select select "0"
click at [405, 288] on select "Select Shellpoint - $300,879.00 Credit Acceptance Corp - $18,459.00" at bounding box center [487, 302] width 164 height 28
select select
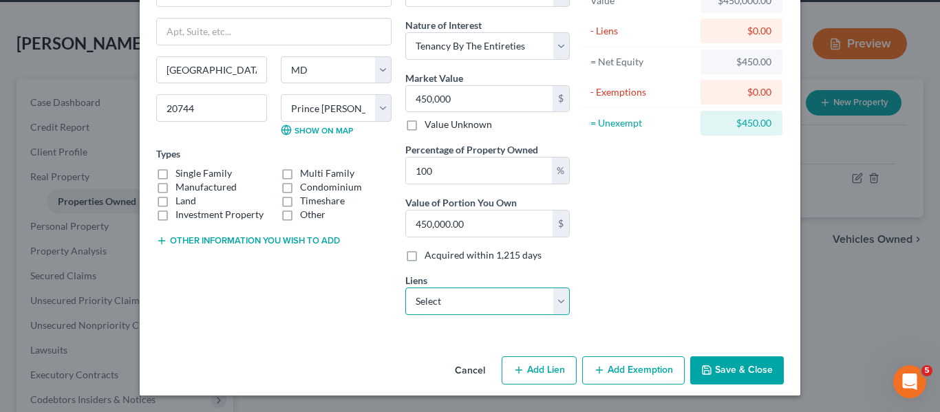
select select "42"
select select "0"
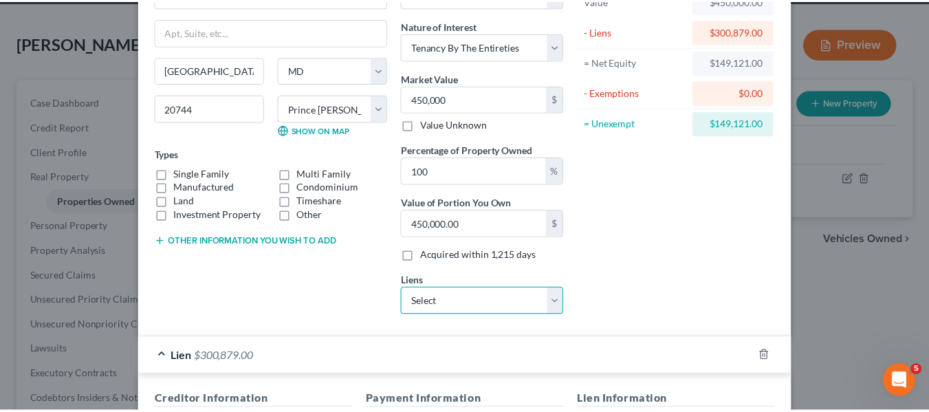
scroll to position [440, 0]
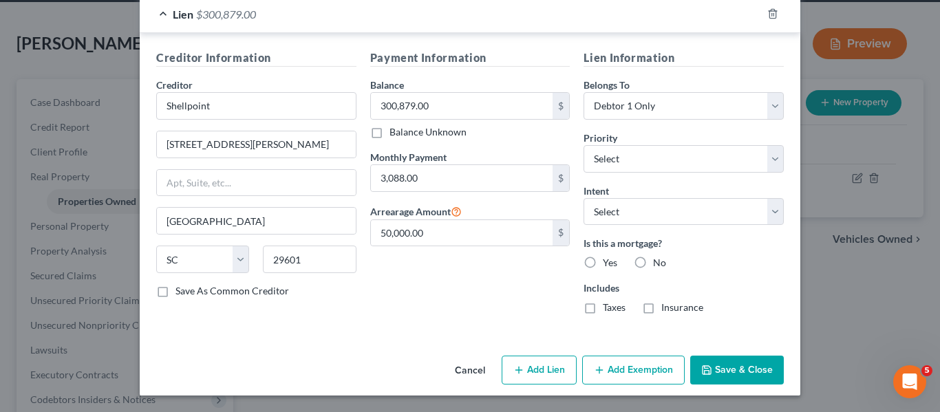
click at [698, 379] on button "Save & Close" at bounding box center [737, 370] width 94 height 29
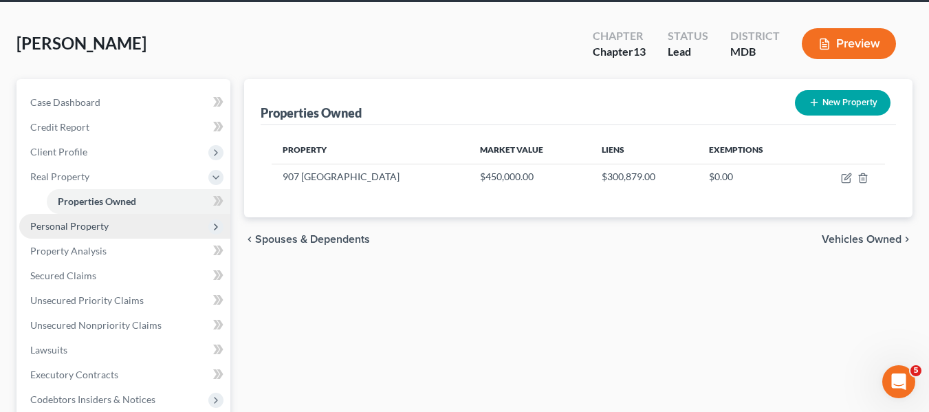
click at [108, 231] on span "Personal Property" at bounding box center [124, 226] width 211 height 25
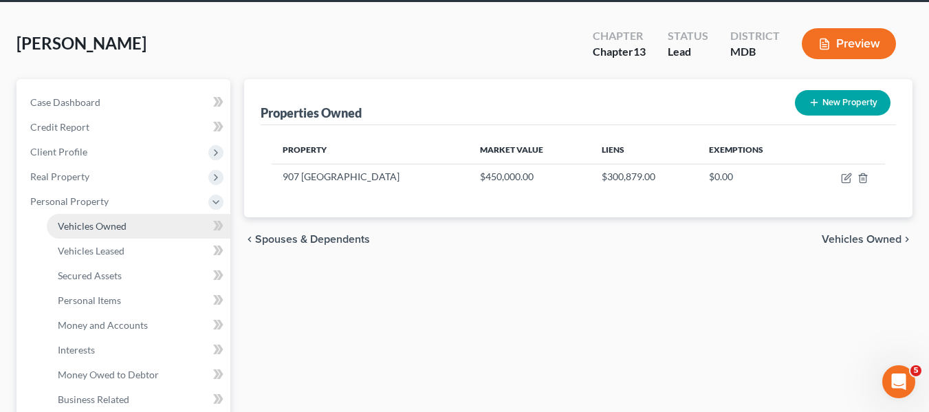
click at [110, 235] on link "Vehicles Owned" at bounding box center [139, 226] width 184 height 25
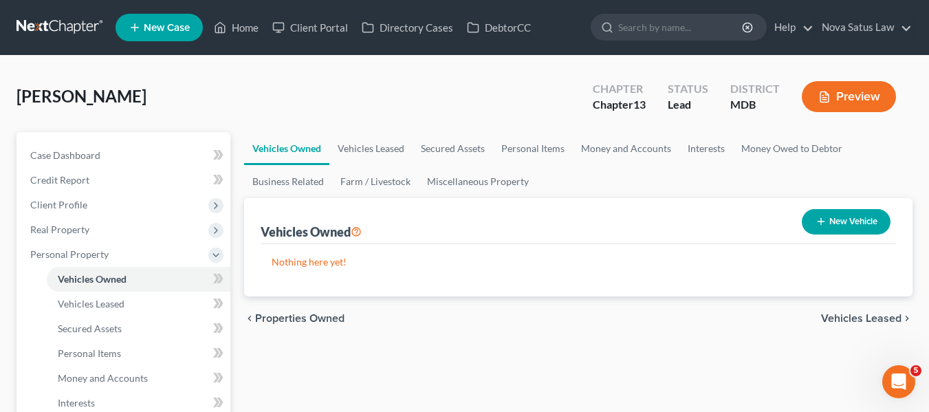
click at [817, 217] on icon "button" at bounding box center [821, 221] width 11 height 11
select select "0"
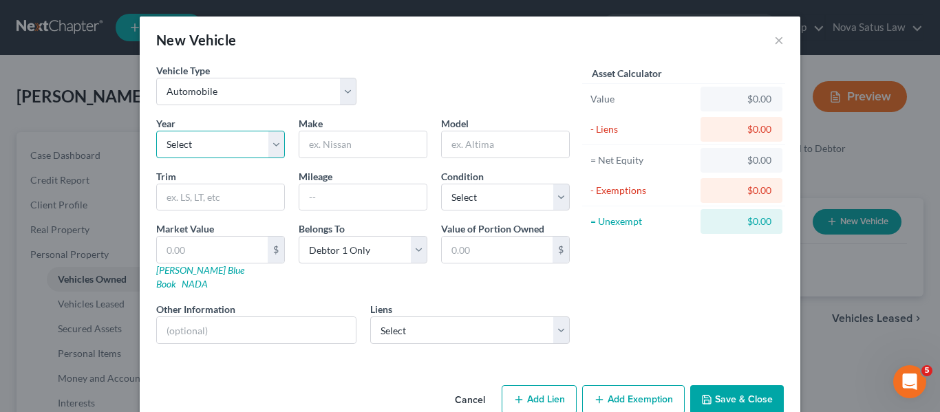
click at [252, 147] on select "Select 2026 2025 2024 2023 2022 2021 2020 2019 2018 2017 2016 2015 2014 2013 20…" at bounding box center [220, 145] width 129 height 28
select select "12"
click at [156, 131] on select "Select 2026 2025 2024 2023 2022 2021 2020 2019 2018 2017 2016 2015 2014 2013 20…" at bounding box center [220, 145] width 129 height 28
click at [358, 140] on input "text" at bounding box center [362, 144] width 127 height 26
type input "BMW"
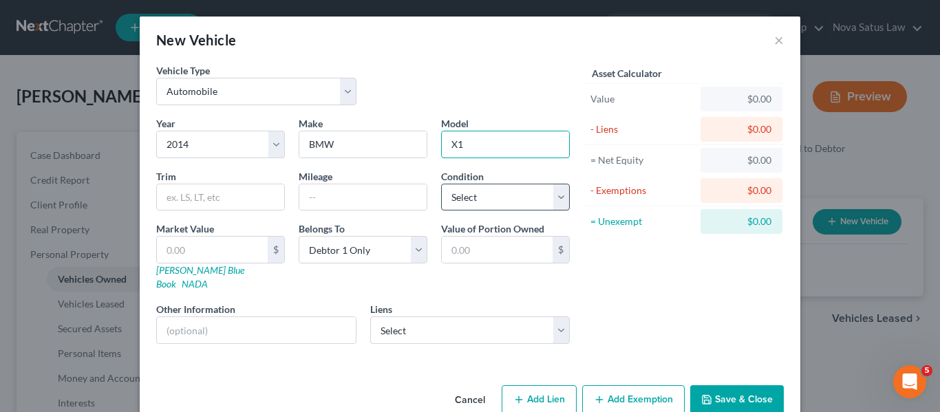
type input "X1"
click at [452, 196] on select "Select Excellent Very Good Good Fair Poor" at bounding box center [505, 198] width 129 height 28
select select "2"
click at [441, 184] on select "Select Excellent Very Good Good Fair Poor" at bounding box center [505, 198] width 129 height 28
click at [305, 203] on input "text" at bounding box center [362, 197] width 127 height 26
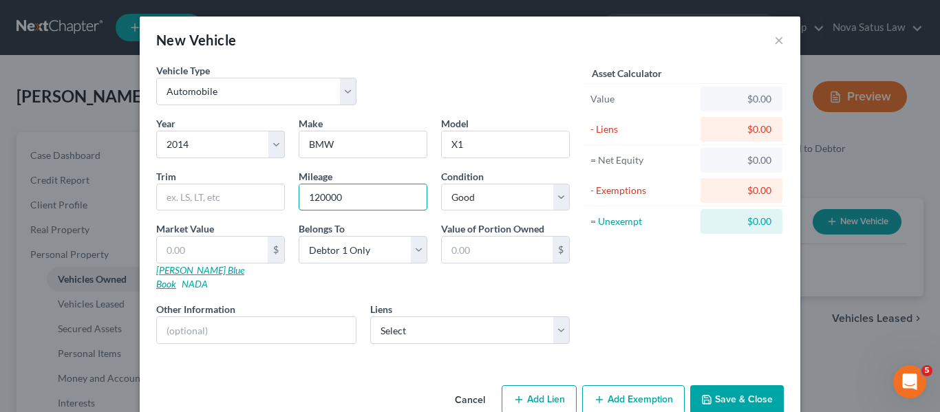
type input "120000"
click at [167, 274] on link "[PERSON_NAME] Blue Book" at bounding box center [200, 276] width 88 height 25
click at [202, 242] on input "text" at bounding box center [212, 250] width 111 height 26
type input "4"
type input "4.00"
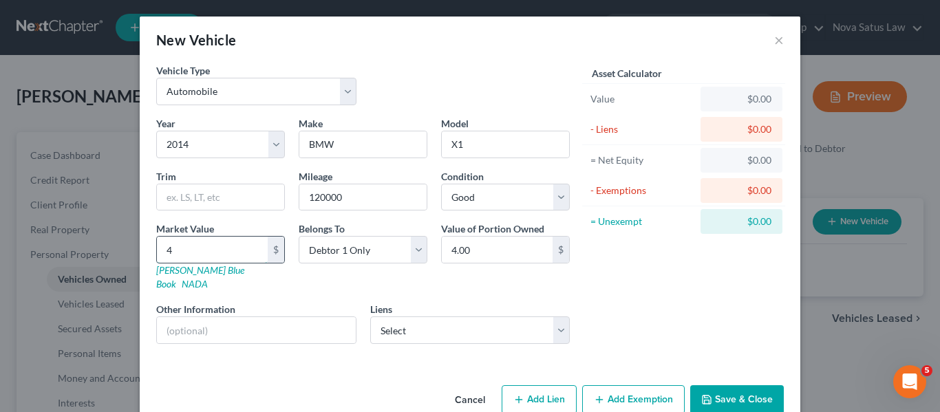
type input "42"
type input "42.00"
type input "420"
type input "420.00"
type input "4200"
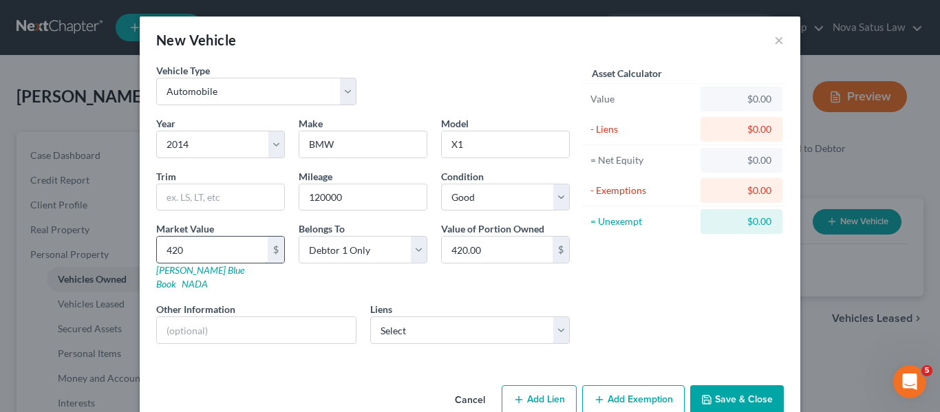
type input "4,200.00"
type input "4,200"
click at [402, 328] on select "Select Credit Acceptance Corp - $18,459.00" at bounding box center [470, 330] width 200 height 28
select select "23"
select select "0"
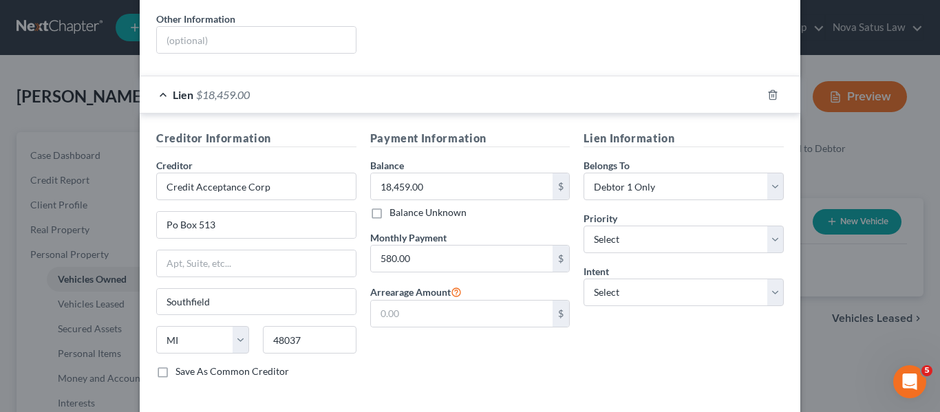
scroll to position [341, 0]
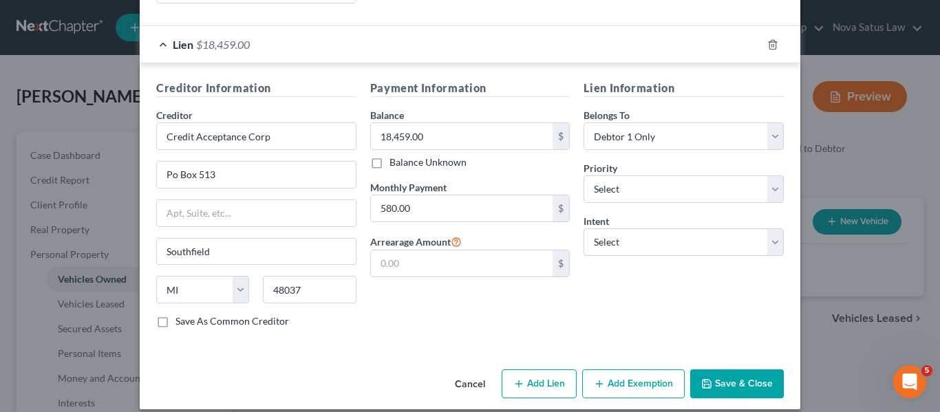
click at [715, 369] on button "Save & Close" at bounding box center [737, 383] width 94 height 29
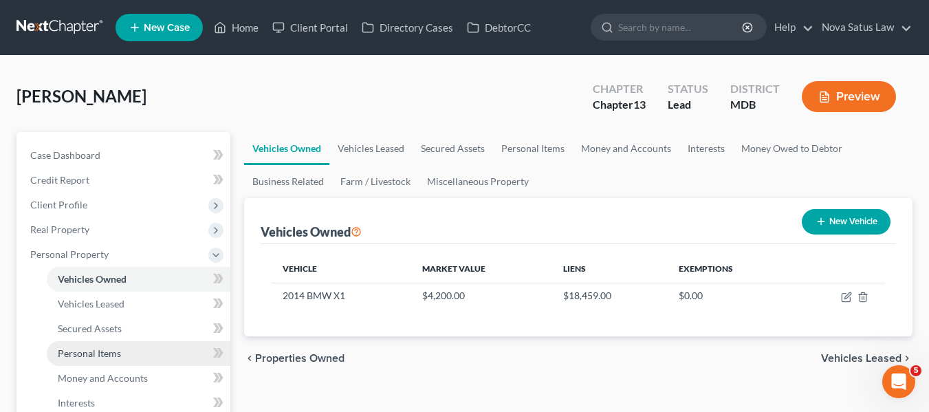
click at [80, 346] on link "Personal Items" at bounding box center [139, 353] width 184 height 25
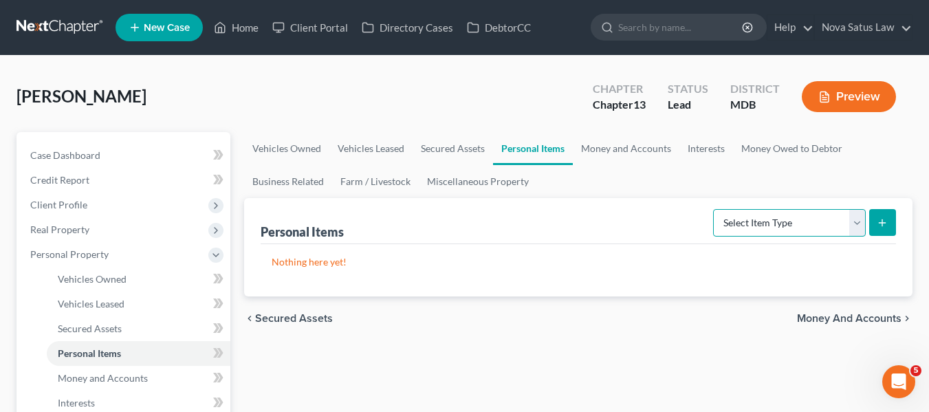
click at [792, 225] on select "Select Item Type Clothing Collectibles Of Value Electronics Firearms Household …" at bounding box center [789, 223] width 153 height 28
select select "household_goods"
click at [715, 209] on select "Select Item Type Clothing Collectibles Of Value Electronics Firearms Household …" at bounding box center [789, 223] width 153 height 28
click at [884, 215] on button "submit" at bounding box center [883, 222] width 27 height 27
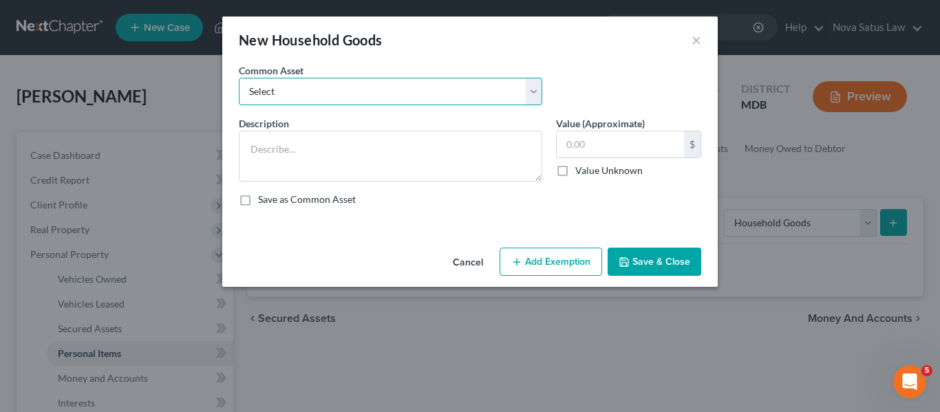
click at [370, 92] on select "Select All household goods and furnishings" at bounding box center [390, 92] width 303 height 28
select select "0"
click at [239, 78] on select "Select All household goods and furnishings" at bounding box center [390, 92] width 303 height 28
type textarea "All household goods and furnishings"
type input "1,500.00"
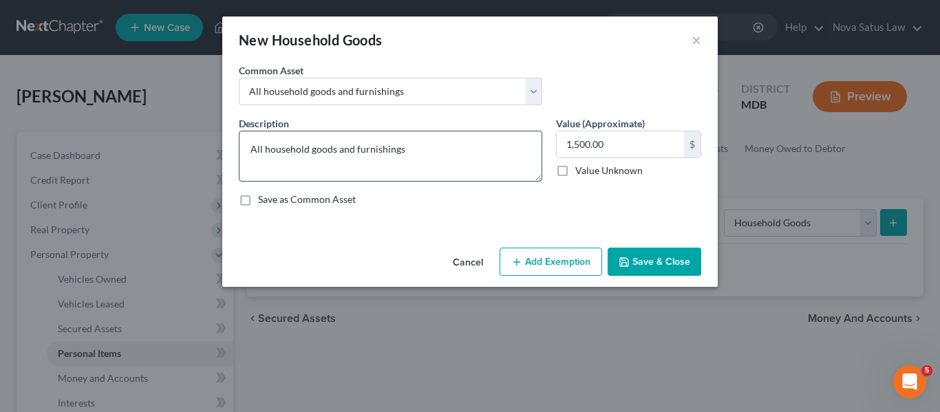
drag, startPoint x: 554, startPoint y: 257, endPoint x: 412, endPoint y: 159, distance: 172.5
click at [412, 159] on div "New Household Goods × An exemption set must first be selected from the Filing I…" at bounding box center [469, 152] width 495 height 270
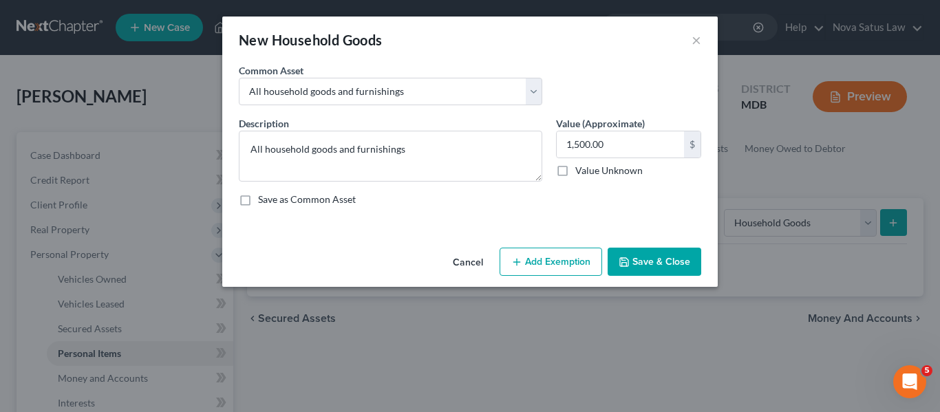
click at [563, 258] on button "Add Exemption" at bounding box center [550, 262] width 103 height 29
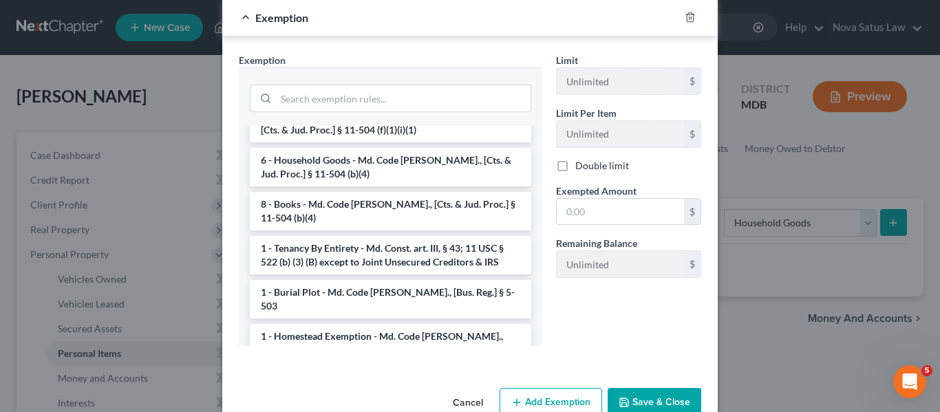
scroll to position [144, 0]
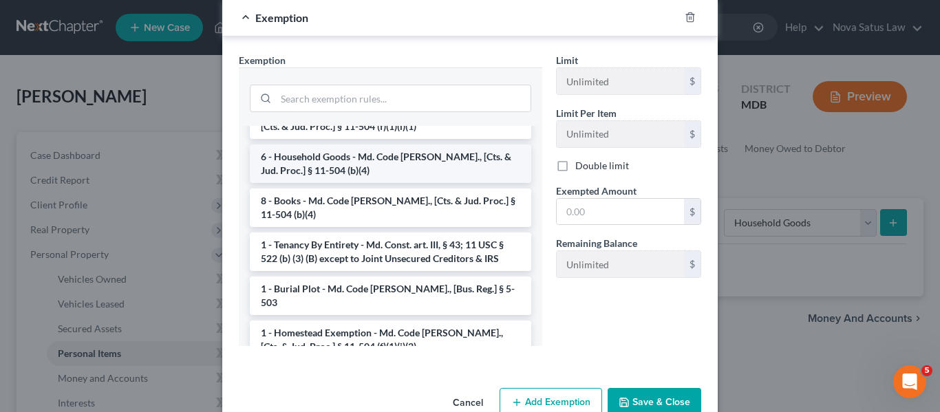
click at [340, 154] on li "6 - Household Goods - Md. Code [PERSON_NAME]., [Cts. & Jud. Proc.] § 11-504 (b)…" at bounding box center [390, 163] width 281 height 39
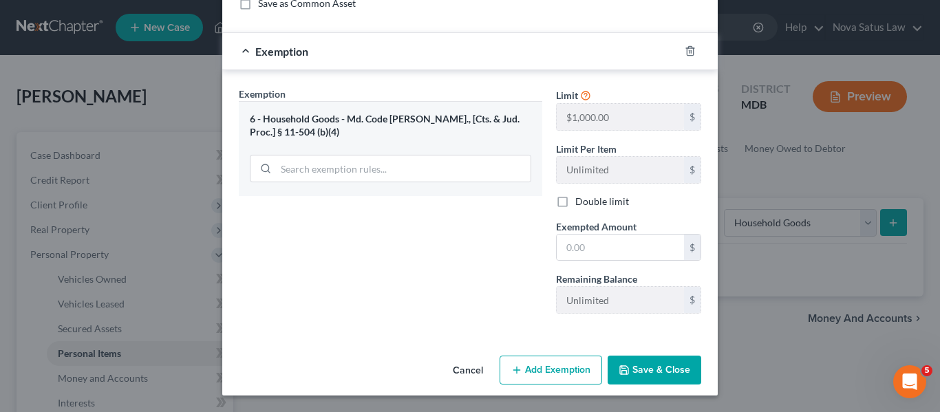
scroll to position [196, 0]
click at [584, 240] on input "text" at bounding box center [620, 248] width 127 height 26
type input "1,000"
click at [540, 367] on button "Add Exemption" at bounding box center [550, 370] width 103 height 29
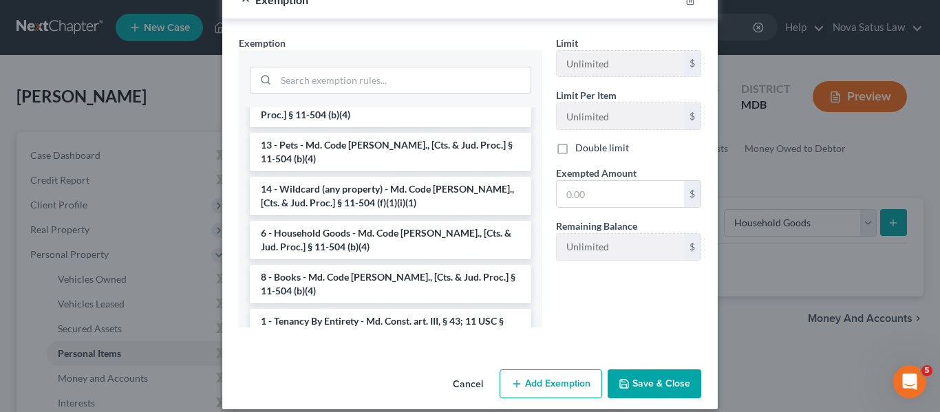
scroll to position [50, 0]
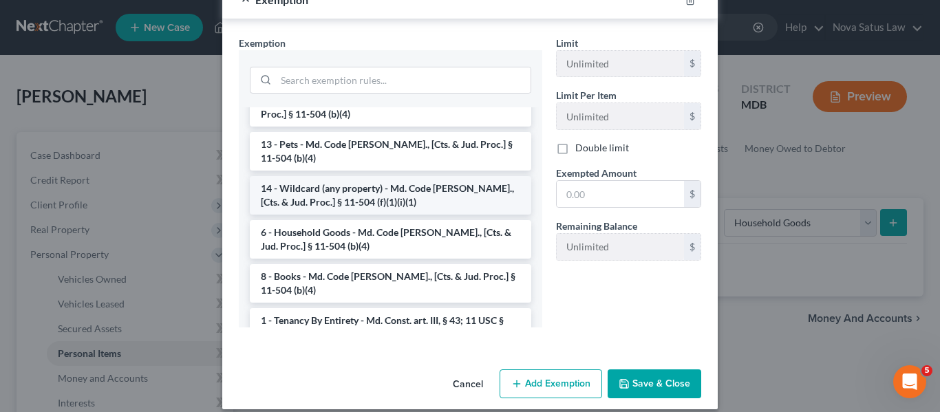
click at [357, 189] on li "14 - Wildcard (any property) - Md. Code [PERSON_NAME]., [Cts. & Jud. Proc.] § 1…" at bounding box center [390, 195] width 281 height 39
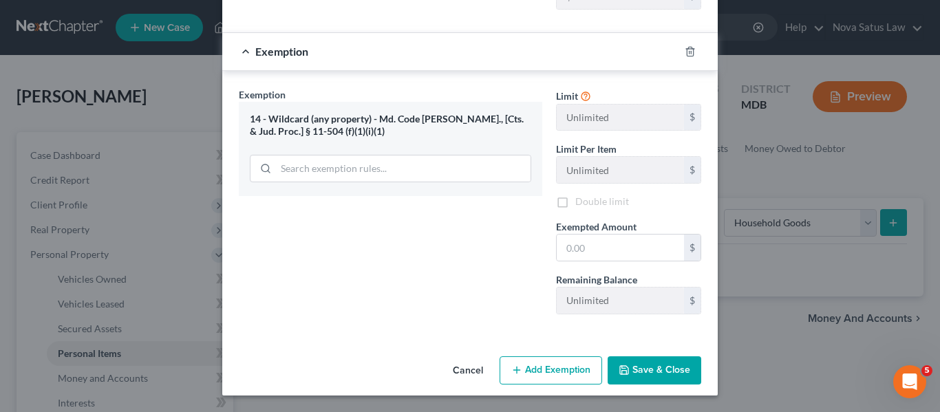
scroll to position [500, 0]
click at [601, 245] on input "text" at bounding box center [620, 248] width 127 height 26
type input "500"
click at [610, 363] on button "Save & Close" at bounding box center [654, 370] width 94 height 29
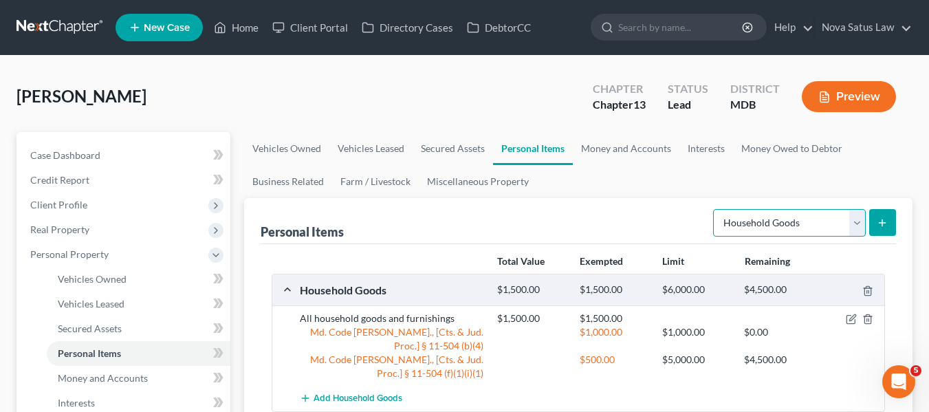
click at [852, 227] on select "Select Item Type Clothing Collectibles Of Value Electronics Firearms Household …" at bounding box center [789, 223] width 153 height 28
select select "electronics"
click at [715, 209] on select "Select Item Type Clothing Collectibles Of Value Electronics Firearms Household …" at bounding box center [789, 223] width 153 height 28
click at [877, 224] on icon "submit" at bounding box center [882, 222] width 11 height 11
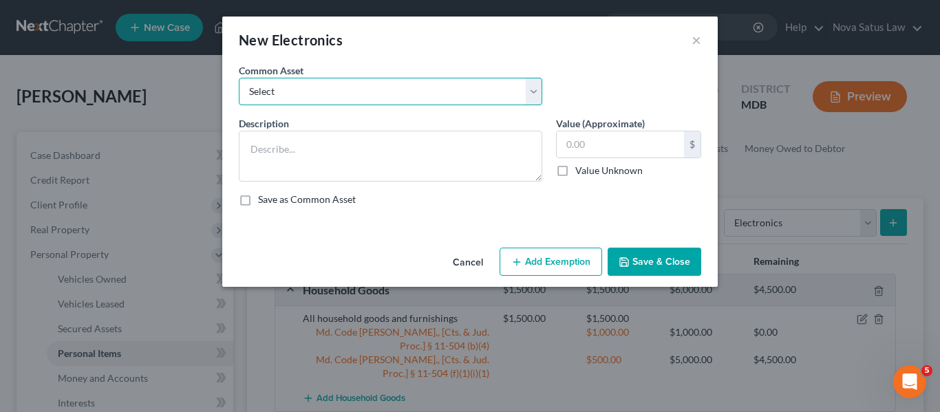
click at [425, 86] on select "Select All electronics including TV's computers music equipment etc" at bounding box center [390, 92] width 303 height 28
select select "0"
click at [239, 78] on select "Select All electronics including TV's computers music equipment etc" at bounding box center [390, 92] width 303 height 28
type textarea "All electronics including TV's computers music equipment etc"
type input "500.00"
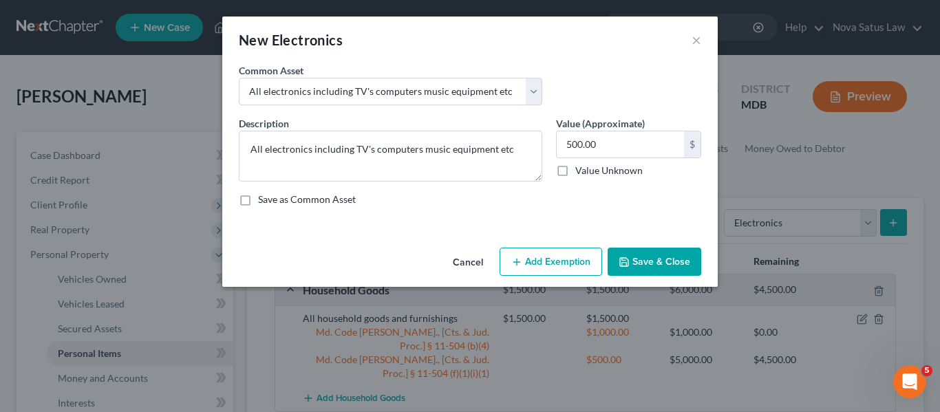
click at [547, 259] on button "Add Exemption" at bounding box center [550, 262] width 103 height 29
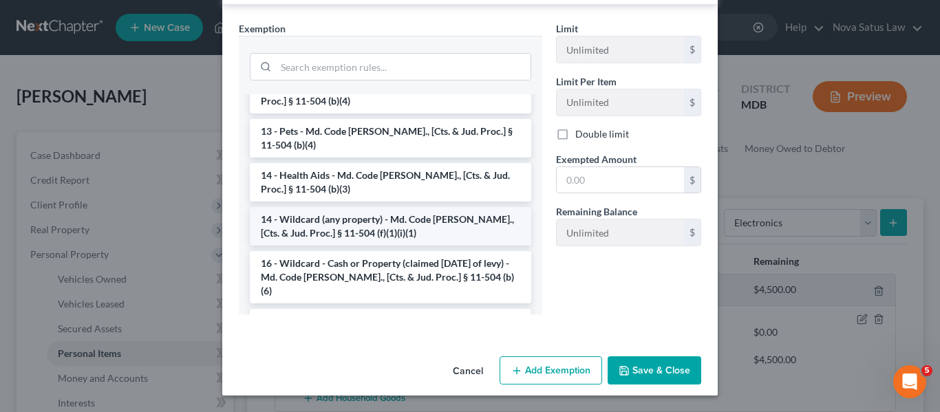
scroll to position [182, 0]
click at [347, 206] on li "14 - Wildcard (any property) - Md. Code [PERSON_NAME]., [Cts. & Jud. Proc.] § 1…" at bounding box center [390, 225] width 281 height 39
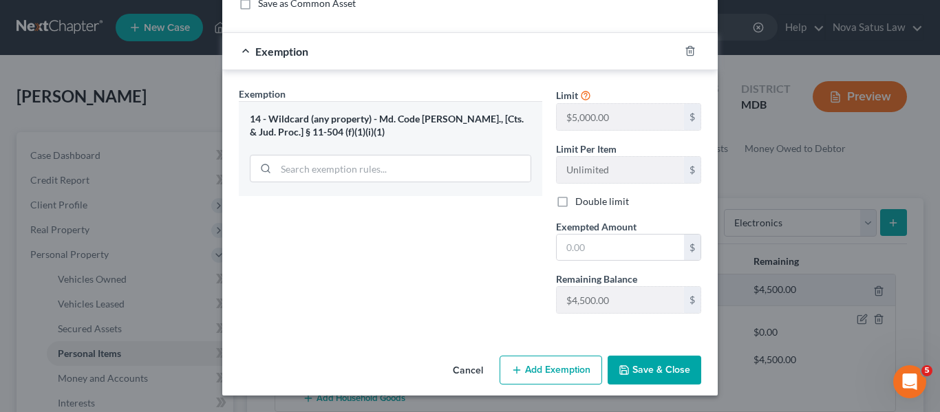
scroll to position [196, 0]
click at [603, 248] on input "text" at bounding box center [620, 248] width 127 height 26
type input "500"
click at [623, 374] on polyline "button" at bounding box center [624, 372] width 5 height 3
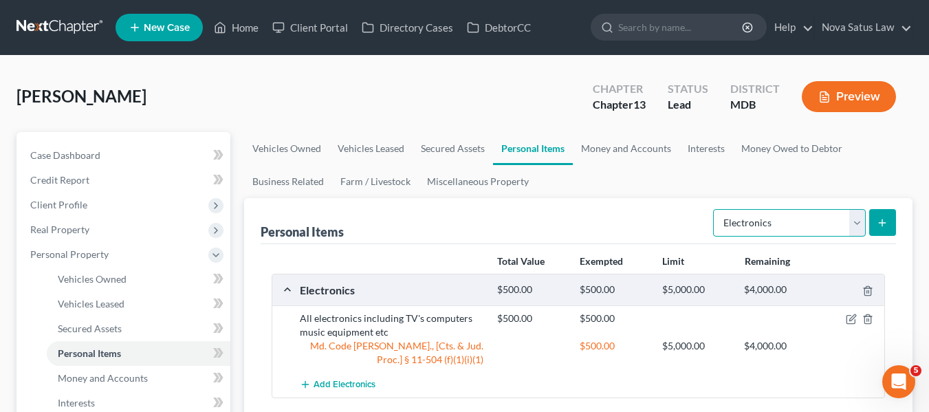
click at [781, 219] on select "Select Item Type Clothing Collectibles Of Value Electronics Firearms Household …" at bounding box center [789, 223] width 153 height 28
select select "clothing"
click at [715, 209] on select "Select Item Type Clothing Collectibles Of Value Electronics Firearms Household …" at bounding box center [789, 223] width 153 height 28
click at [892, 216] on button "submit" at bounding box center [883, 222] width 27 height 27
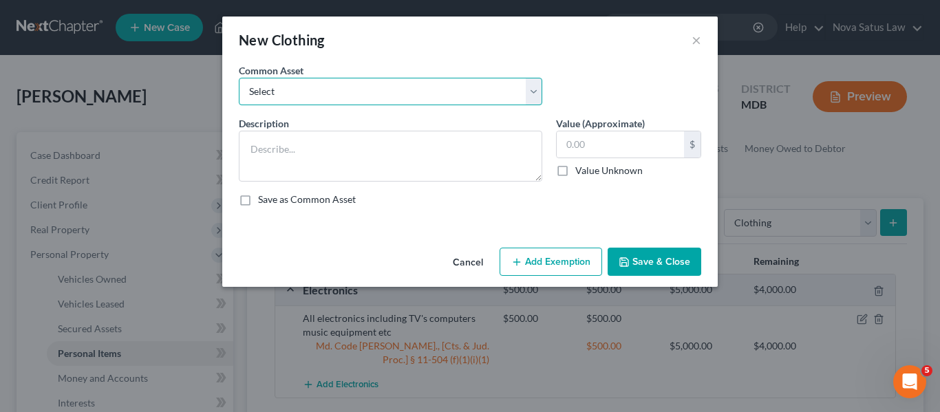
click at [394, 94] on select "Select All articles of clothing including shoes and outerwear" at bounding box center [390, 92] width 303 height 28
select select "0"
click at [239, 78] on select "Select All articles of clothing including shoes and outerwear" at bounding box center [390, 92] width 303 height 28
type textarea "All articles of clothing including shoes and outerwear"
type input "300.00"
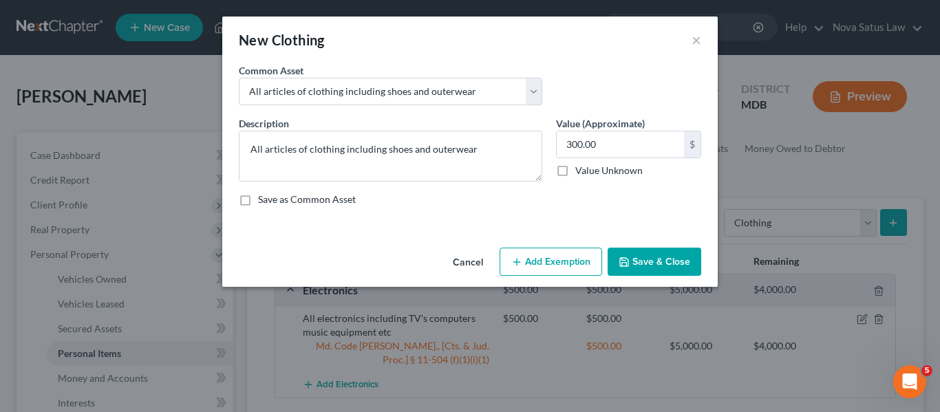
click at [537, 264] on button "Add Exemption" at bounding box center [550, 262] width 103 height 29
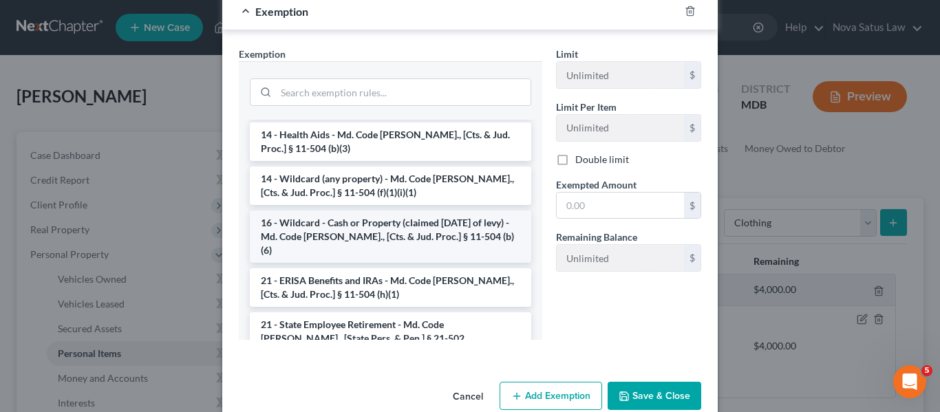
scroll to position [292, 0]
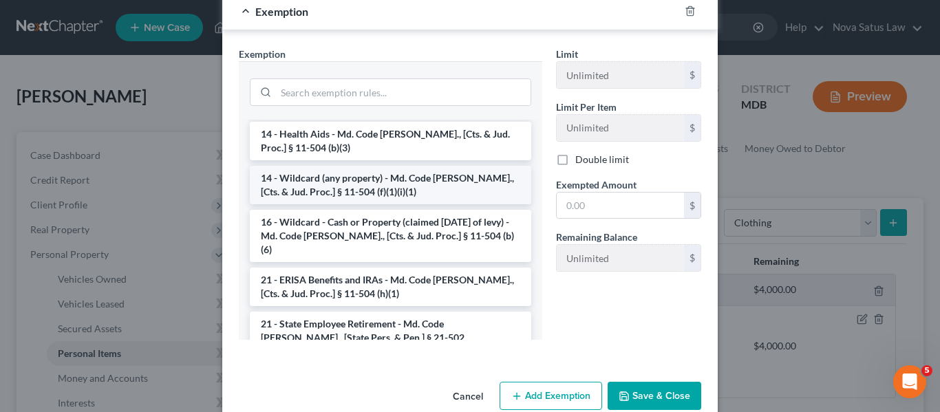
click at [336, 177] on li "14 - Wildcard (any property) - Md. Code [PERSON_NAME]., [Cts. & Jud. Proc.] § 1…" at bounding box center [390, 185] width 281 height 39
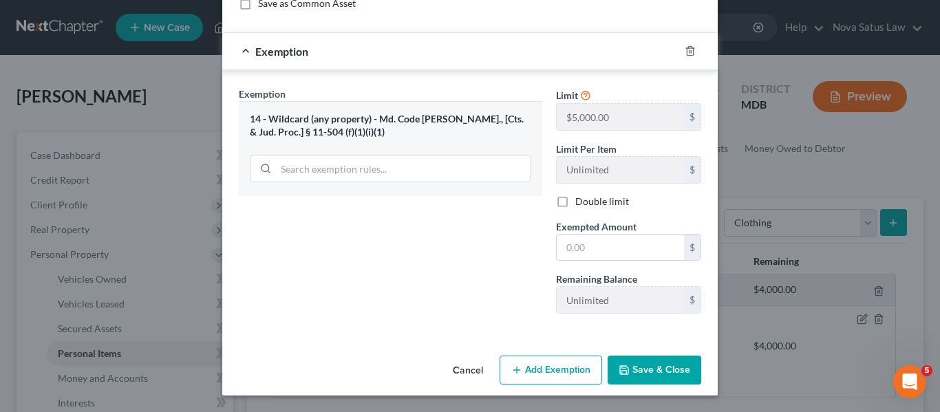
scroll to position [196, 0]
click at [612, 257] on input "text" at bounding box center [620, 248] width 127 height 26
type input "300"
click at [635, 369] on button "Save & Close" at bounding box center [654, 370] width 94 height 29
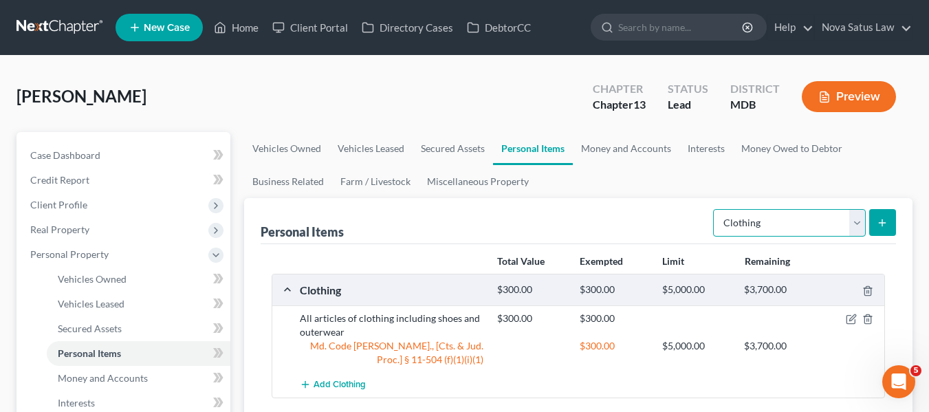
click at [779, 222] on select "Select Item Type Clothing Collectibles Of Value Electronics Firearms Household …" at bounding box center [789, 223] width 153 height 28
select select "jewelry"
click at [715, 209] on select "Select Item Type Clothing Collectibles Of Value Electronics Firearms Household …" at bounding box center [789, 223] width 153 height 28
click at [889, 222] on button "submit" at bounding box center [883, 222] width 27 height 27
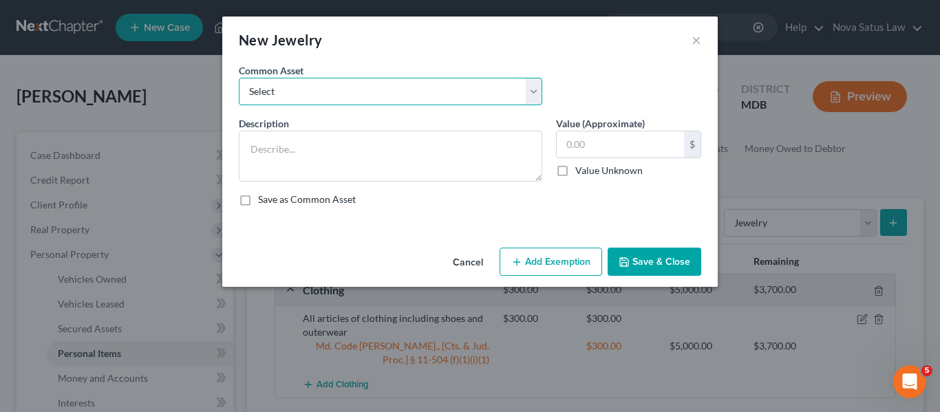
click at [434, 93] on select "Select All jewelry including rings watches bracelets earrings etc" at bounding box center [390, 92] width 303 height 28
select select "0"
click at [239, 78] on select "Select All jewelry including rings watches bracelets earrings etc" at bounding box center [390, 92] width 303 height 28
type textarea "All jewelry including rings watches bracelets earrings etc"
type input "150.00"
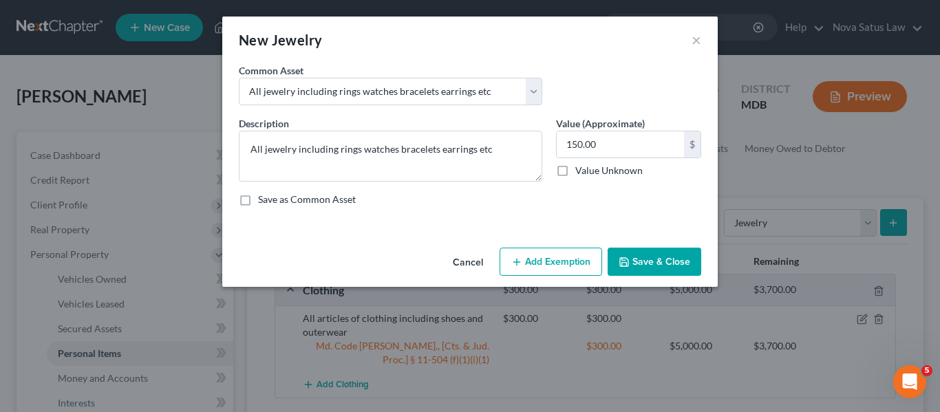
click at [559, 257] on button "Add Exemption" at bounding box center [550, 262] width 103 height 29
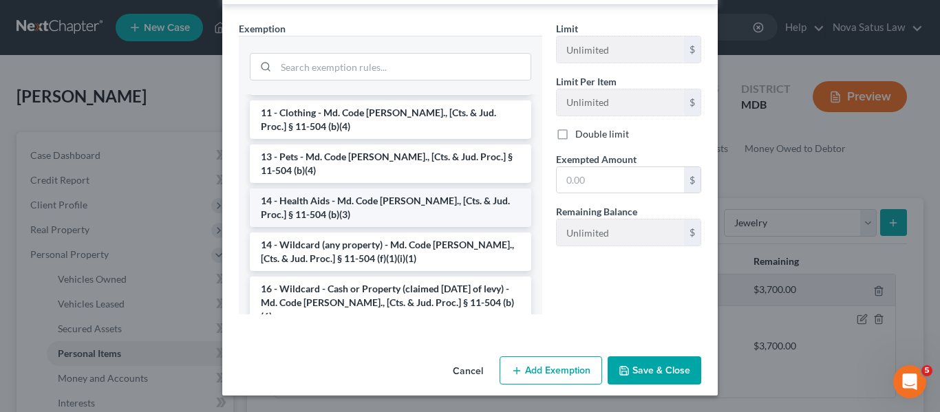
scroll to position [157, 0]
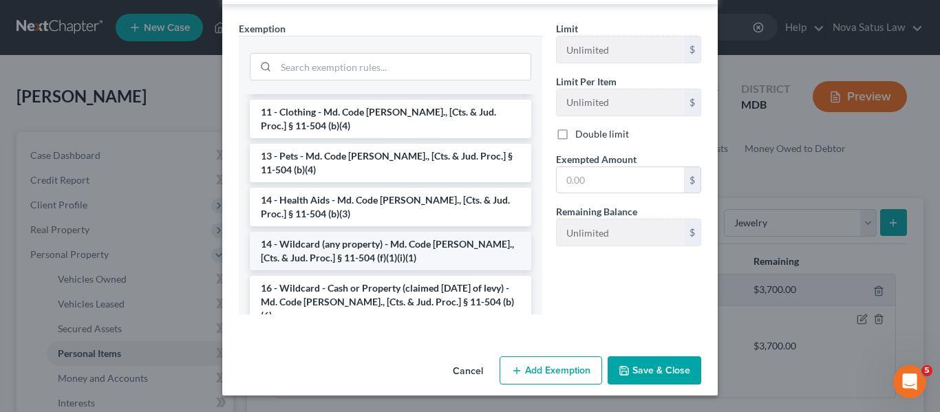
click at [329, 232] on li "14 - Wildcard (any property) - Md. Code [PERSON_NAME]., [Cts. & Jud. Proc.] § 1…" at bounding box center [390, 251] width 281 height 39
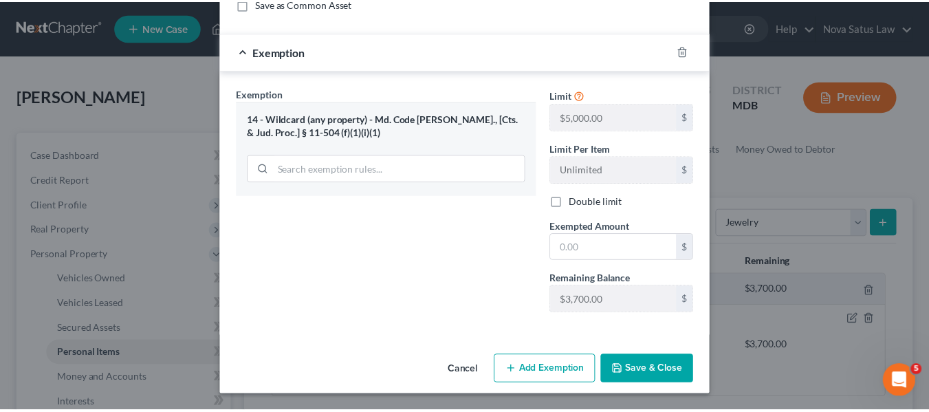
scroll to position [196, 0]
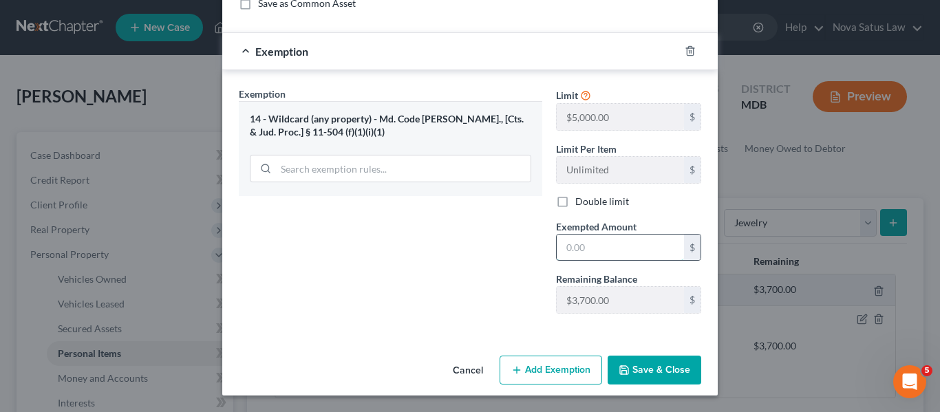
click at [612, 243] on input "text" at bounding box center [620, 248] width 127 height 26
type input "150"
click at [634, 358] on button "Save & Close" at bounding box center [654, 370] width 94 height 29
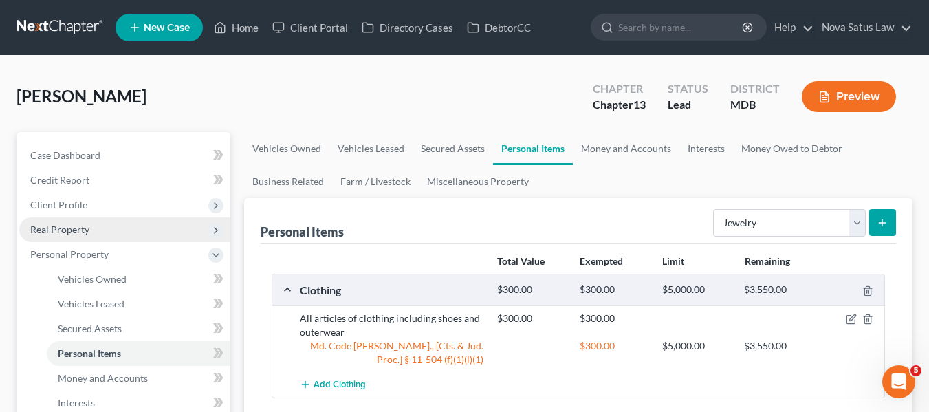
click at [63, 230] on span "Real Property" at bounding box center [59, 230] width 59 height 12
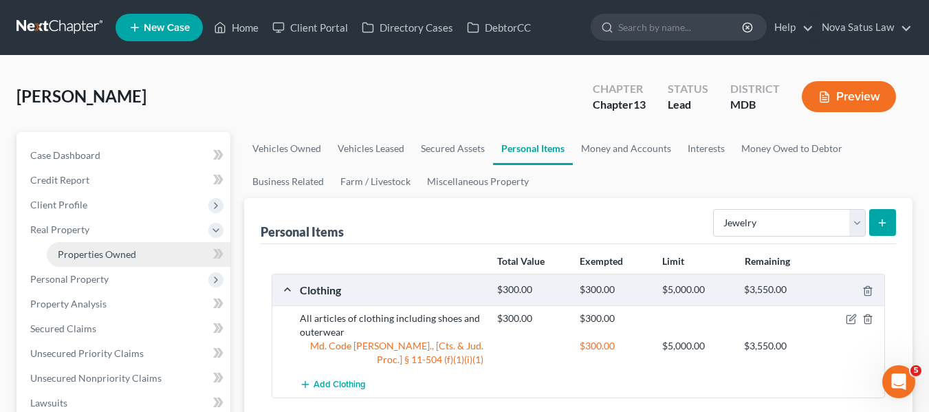
click at [79, 252] on span "Properties Owned" at bounding box center [97, 254] width 78 height 12
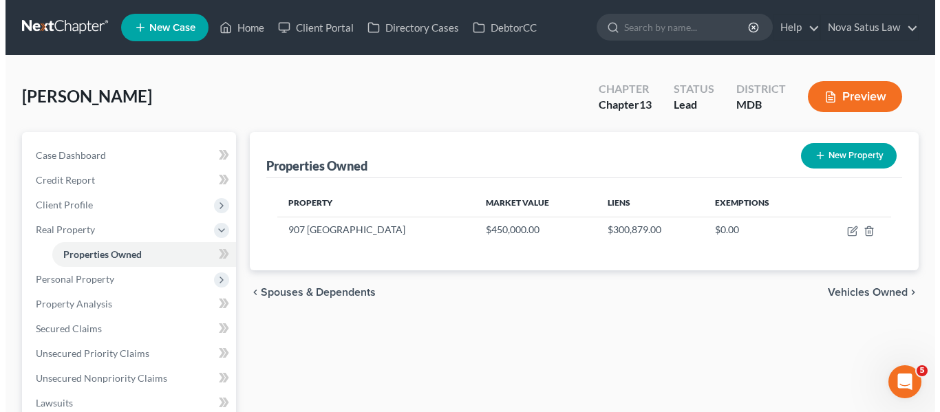
scroll to position [50, 0]
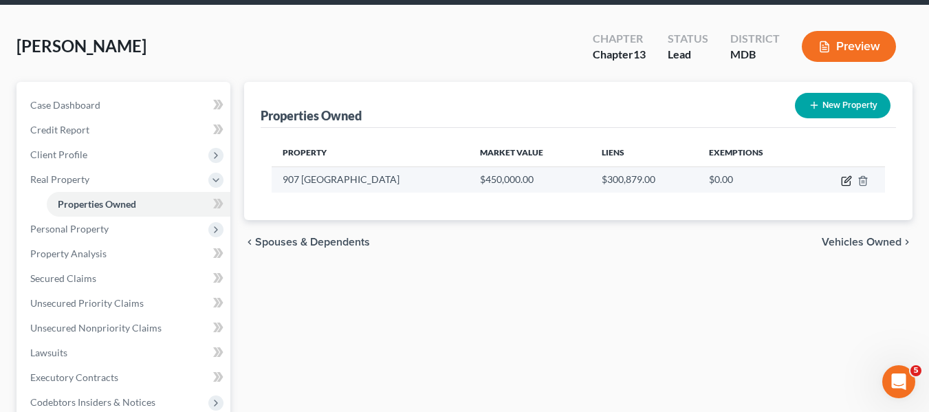
click at [851, 181] on icon "button" at bounding box center [846, 180] width 11 height 11
select select "21"
select select "16"
select select "3"
select select "5"
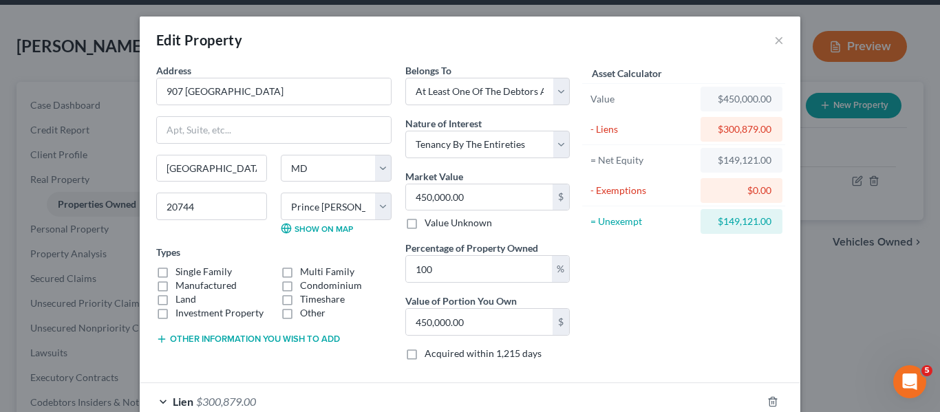
scroll to position [84, 0]
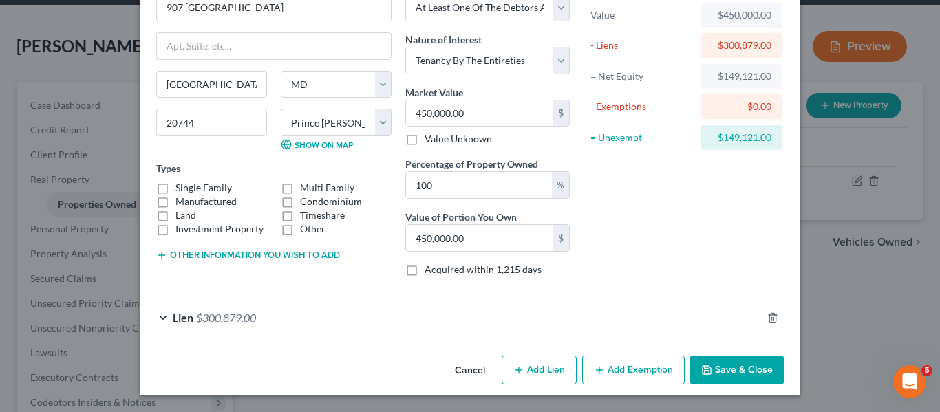
click at [607, 365] on button "Add Exemption" at bounding box center [633, 370] width 103 height 29
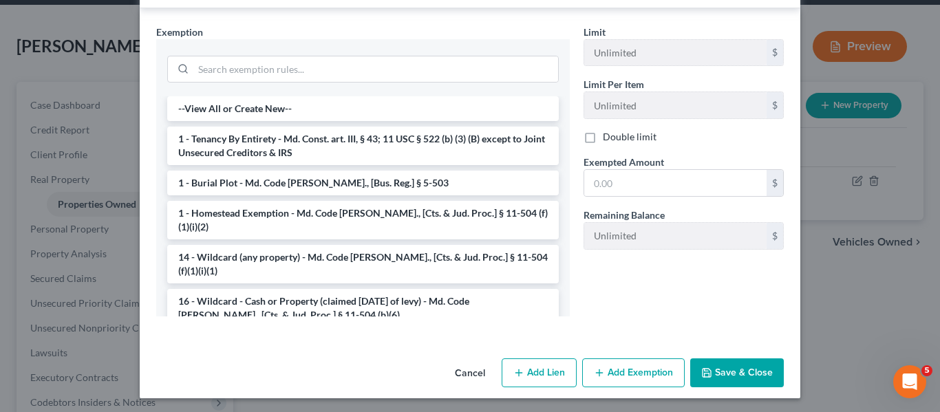
scroll to position [453, 0]
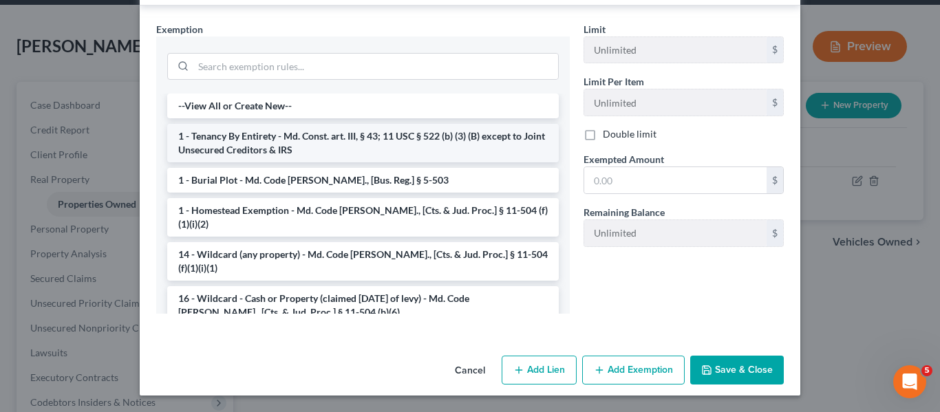
click at [290, 140] on li "1 - Tenancy By Entirety - Md. Const. art. III, § 43; 11 USC § 522 (b) (3) (B) e…" at bounding box center [362, 143] width 391 height 39
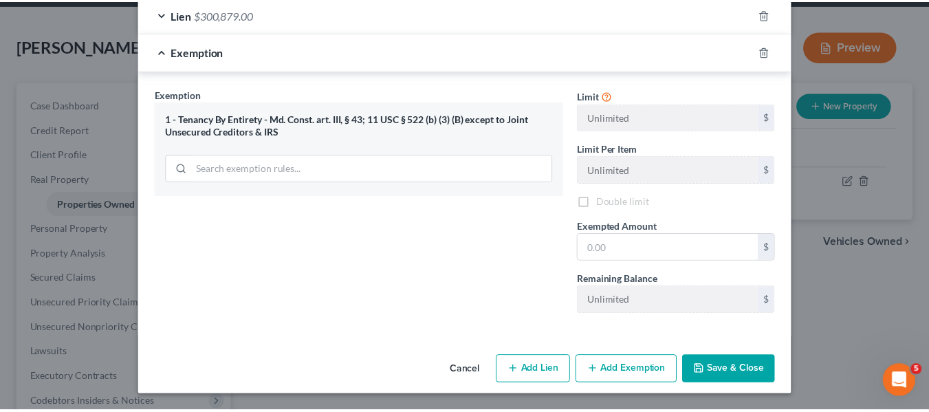
scroll to position [387, 0]
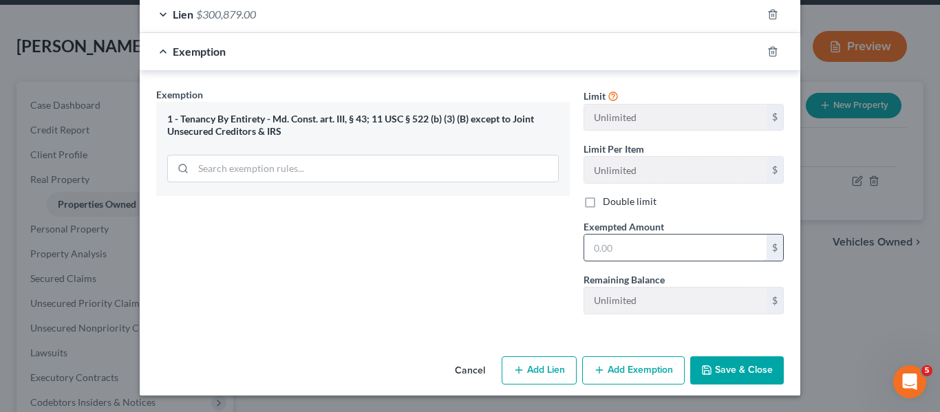
click at [603, 254] on input "text" at bounding box center [675, 248] width 182 height 26
type input "149,121"
click at [701, 369] on icon "button" at bounding box center [706, 370] width 11 height 11
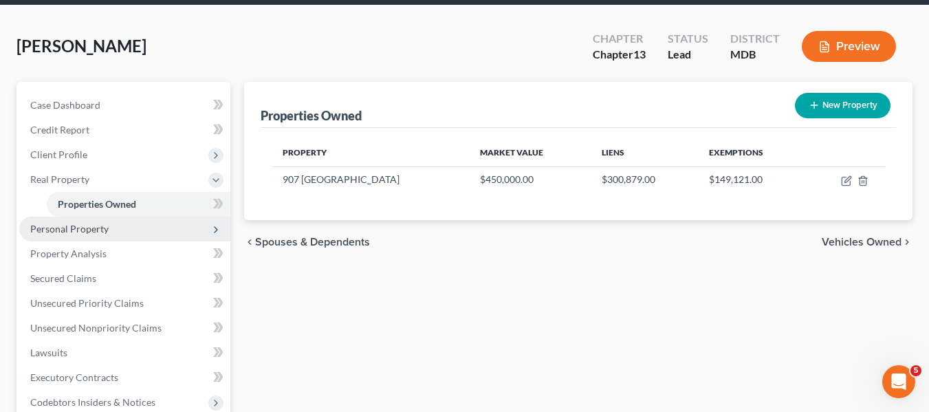
click at [90, 239] on span "Personal Property" at bounding box center [124, 229] width 211 height 25
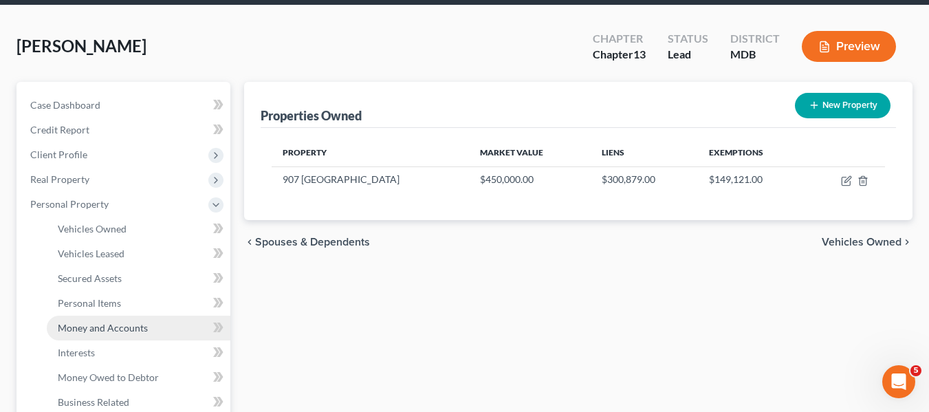
click at [107, 326] on span "Money and Accounts" at bounding box center [103, 328] width 90 height 12
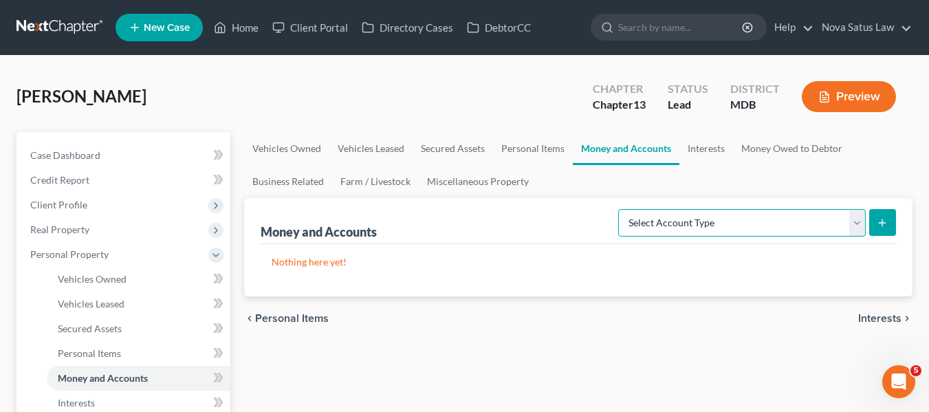
click at [790, 231] on select "Select Account Type Brokerage Cash on Hand Certificates of Deposit Checking Acc…" at bounding box center [742, 223] width 248 height 28
select select "checking"
click at [621, 209] on select "Select Account Type Brokerage Cash on Hand Certificates of Deposit Checking Acc…" at bounding box center [742, 223] width 248 height 28
click at [889, 216] on button "submit" at bounding box center [883, 222] width 27 height 27
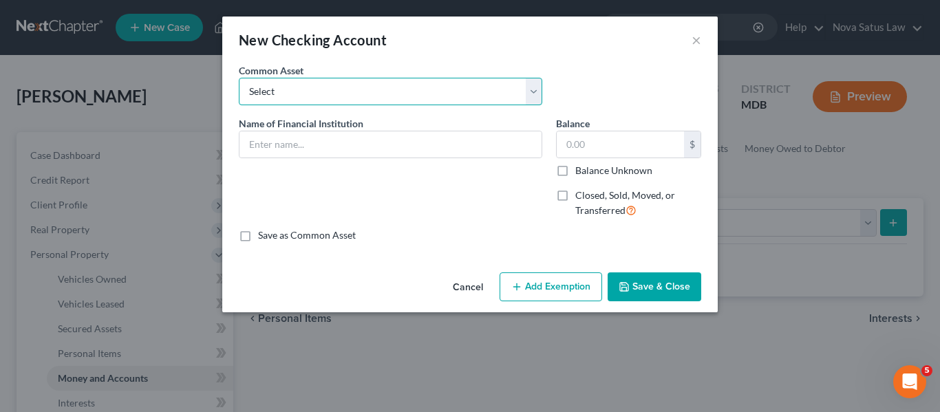
click at [414, 101] on select "Select HarCO FCU balance as of" at bounding box center [390, 92] width 303 height 28
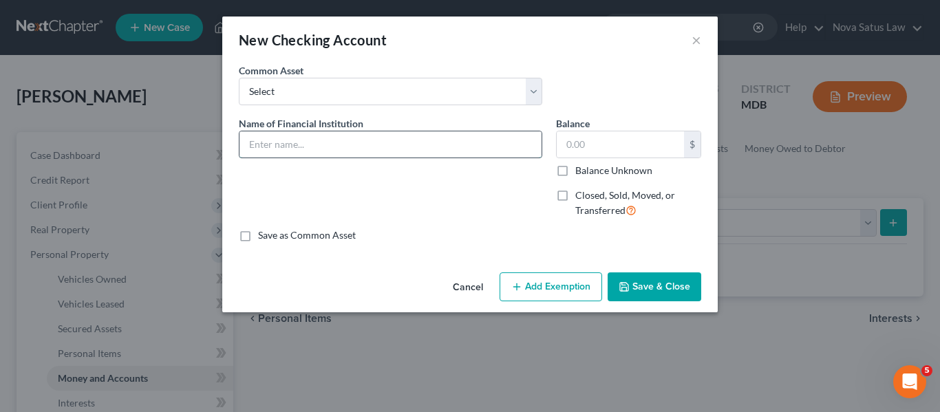
click at [378, 148] on input "text" at bounding box center [390, 144] width 302 height 26
type input "NFCU balance as of 072625"
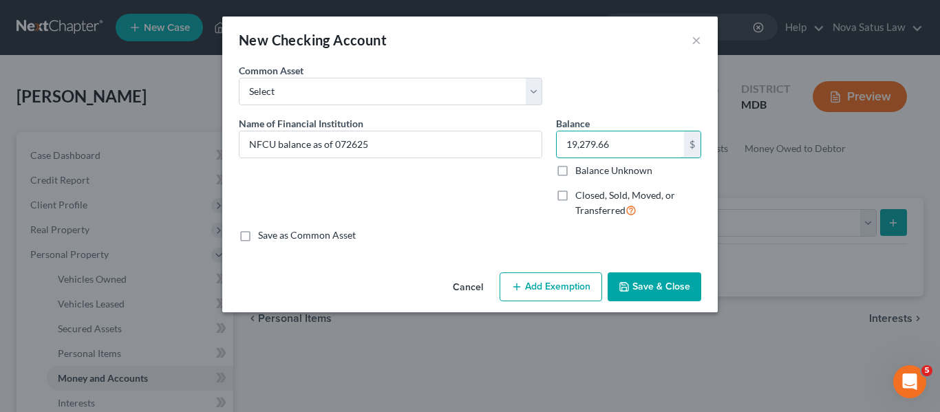
type input "19,279.66"
click at [521, 286] on icon "button" at bounding box center [516, 286] width 11 height 11
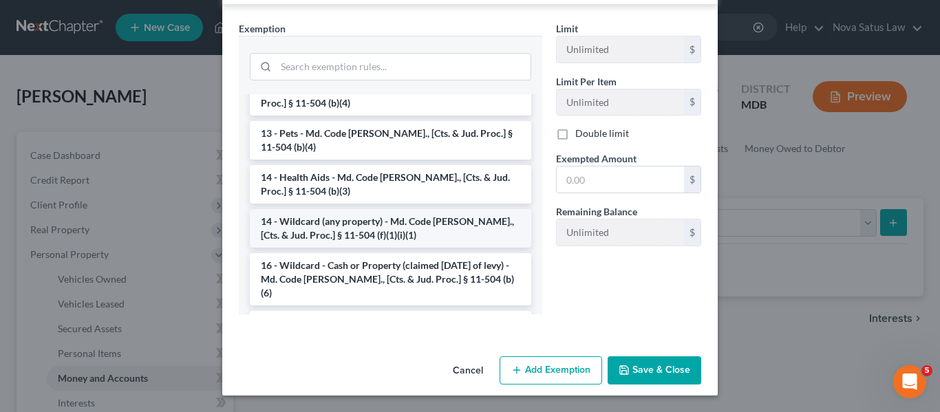
scroll to position [180, 0]
click at [338, 273] on li "16 - Wildcard - Cash or Property (claimed [DATE] of levy) - Md. Code [PERSON_NA…" at bounding box center [390, 278] width 281 height 52
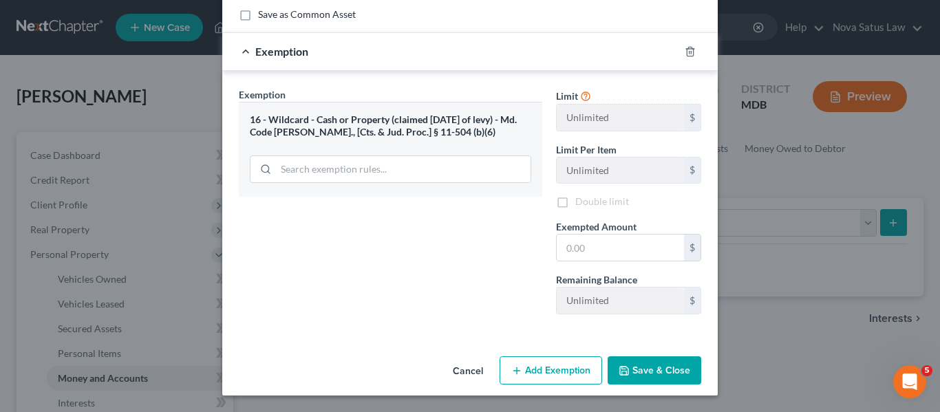
scroll to position [221, 0]
click at [576, 255] on input "text" at bounding box center [620, 248] width 127 height 26
type input "6,000"
click at [625, 380] on button "Save & Close" at bounding box center [654, 370] width 94 height 29
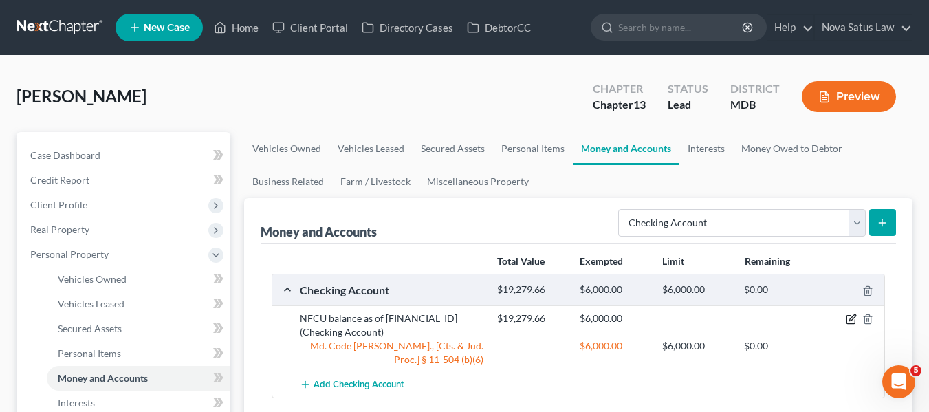
click at [852, 323] on icon "button" at bounding box center [851, 319] width 11 height 11
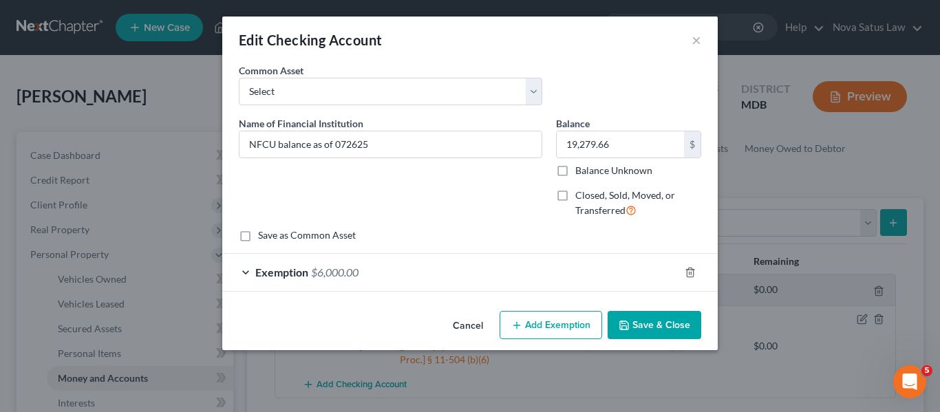
click at [522, 320] on icon "button" at bounding box center [516, 325] width 11 height 11
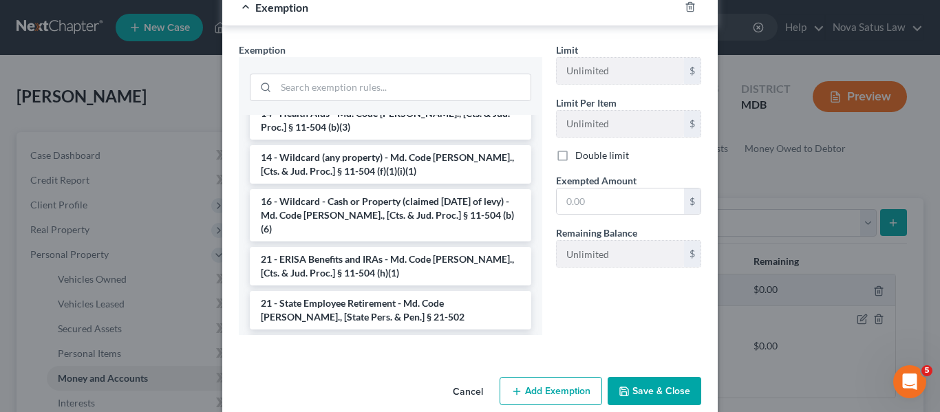
scroll to position [265, 0]
click at [372, 148] on li "14 - Wildcard (any property) - Md. Code [PERSON_NAME]., [Cts. & Jud. Proc.] § 1…" at bounding box center [390, 163] width 281 height 39
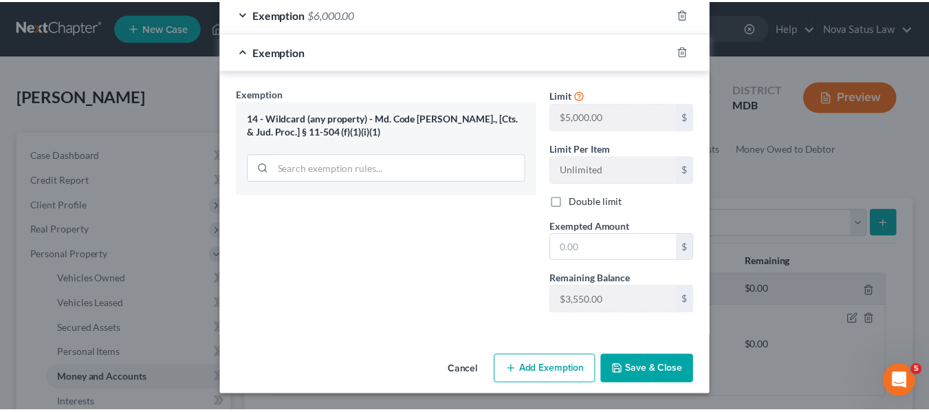
scroll to position [259, 0]
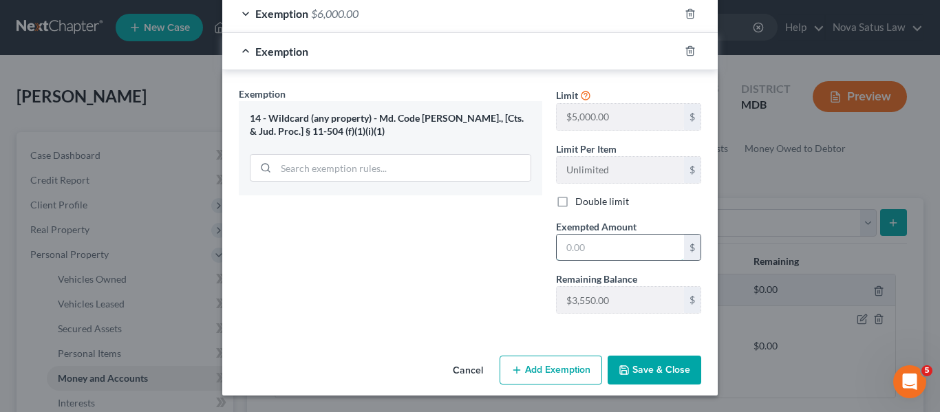
click at [573, 241] on input "text" at bounding box center [620, 248] width 127 height 26
type input "3,550"
click at [620, 367] on icon "button" at bounding box center [623, 370] width 11 height 11
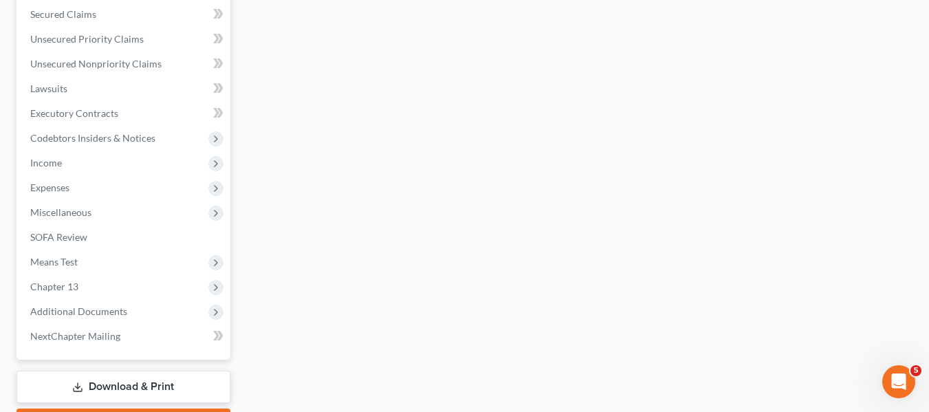
scroll to position [538, 0]
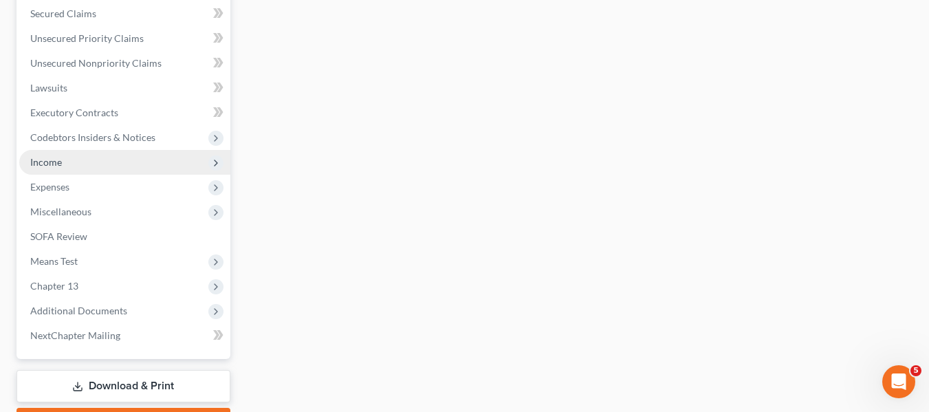
click at [69, 155] on span "Income" at bounding box center [124, 162] width 211 height 25
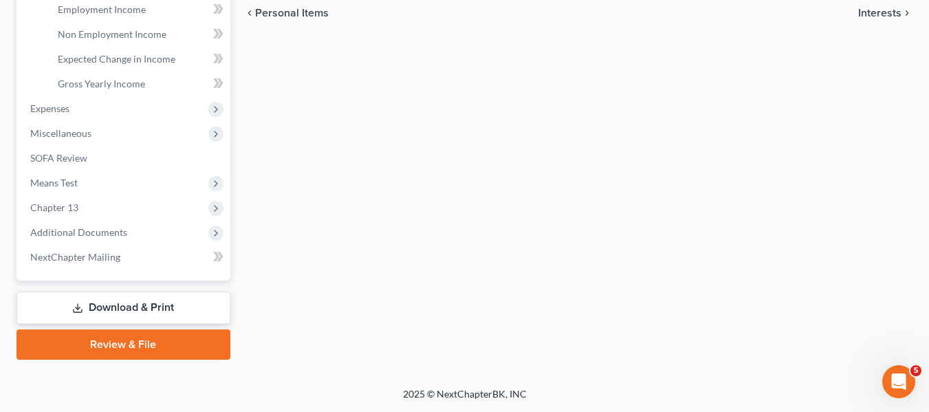
scroll to position [290, 0]
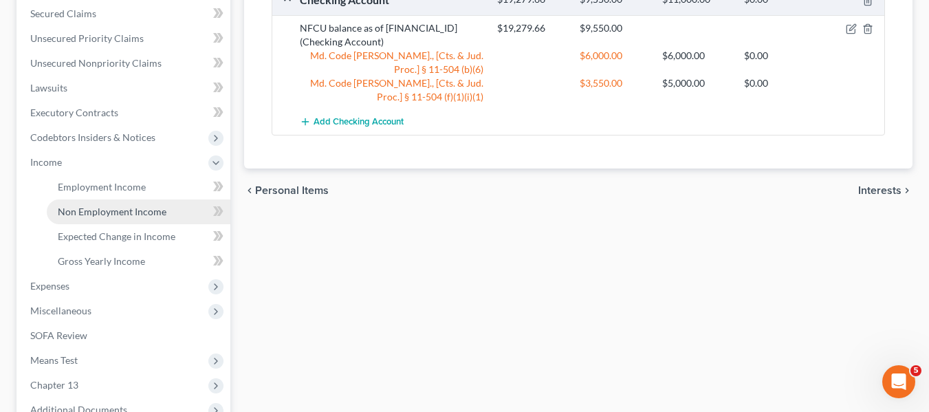
click at [90, 217] on span "Non Employment Income" at bounding box center [112, 212] width 109 height 12
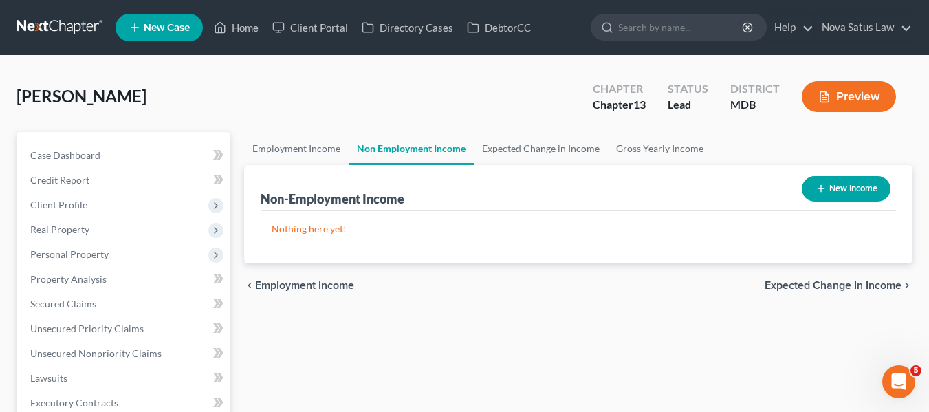
click at [816, 187] on icon "button" at bounding box center [821, 188] width 11 height 11
select select "0"
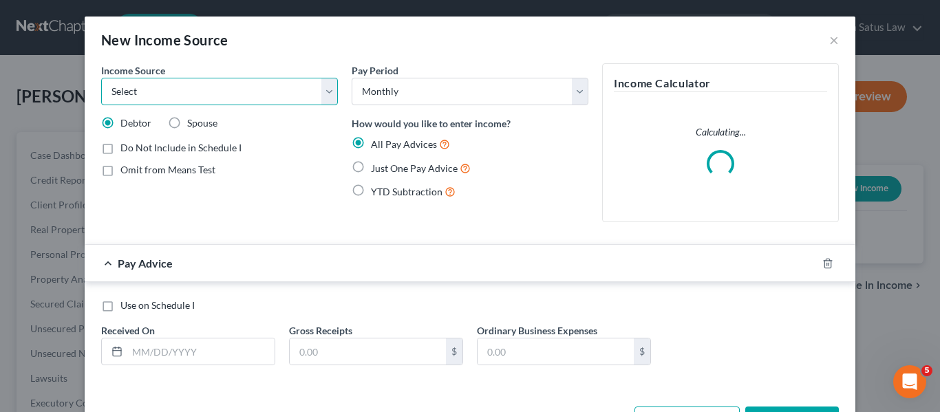
click at [120, 100] on select "Select Unemployment Disability (from employer) Pension Retirement Social Securi…" at bounding box center [219, 92] width 237 height 28
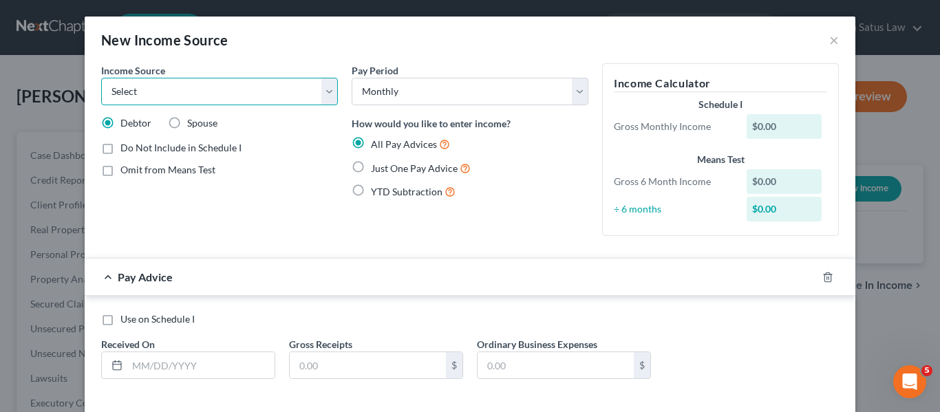
select select "2"
click at [101, 78] on select "Select Unemployment Disability (from employer) Pension Retirement Social Securi…" at bounding box center [219, 92] width 237 height 28
click at [187, 121] on label "Spouse" at bounding box center [202, 123] width 30 height 14
click at [193, 121] on input "Spouse" at bounding box center [197, 120] width 9 height 9
radio input "true"
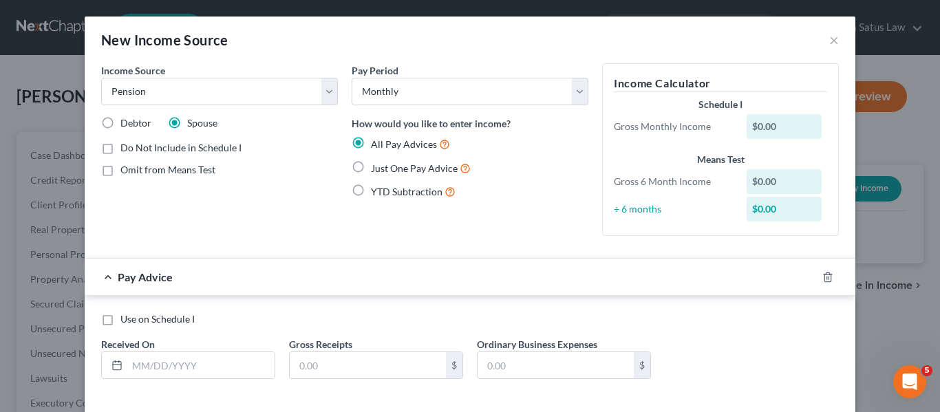
click at [371, 165] on label "Just One Pay Advice" at bounding box center [421, 168] width 100 height 16
click at [376, 165] on input "Just One Pay Advice" at bounding box center [380, 164] width 9 height 9
radio input "true"
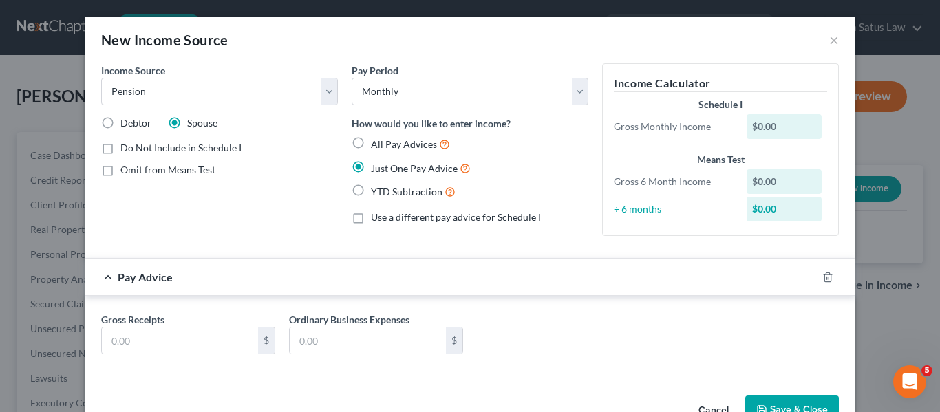
scroll to position [40, 0]
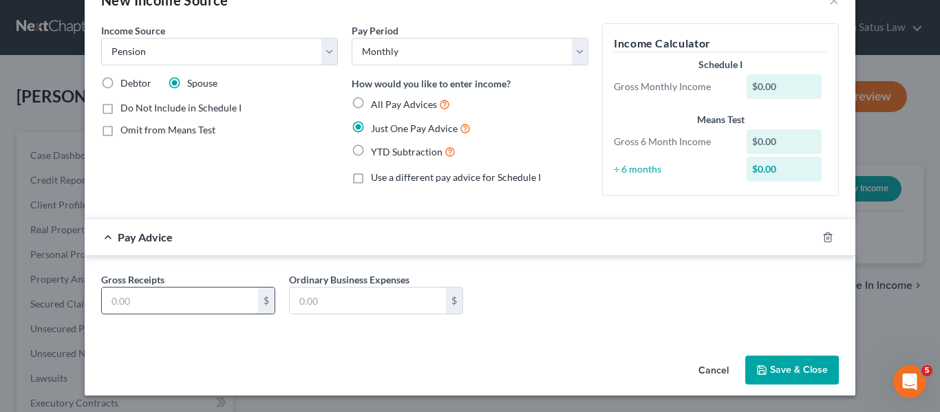
click at [112, 299] on input "text" at bounding box center [180, 301] width 156 height 26
type input "2,747.55"
click at [762, 365] on icon "button" at bounding box center [761, 370] width 11 height 11
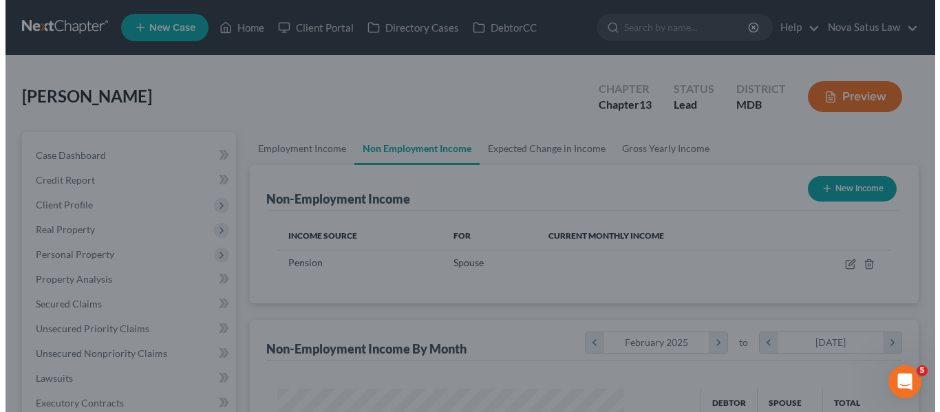
scroll to position [687679, 687552]
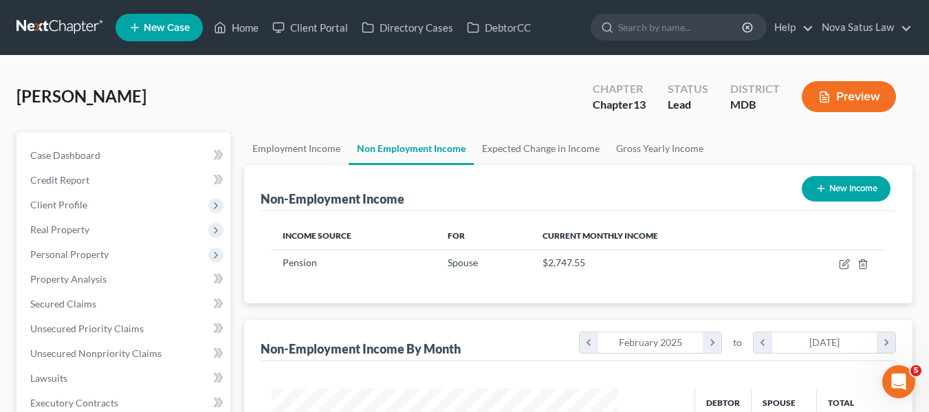
click at [826, 184] on button "New Income" at bounding box center [846, 188] width 89 height 25
select select "0"
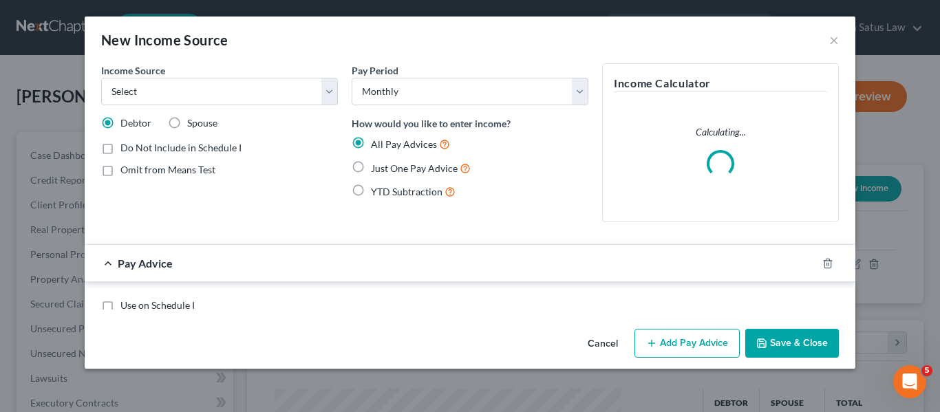
scroll to position [247, 379]
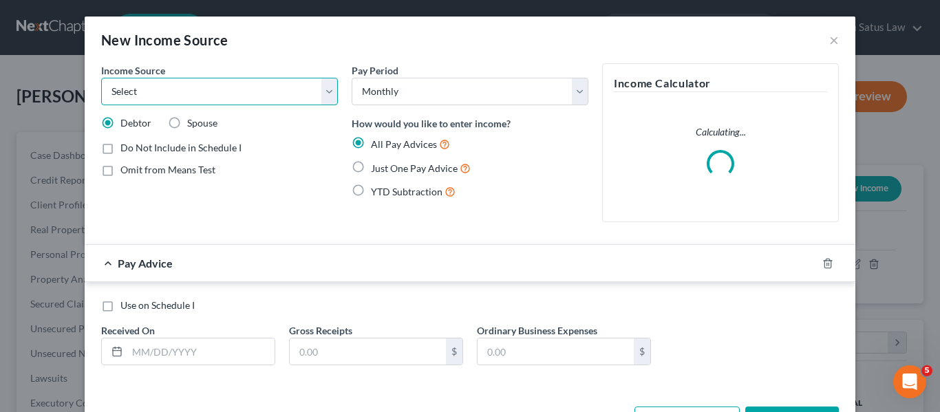
click at [181, 84] on select "Select Unemployment Disability (from employer) Pension Retirement Social Securi…" at bounding box center [219, 92] width 237 height 28
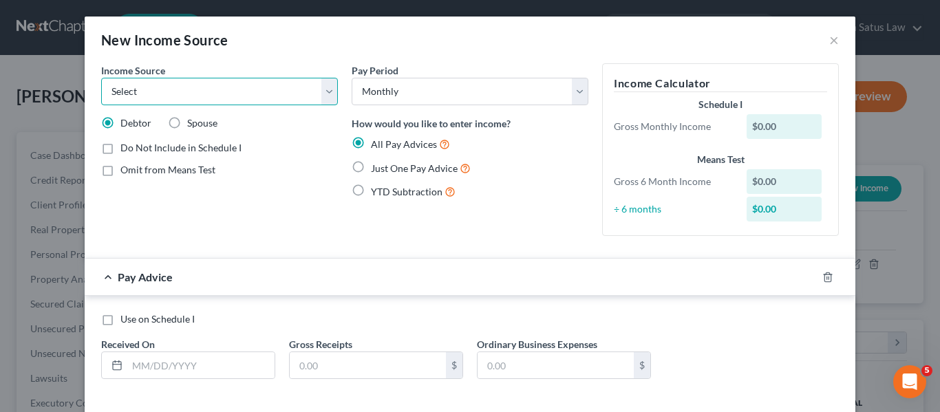
select select "4"
click at [101, 78] on select "Select Unemployment Disability (from employer) Pension Retirement Social Securi…" at bounding box center [219, 92] width 237 height 28
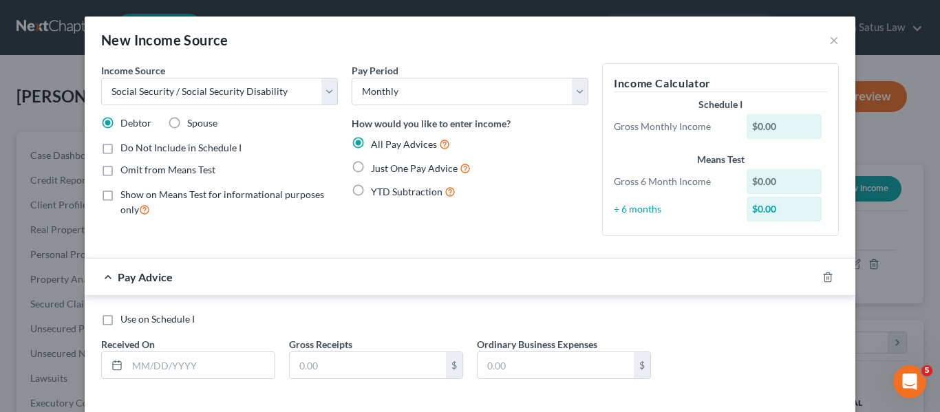
click at [187, 120] on label "Spouse" at bounding box center [202, 123] width 30 height 14
click at [193, 120] on input "Spouse" at bounding box center [197, 120] width 9 height 9
radio input "true"
click at [371, 166] on label "Just One Pay Advice" at bounding box center [421, 168] width 100 height 16
click at [376, 166] on input "Just One Pay Advice" at bounding box center [380, 164] width 9 height 9
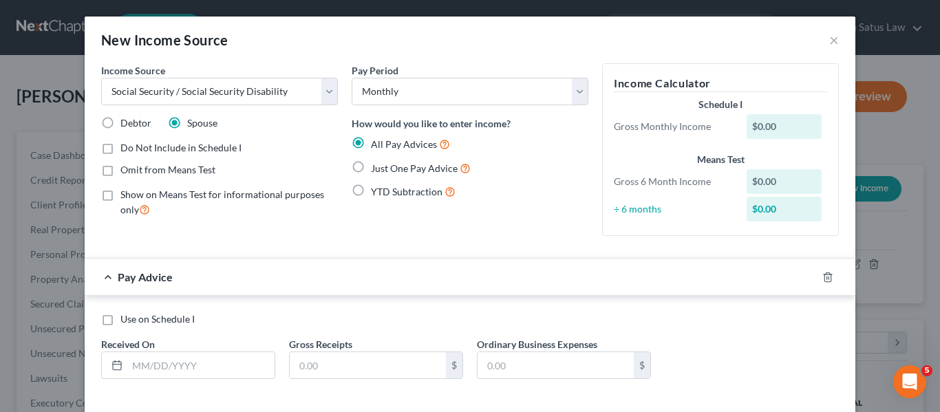
radio input "true"
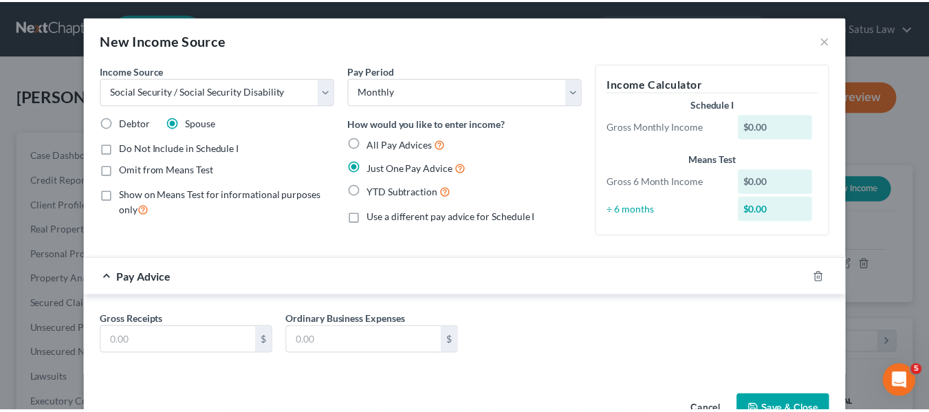
scroll to position [40, 0]
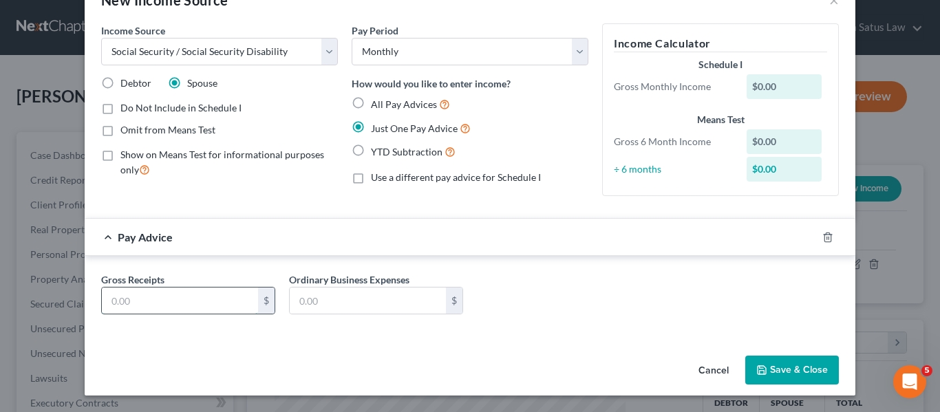
click at [182, 293] on input "text" at bounding box center [180, 301] width 156 height 26
type input "996"
click at [777, 365] on button "Save & Close" at bounding box center [792, 370] width 94 height 29
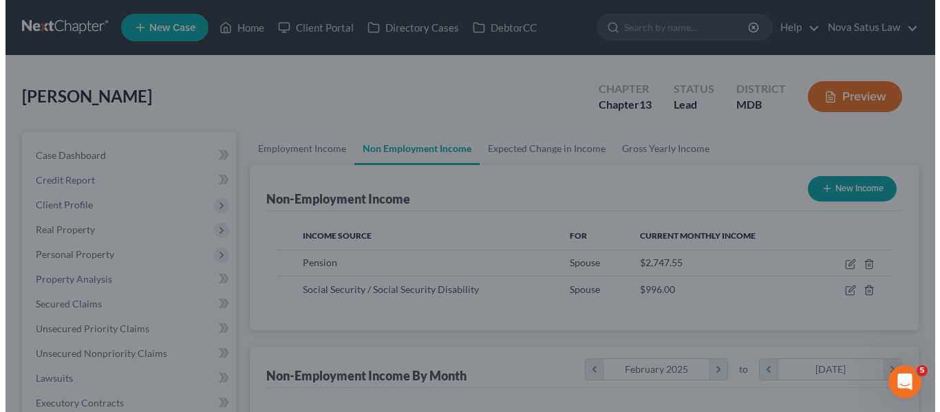
scroll to position [687679, 687552]
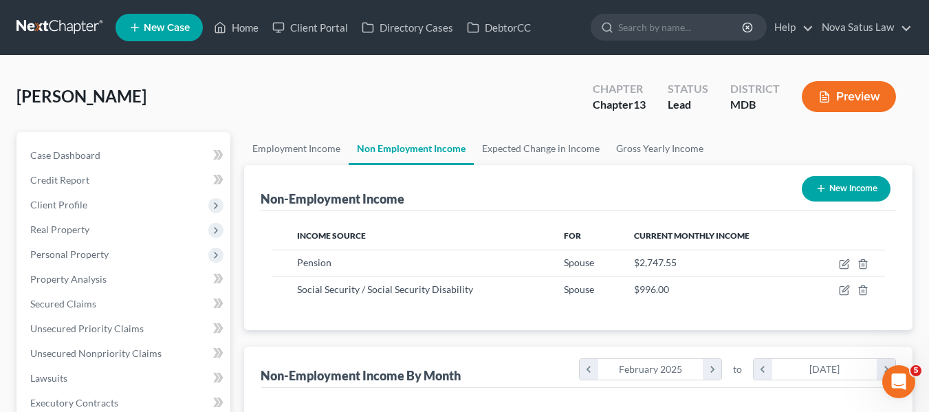
click at [817, 188] on icon "button" at bounding box center [821, 188] width 11 height 11
select select "0"
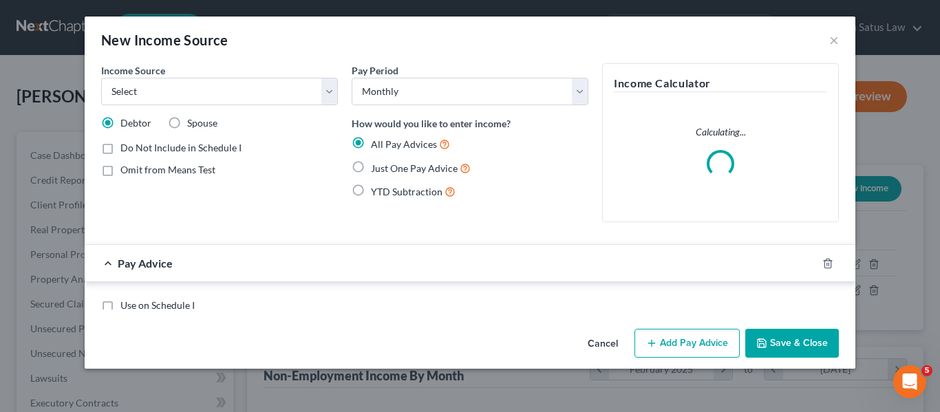
scroll to position [247, 379]
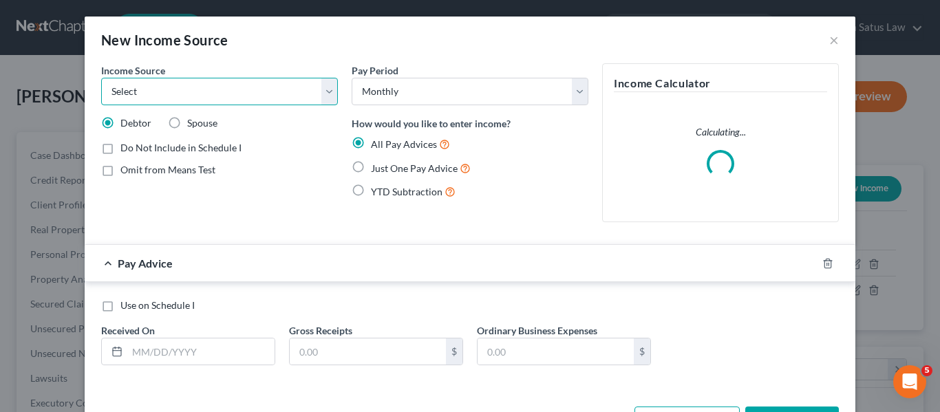
click at [129, 98] on select "Select Unemployment Disability (from employer) Pension Retirement Social Securi…" at bounding box center [219, 92] width 237 height 28
select select "4"
click at [101, 78] on select "Select Unemployment Disability (from employer) Pension Retirement Social Securi…" at bounding box center [219, 92] width 237 height 28
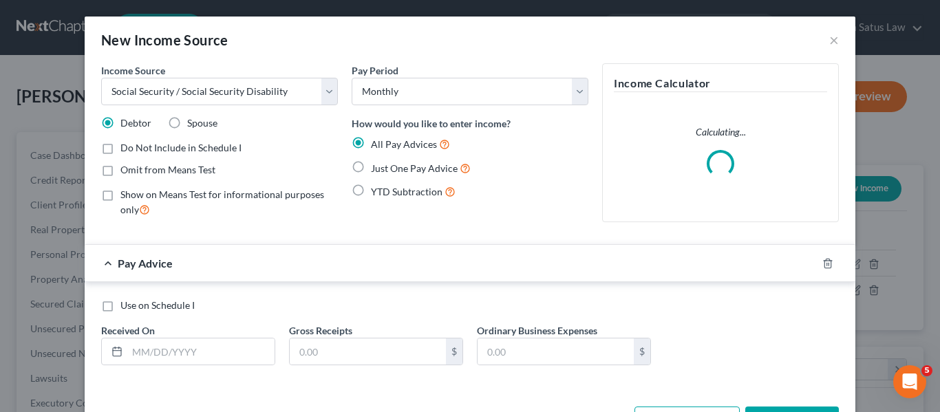
click at [371, 166] on label "Just One Pay Advice" at bounding box center [421, 168] width 100 height 16
click at [376, 166] on input "Just One Pay Advice" at bounding box center [380, 164] width 9 height 9
radio input "true"
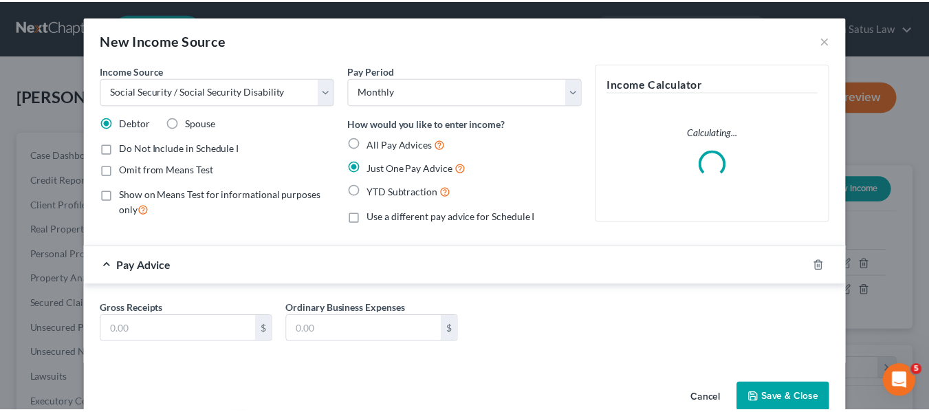
scroll to position [28, 0]
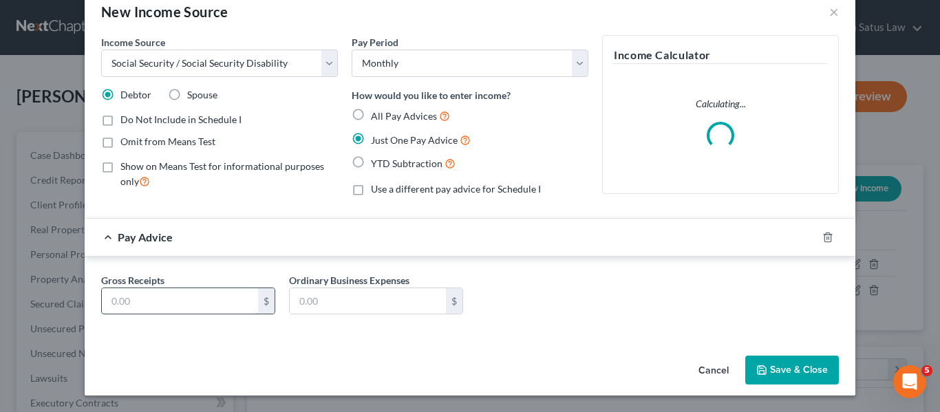
click at [169, 296] on input "text" at bounding box center [180, 301] width 156 height 26
type input "2,407.50"
click at [756, 374] on icon "button" at bounding box center [761, 370] width 11 height 11
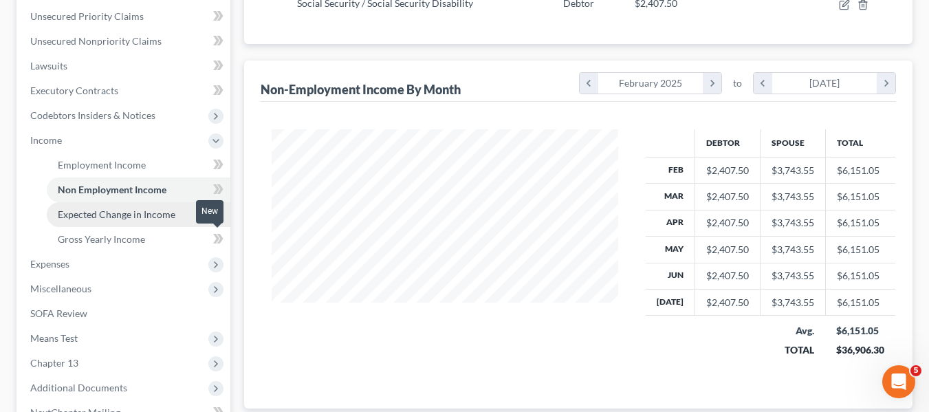
scroll to position [316, 0]
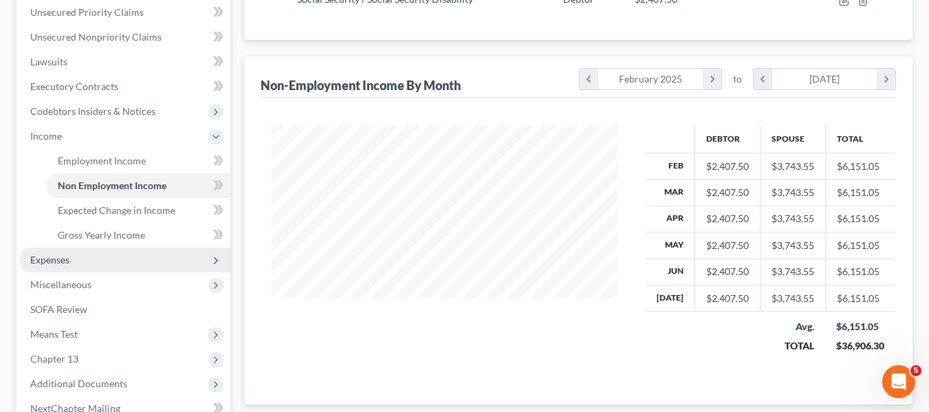
click at [46, 255] on span "Expenses" at bounding box center [49, 260] width 39 height 12
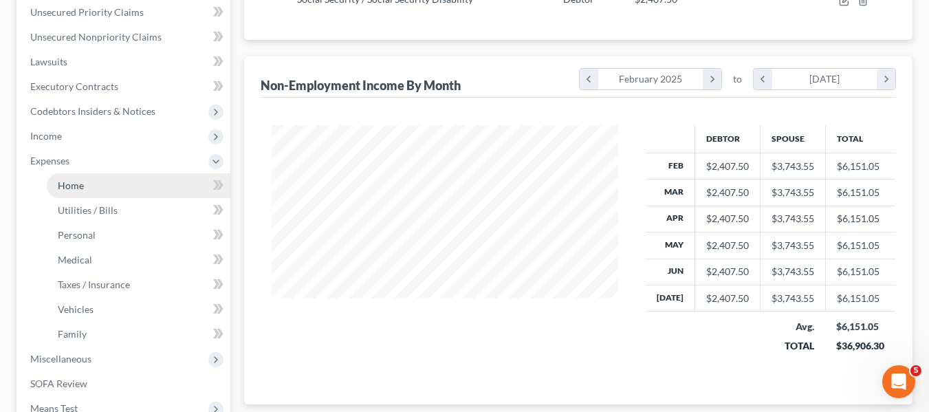
click at [97, 188] on link "Home" at bounding box center [139, 185] width 184 height 25
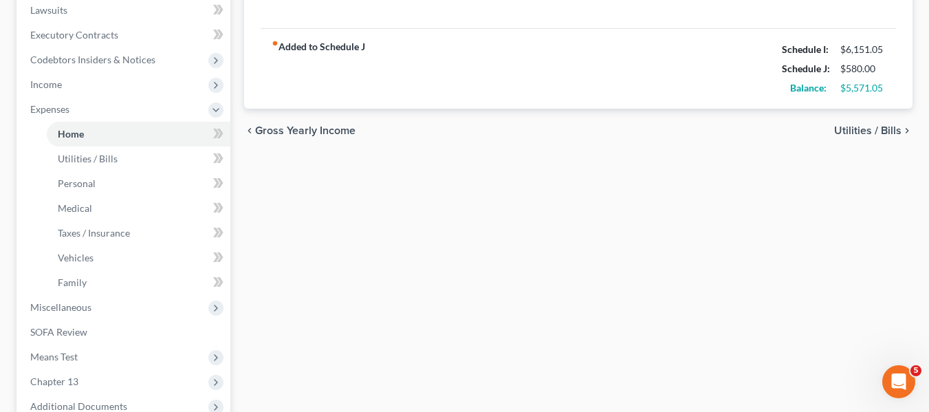
scroll to position [457, 0]
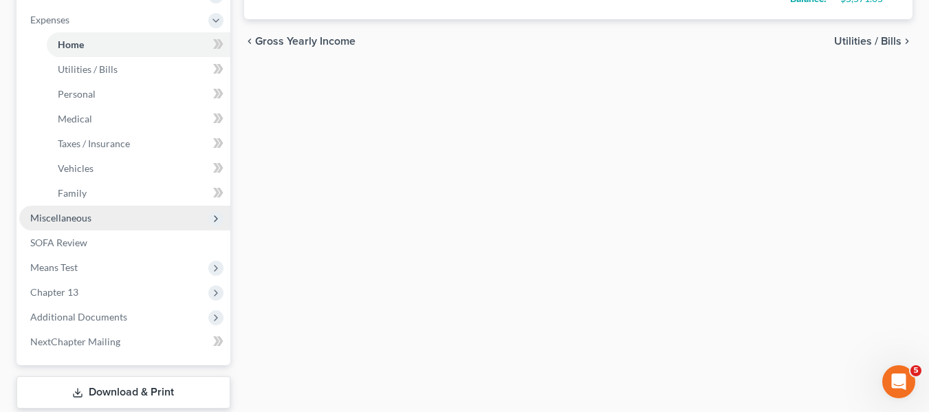
click at [82, 216] on span "Miscellaneous" at bounding box center [60, 218] width 61 height 12
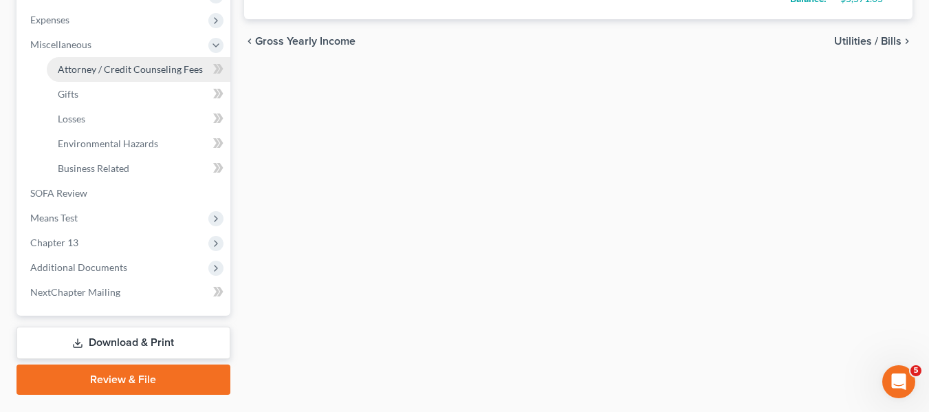
click at [138, 65] on span "Attorney / Credit Counseling Fees" at bounding box center [130, 69] width 145 height 12
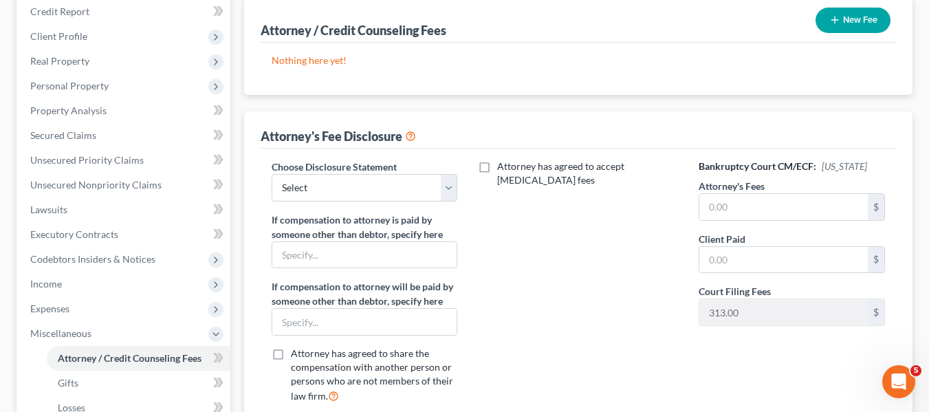
scroll to position [169, 0]
click at [363, 195] on select "Select [PERSON_NAME] Disclosure 7 Disclosure 13" at bounding box center [365, 187] width 186 height 28
select select "2"
click at [272, 173] on select "Select [PERSON_NAME] Disclosure 7 Disclosure 13" at bounding box center [365, 187] width 186 height 28
click at [332, 311] on input "text" at bounding box center [364, 321] width 185 height 26
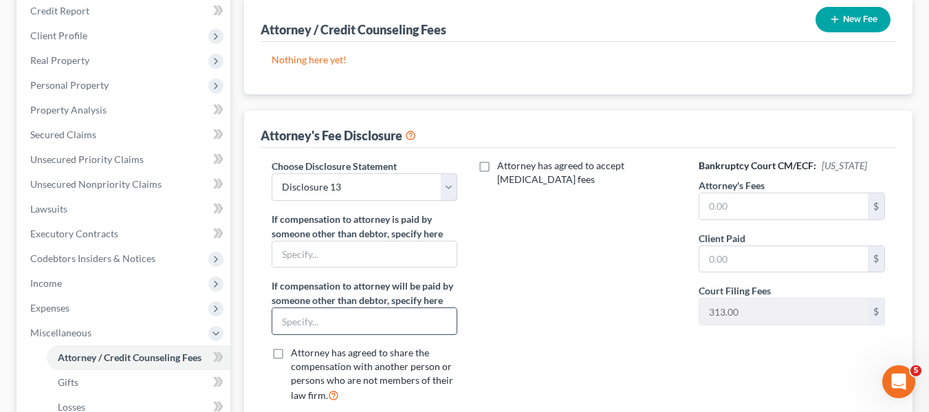
type input "Chapter 13 Trustee through plan"
click at [737, 219] on input "text" at bounding box center [784, 206] width 169 height 26
type input "6,800"
click at [730, 251] on input "text" at bounding box center [784, 259] width 169 height 26
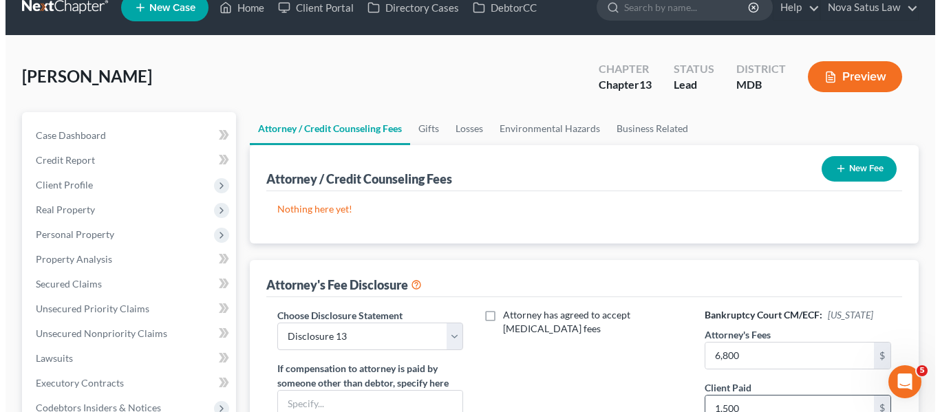
scroll to position [0, 0]
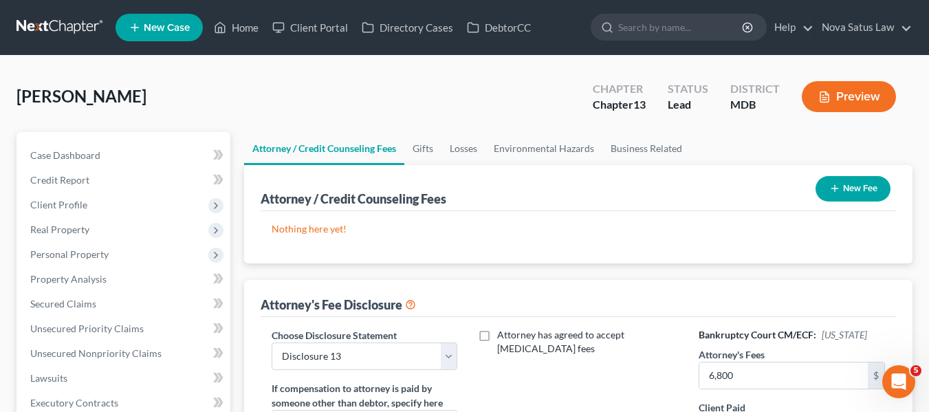
type input "1,500"
click at [823, 197] on button "New Fee" at bounding box center [853, 188] width 75 height 25
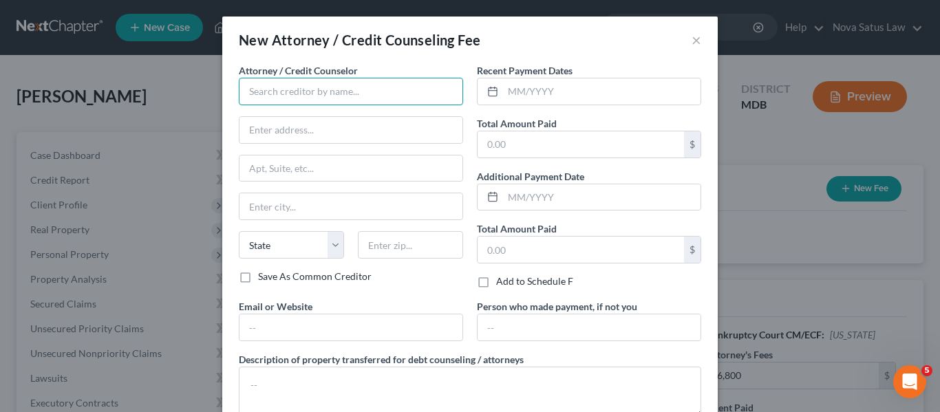
click at [310, 92] on input "text" at bounding box center [351, 92] width 224 height 28
type input "[PERSON_NAME] PA"
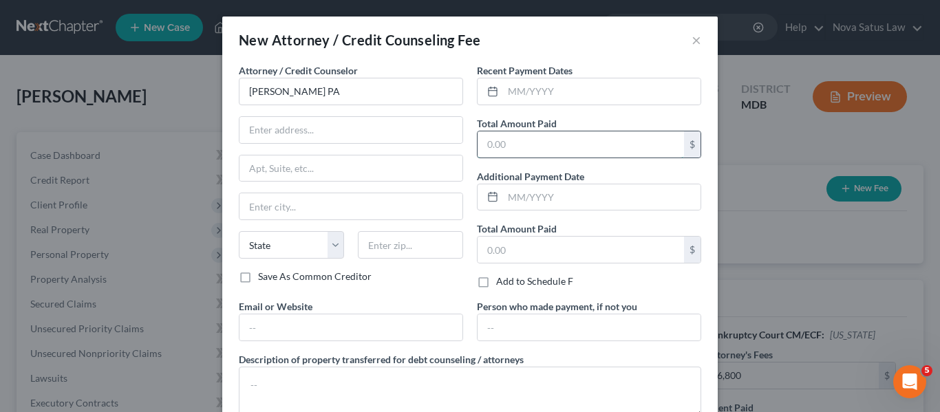
click at [563, 148] on input "text" at bounding box center [580, 144] width 206 height 26
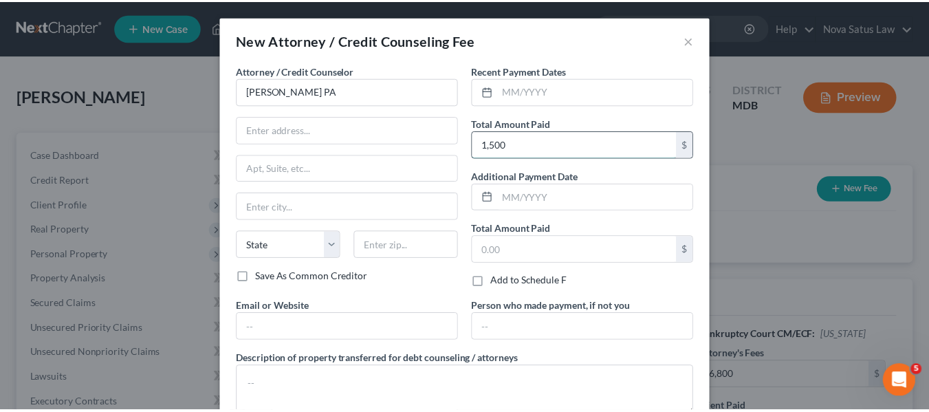
scroll to position [92, 0]
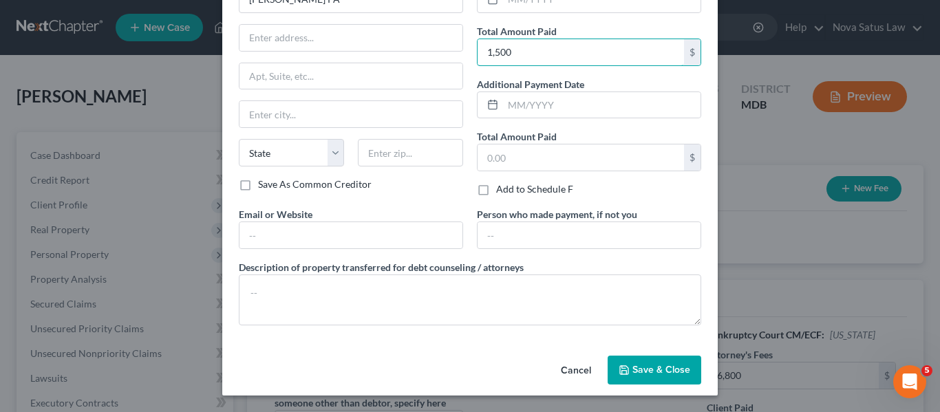
type input "1,500"
click at [621, 361] on button "Save & Close" at bounding box center [654, 370] width 94 height 29
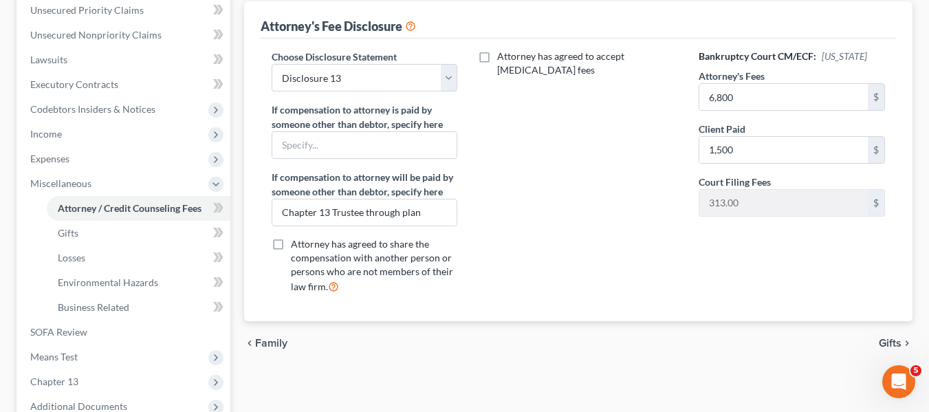
scroll to position [493, 0]
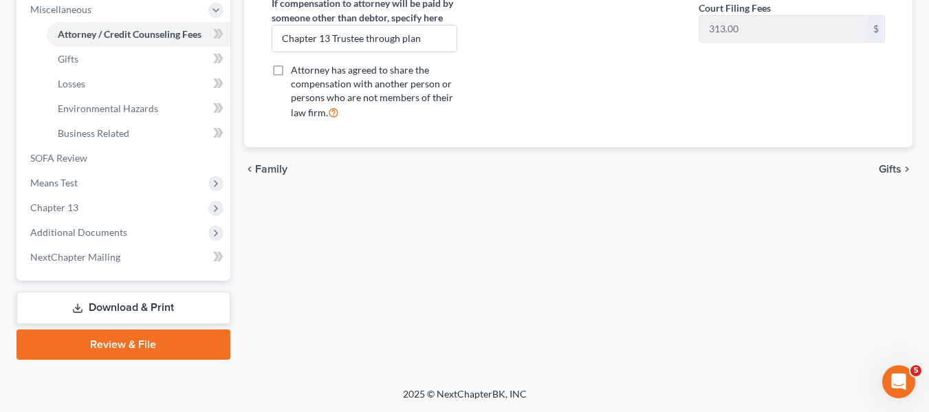
click at [118, 312] on link "Download & Print" at bounding box center [124, 308] width 214 height 32
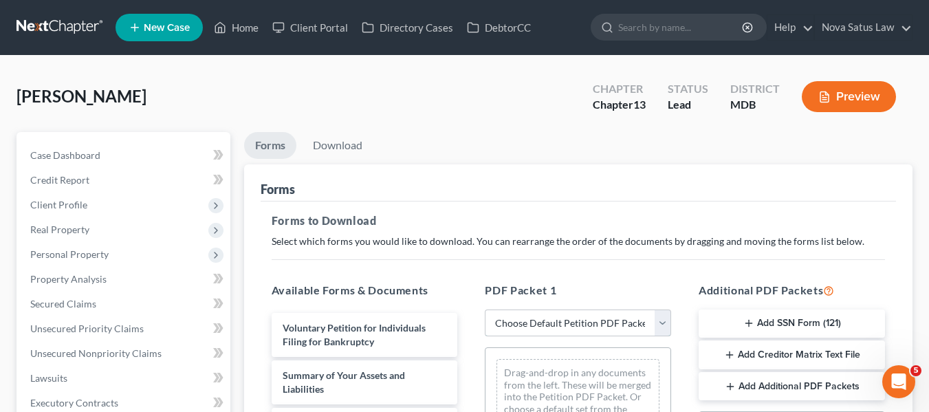
click at [512, 322] on select "Choose Default Petition PDF Packet Complete Bankruptcy Petition (all forms and …" at bounding box center [578, 324] width 186 height 28
select select "0"
click at [485, 310] on select "Choose Default Petition PDF Packet Complete Bankruptcy Petition (all forms and …" at bounding box center [578, 324] width 186 height 28
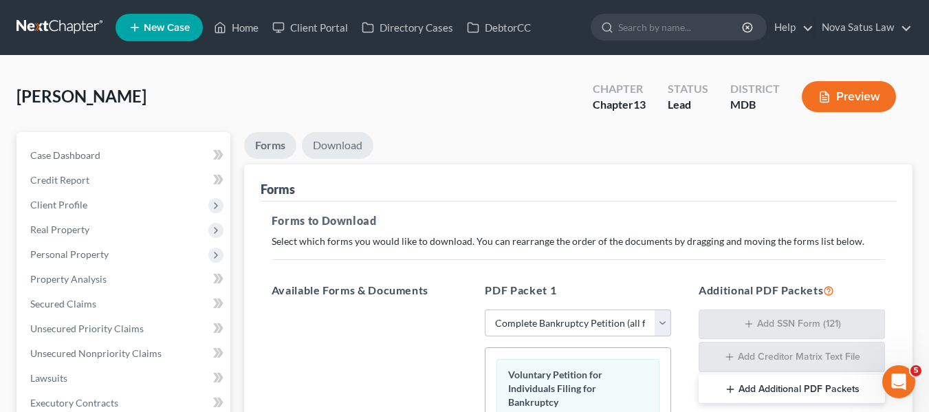
click at [343, 143] on link "Download" at bounding box center [338, 145] width 72 height 27
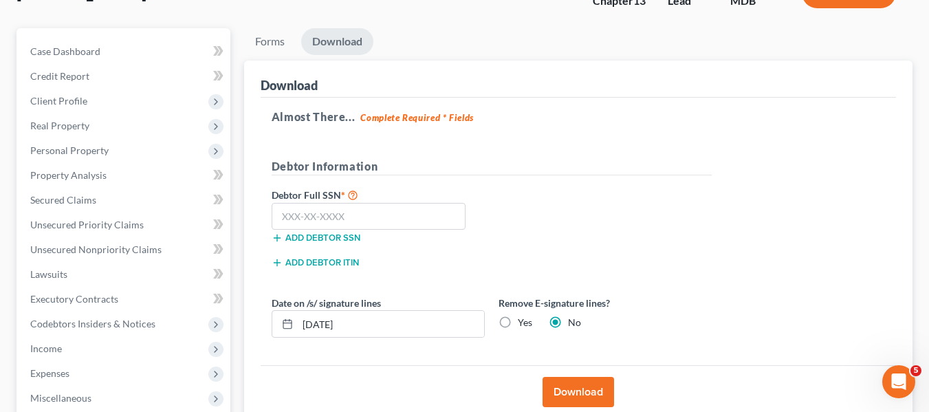
scroll to position [111, 0]
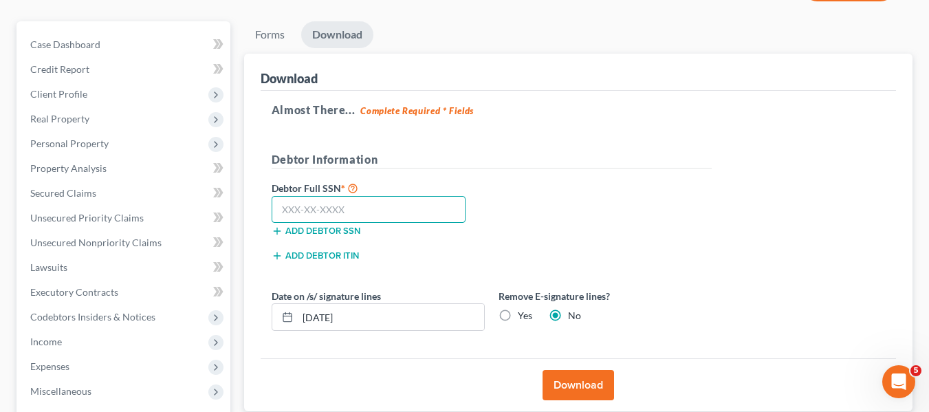
click at [295, 202] on input "text" at bounding box center [369, 210] width 195 height 28
type input "254-02-8178"
click at [567, 379] on button "Download" at bounding box center [579, 385] width 72 height 30
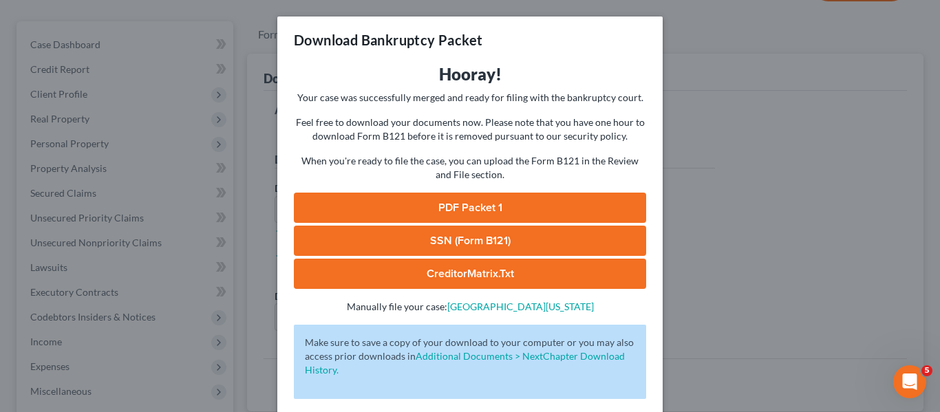
click at [435, 209] on link "PDF Packet 1" at bounding box center [470, 208] width 352 height 30
click at [488, 234] on link "SSN (Form B121)" at bounding box center [470, 241] width 352 height 30
click at [691, 111] on div "Download Bankruptcy Packet Hooray! Your case was successfully merged and ready …" at bounding box center [470, 206] width 940 height 412
